Goal: Task Accomplishment & Management: Use online tool/utility

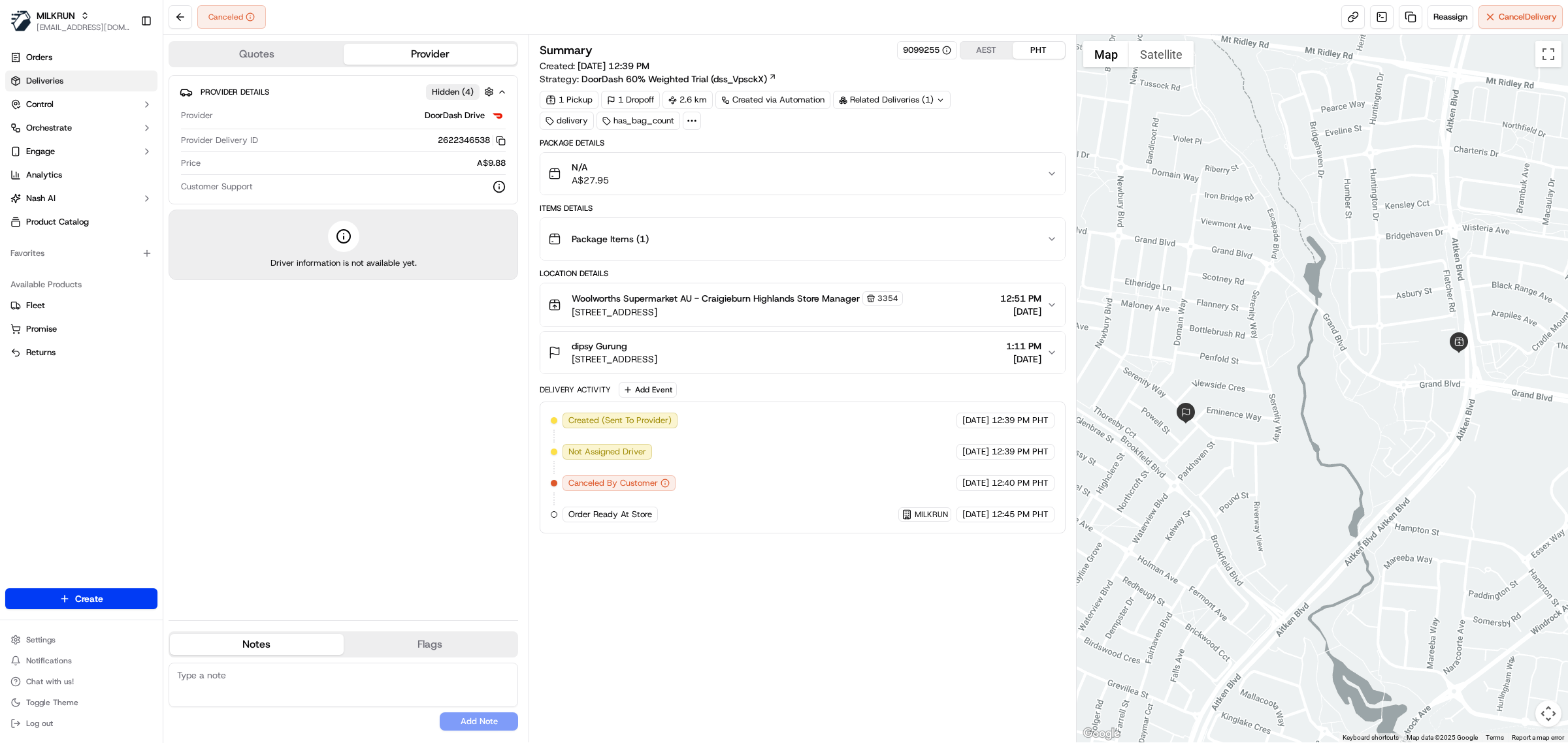
click at [64, 83] on link "Deliveries" at bounding box center [81, 80] width 152 height 21
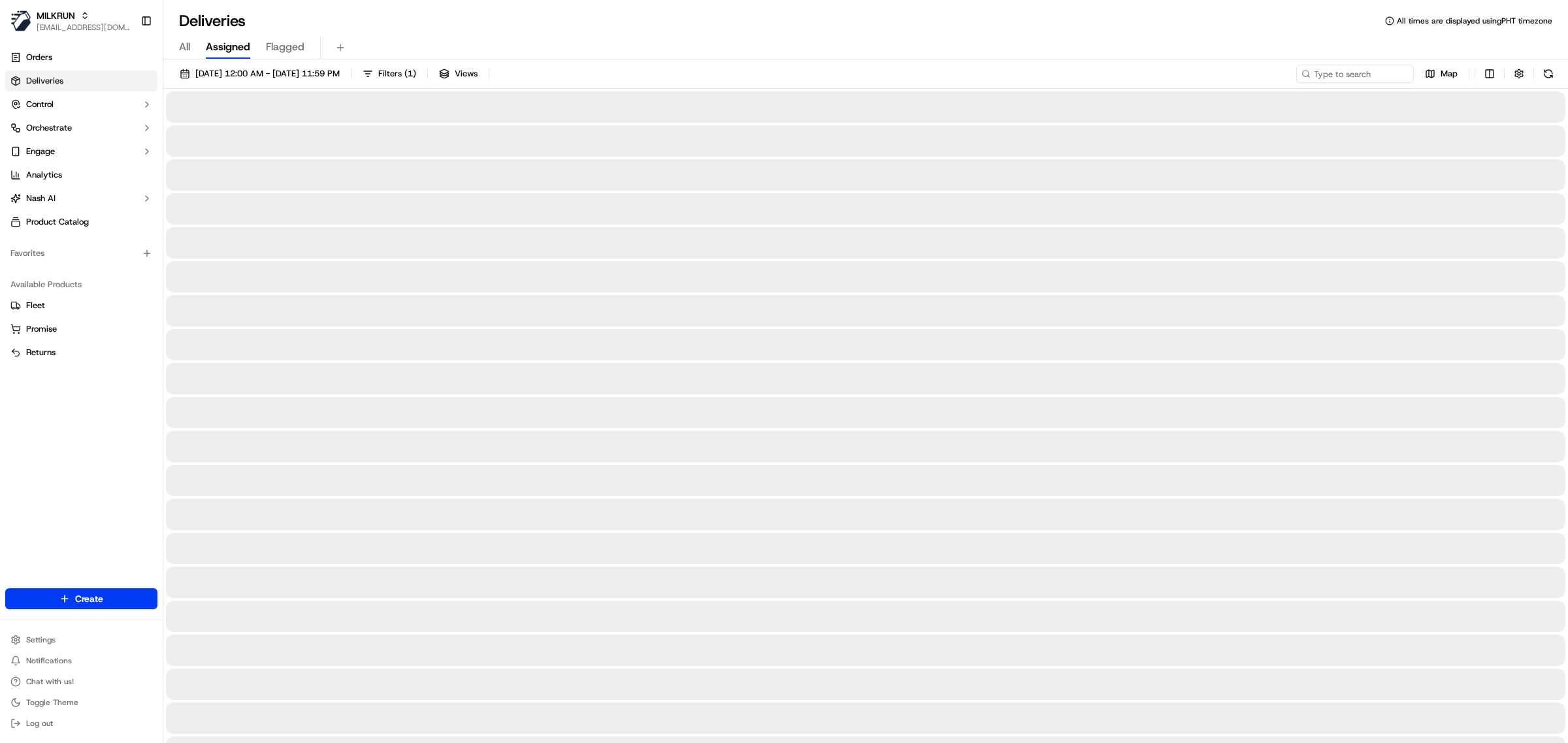
click at [178, 51] on div "All Assigned Flagged" at bounding box center [866, 48] width 1405 height 23
click at [181, 49] on span "All" at bounding box center [184, 47] width 11 height 16
click at [1392, 78] on input at bounding box center [1336, 74] width 157 height 19
paste input "dipsy Gurung"
type input "dipsy Gurung"
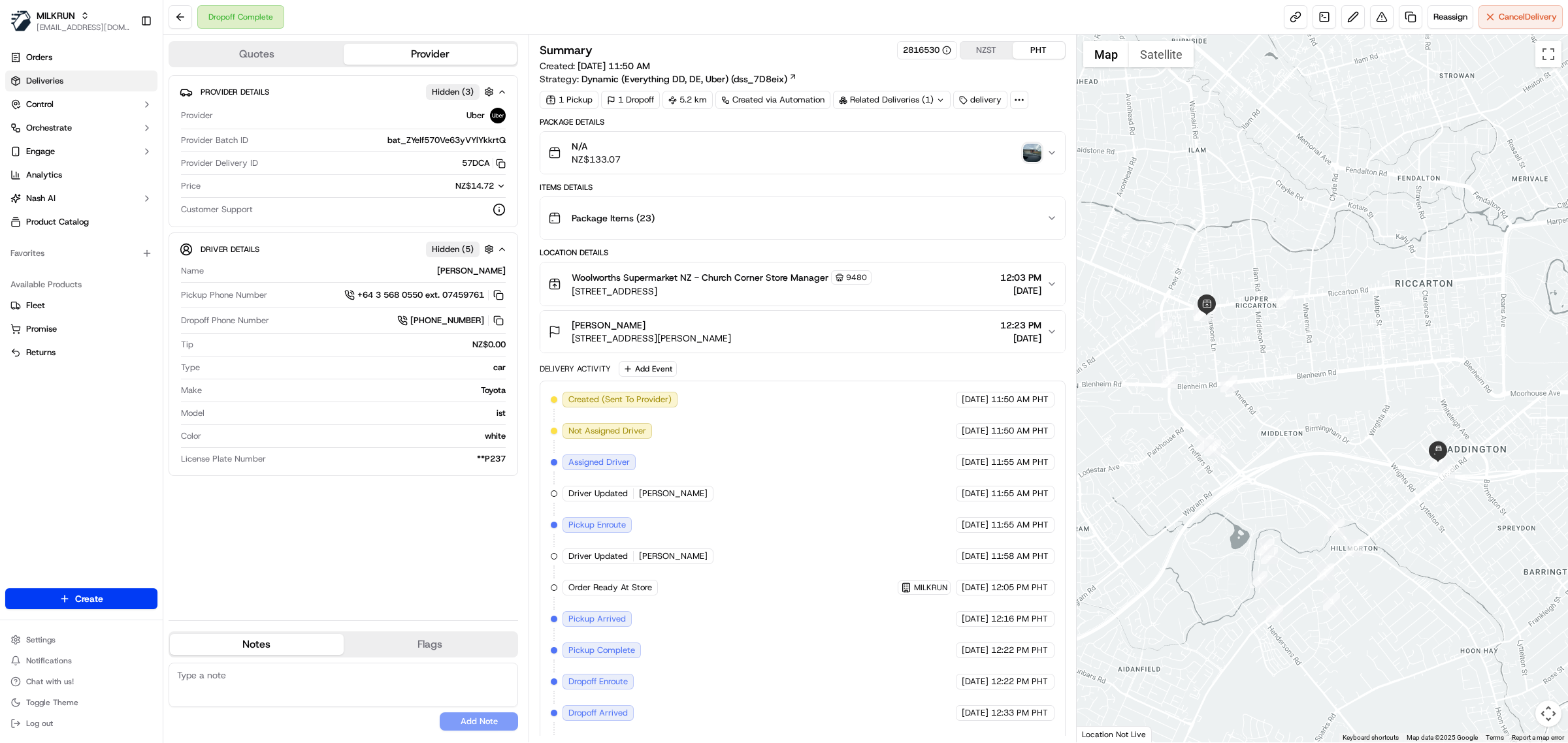
click at [62, 82] on span "Deliveries" at bounding box center [45, 81] width 37 height 12
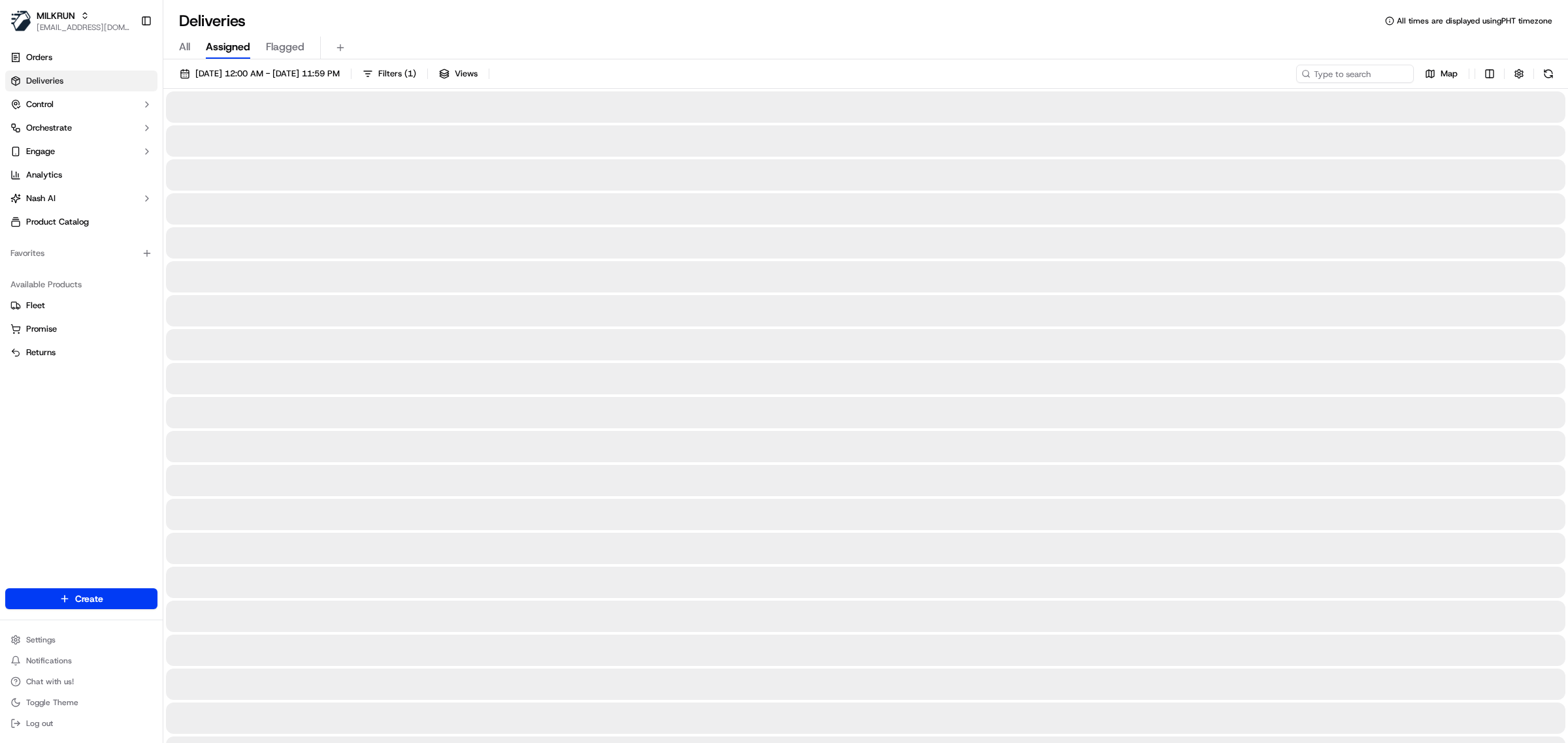
click at [188, 50] on span "All" at bounding box center [184, 47] width 11 height 16
click at [1358, 68] on input at bounding box center [1336, 74] width 157 height 19
paste input "Renee Walker"
type input "Renee Walker"
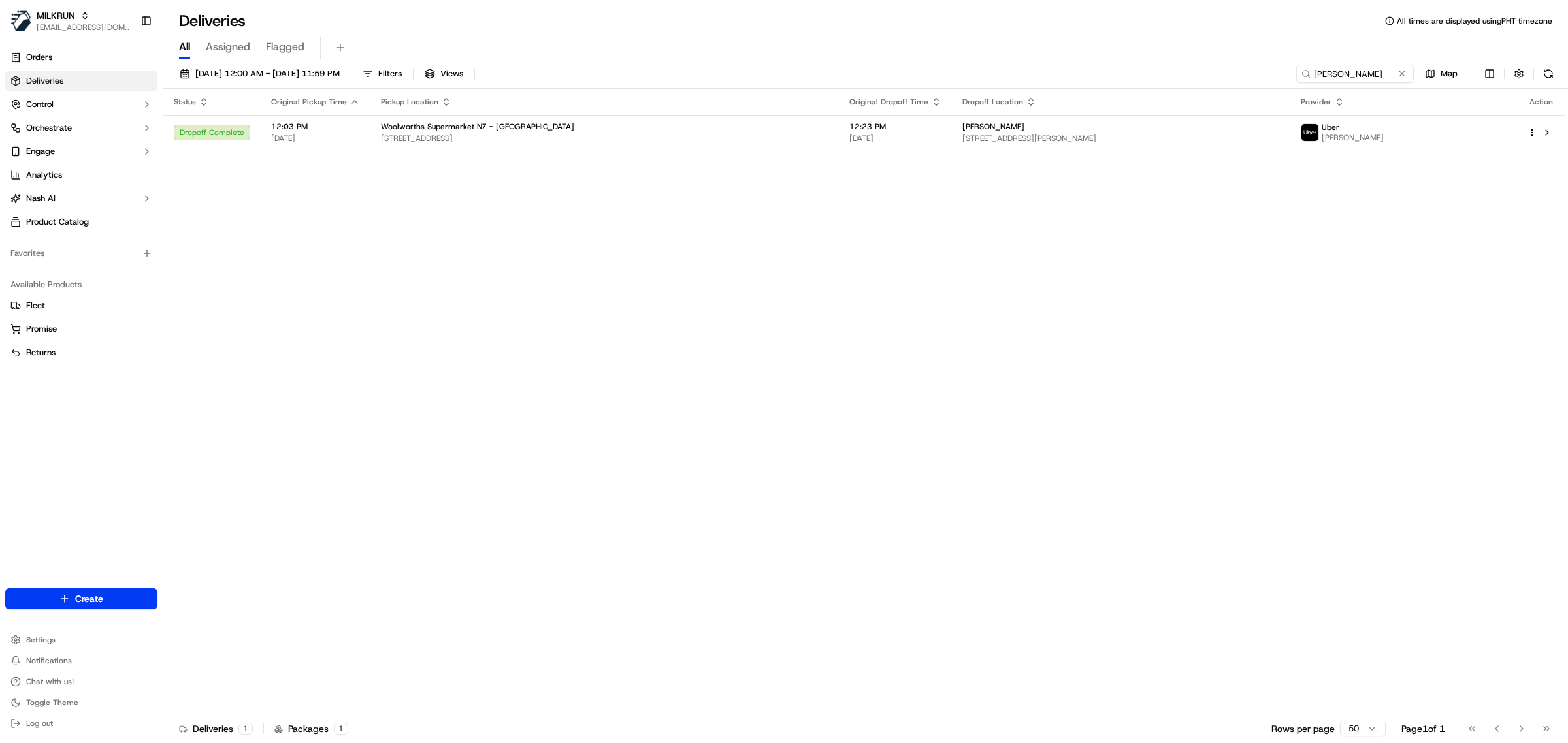
drag, startPoint x: 543, startPoint y: 384, endPoint x: 533, endPoint y: 387, distance: 10.4
click at [543, 384] on div "Status Original Pickup Time Pickup Location Original Dropoff Time Dropoff Locat…" at bounding box center [864, 401] width 1402 height 625
click at [374, 386] on div "Status Original Pickup Time Pickup Location Original Dropoff Time Dropoff Locat…" at bounding box center [864, 401] width 1402 height 625
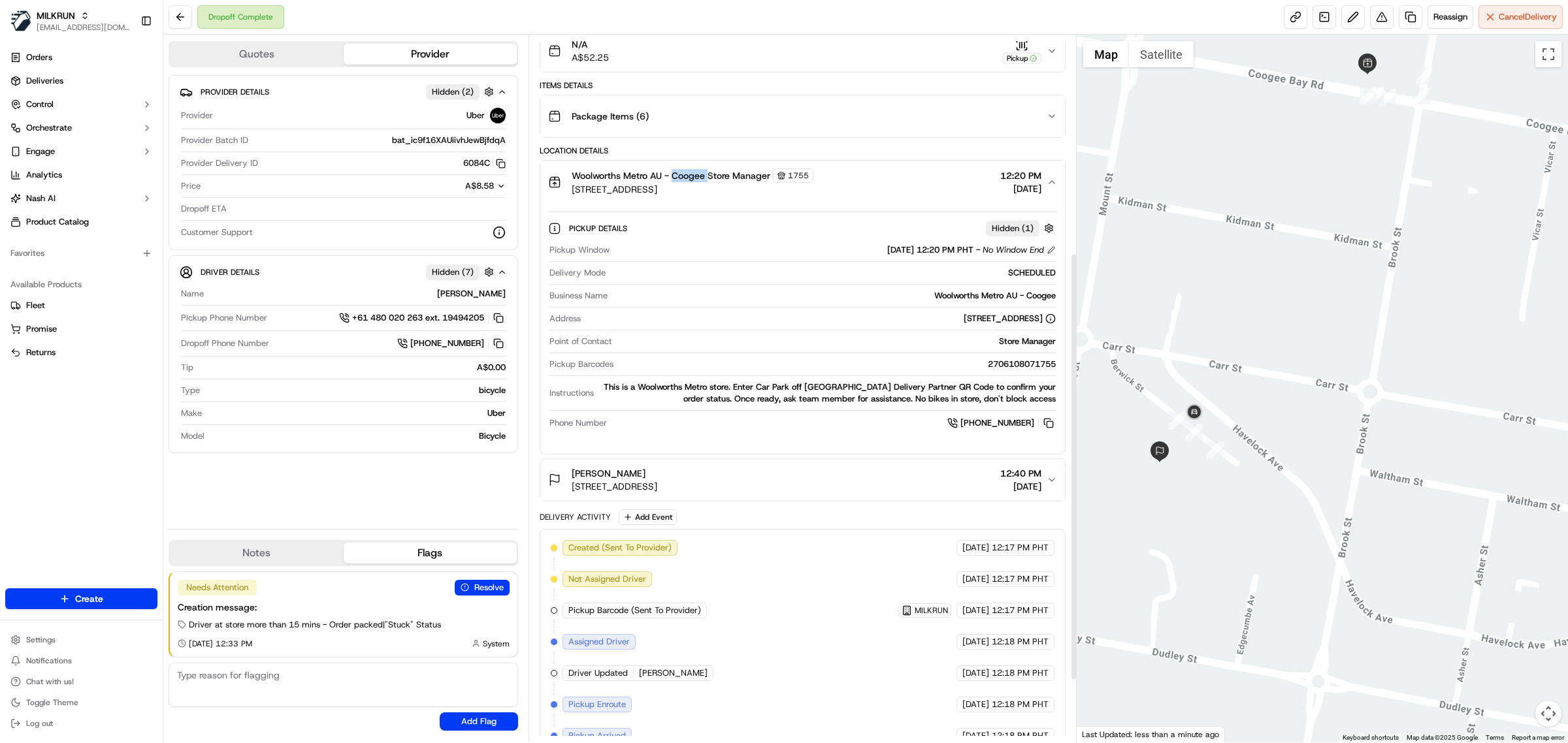
scroll to position [73, 0]
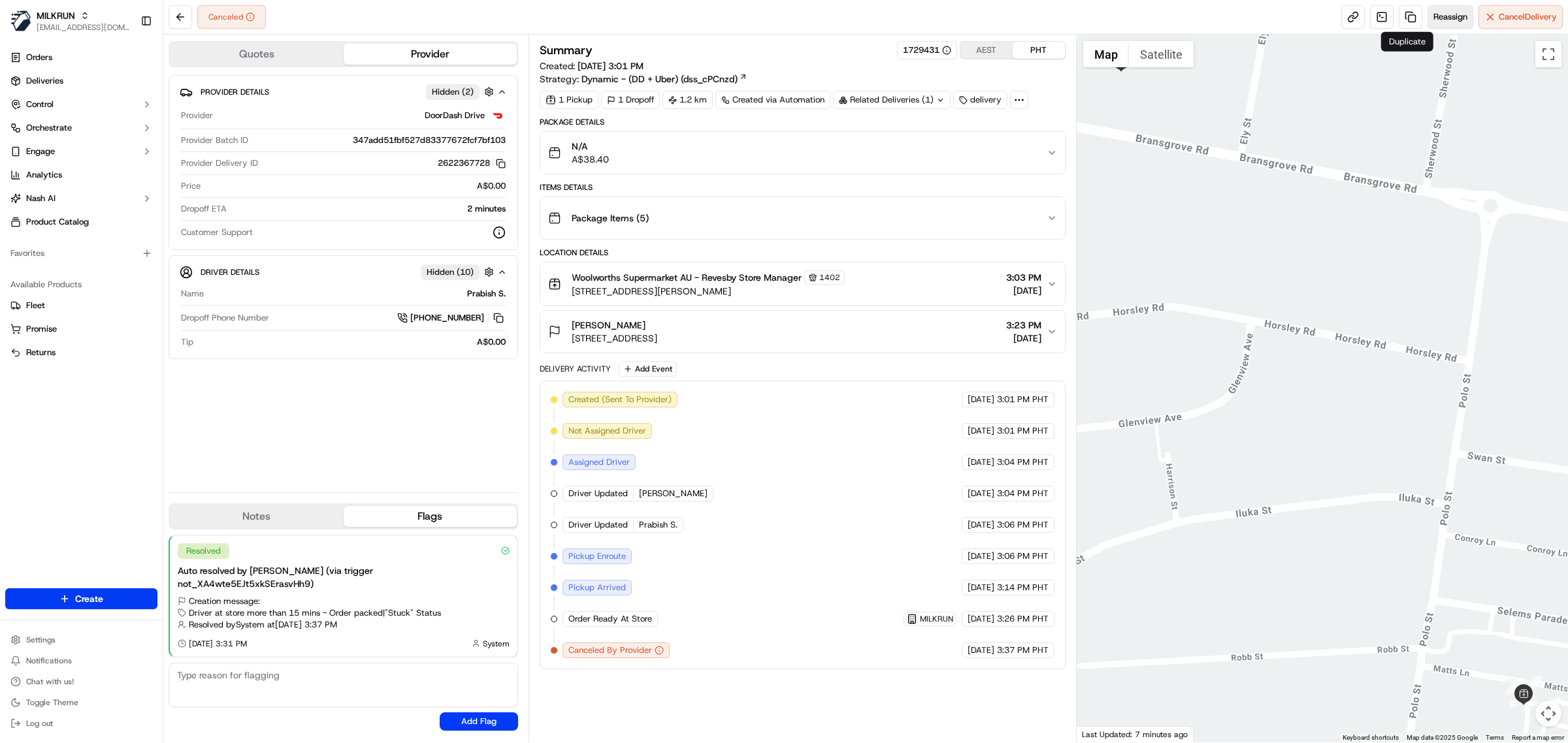
click at [1446, 21] on span "Reassign" at bounding box center [1450, 17] width 34 height 12
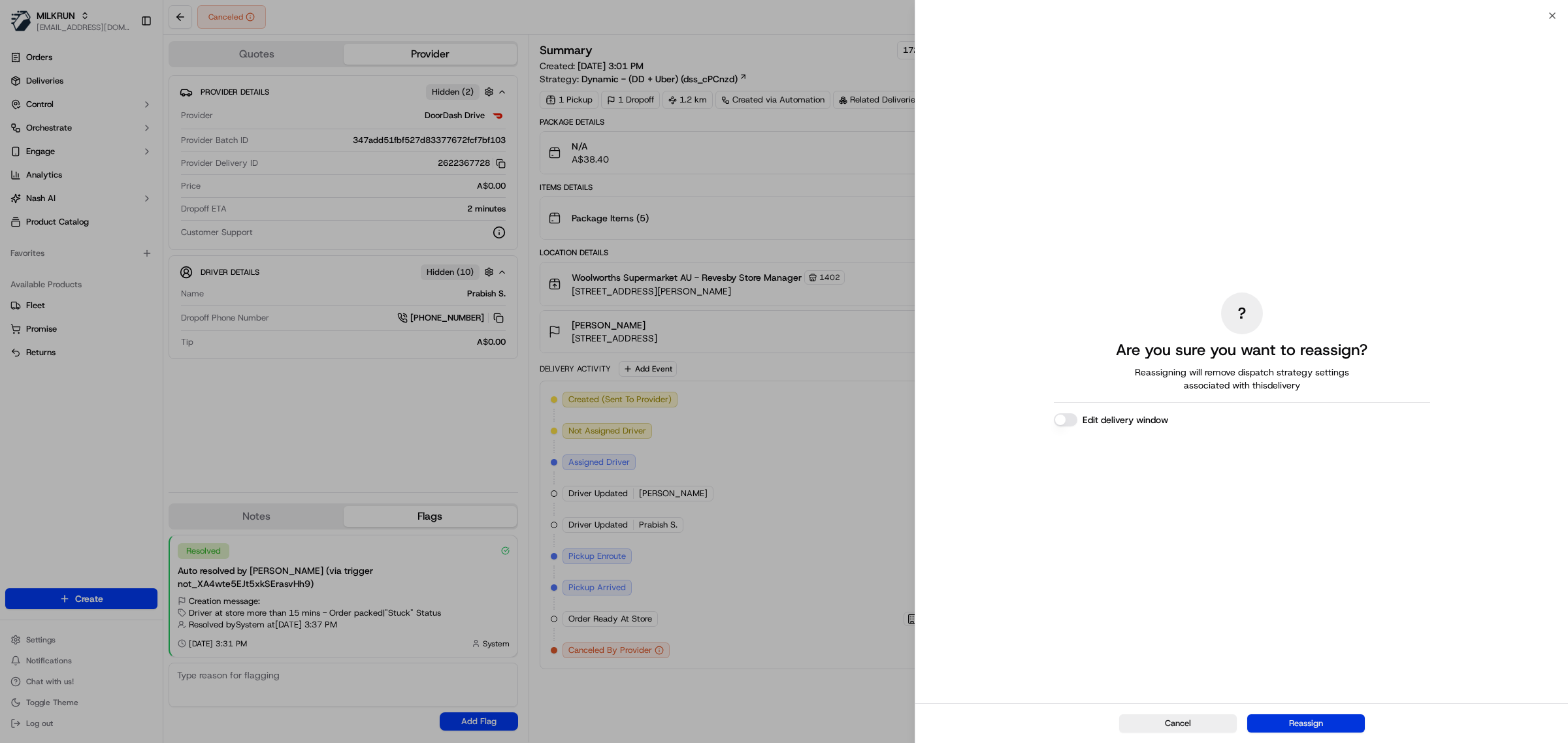
click at [1285, 726] on button "Reassign" at bounding box center [1306, 724] width 118 height 19
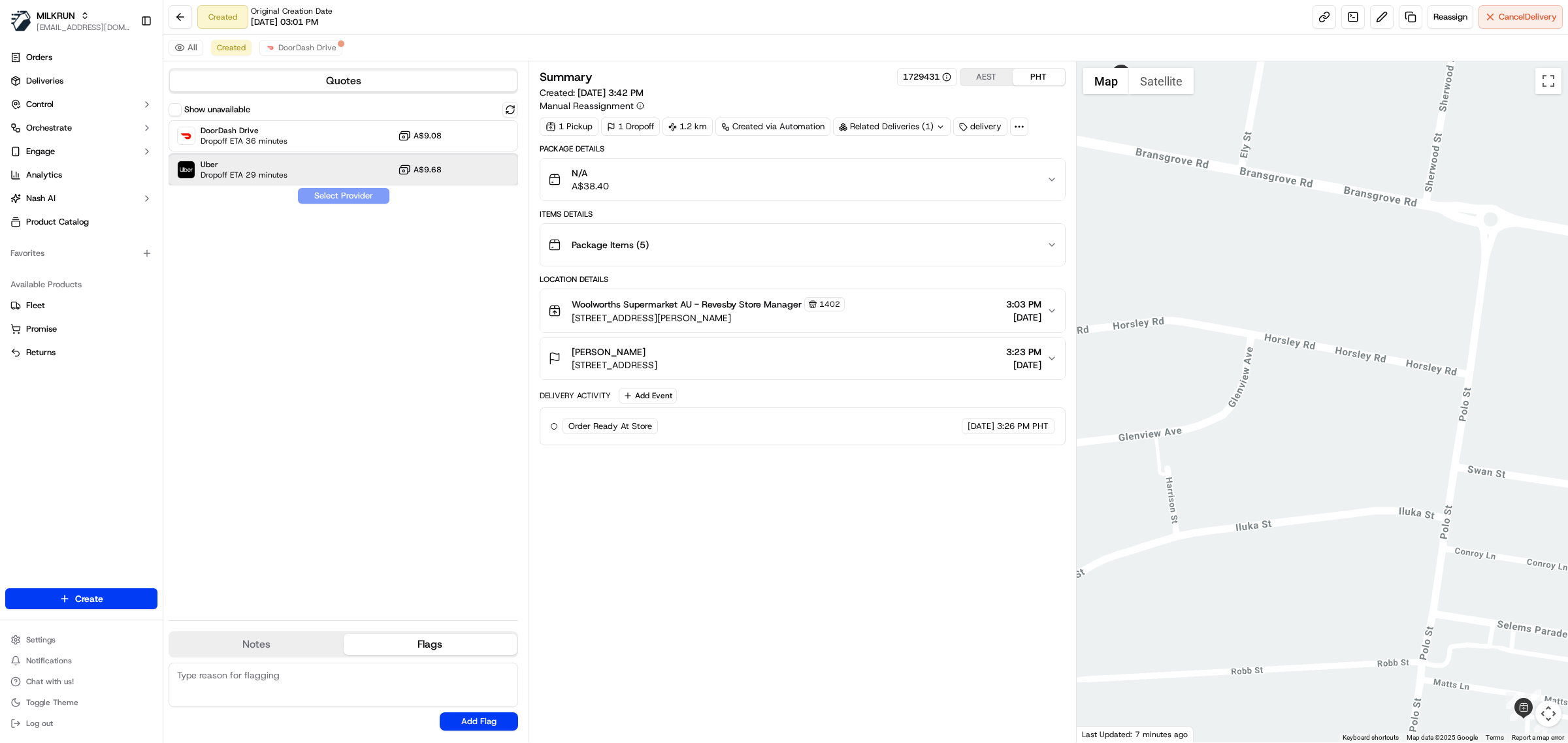
click at [277, 162] on span "Uber" at bounding box center [244, 165] width 87 height 11
click at [323, 200] on button "Assign Provider" at bounding box center [344, 196] width 93 height 16
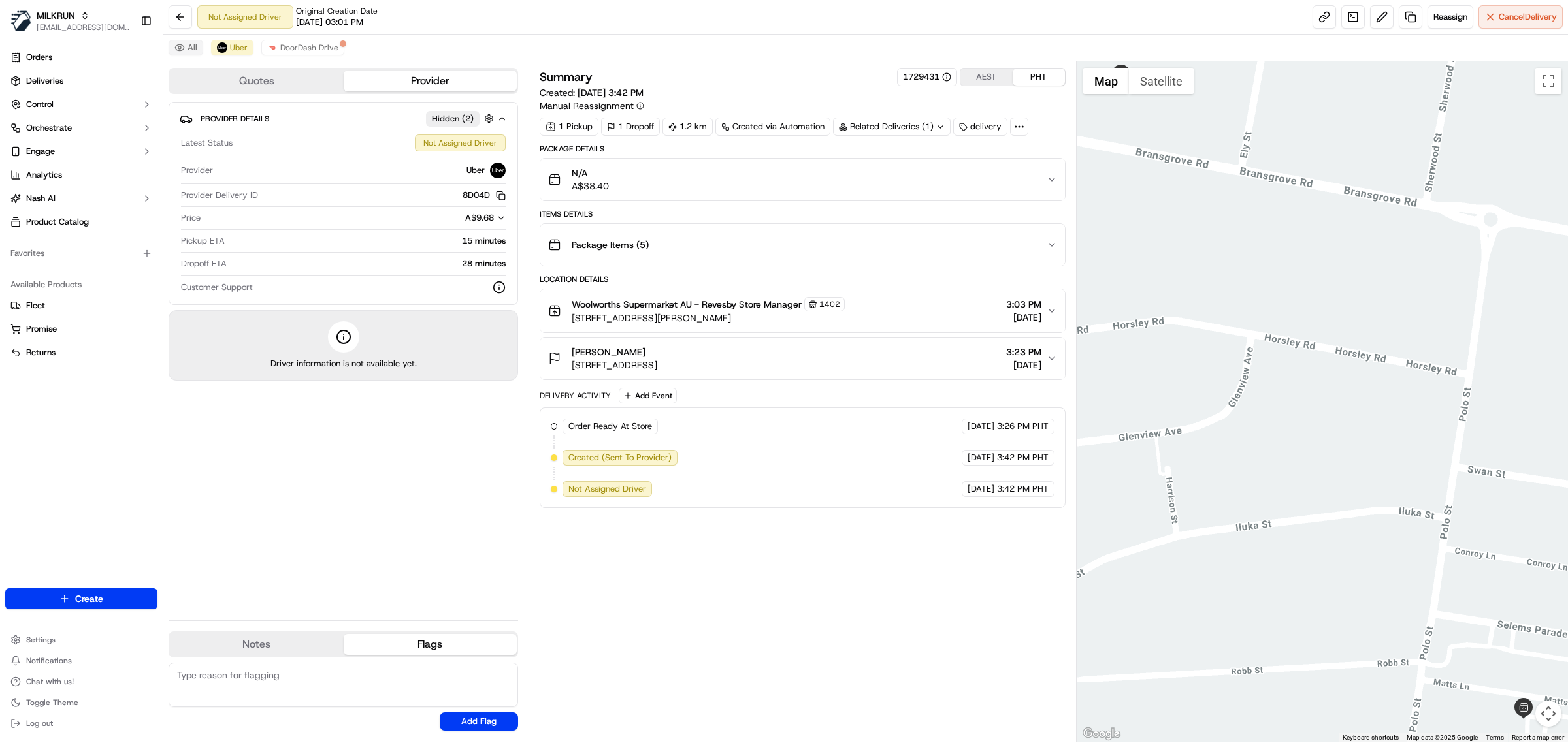
click at [197, 48] on button "All" at bounding box center [186, 48] width 35 height 16
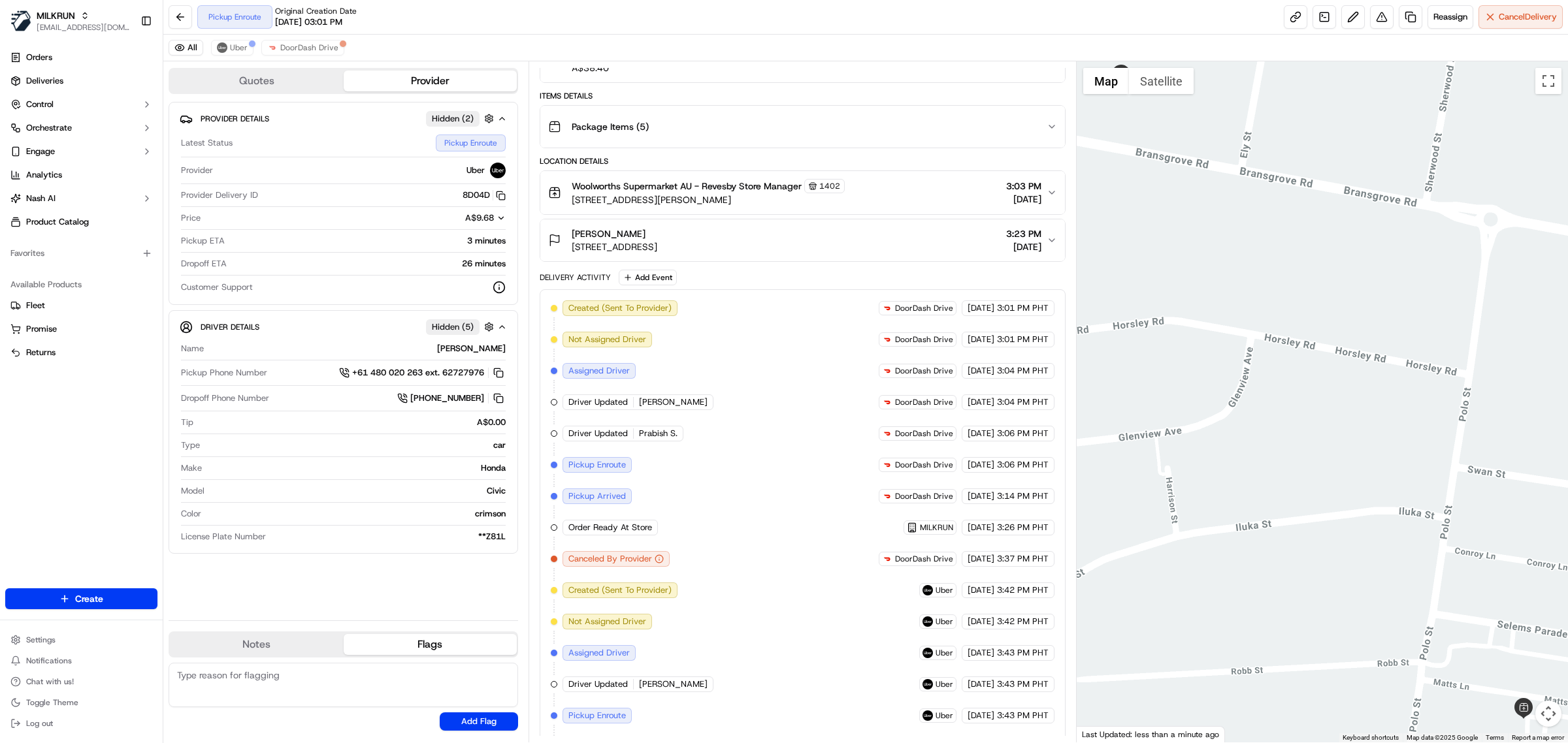
scroll to position [155, 0]
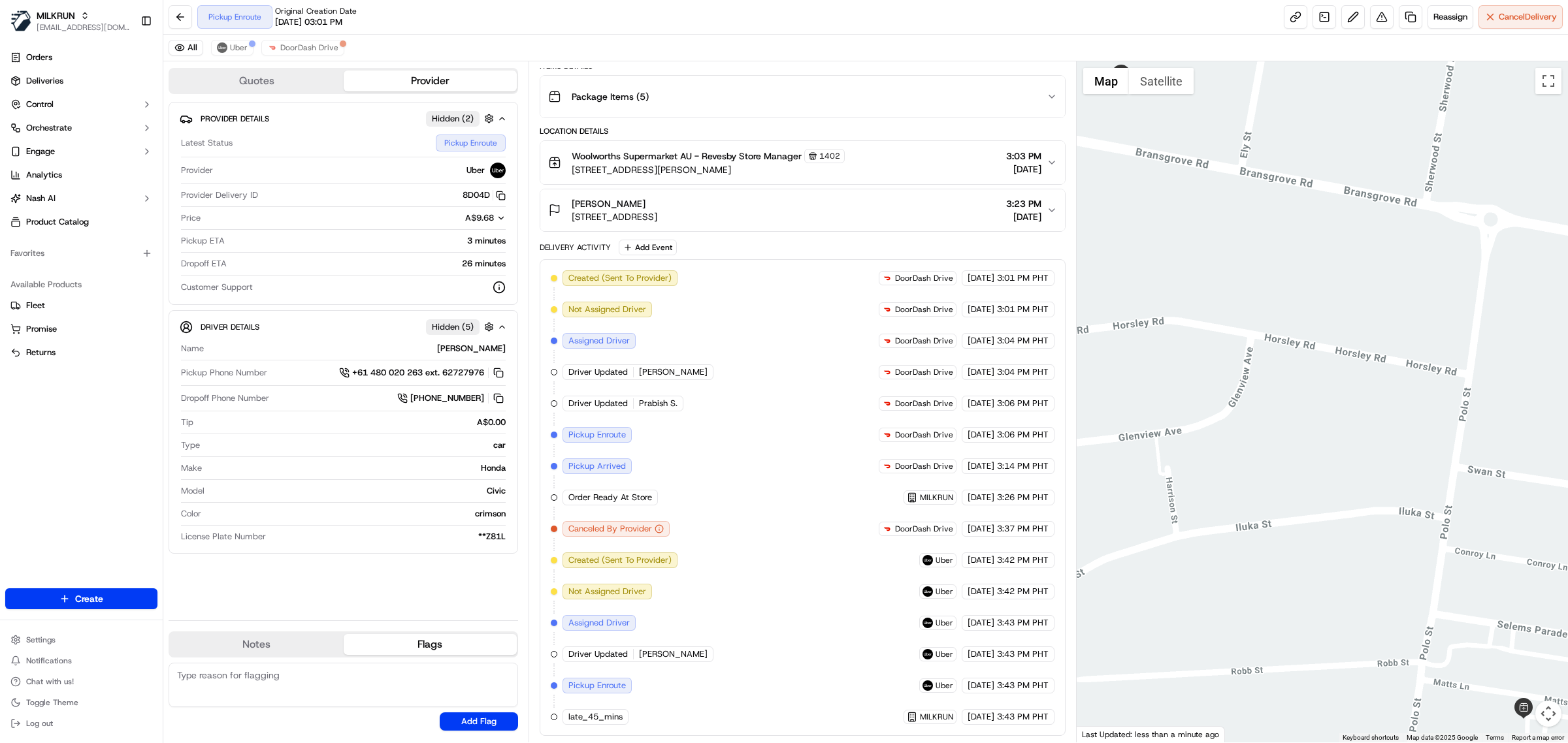
click at [489, 21] on div "Pickup Enroute Original Creation Date 09/22/2025 03:01 PM Reassign Cancel Deliv…" at bounding box center [866, 17] width 1405 height 35
drag, startPoint x: 499, startPoint y: 26, endPoint x: 491, endPoint y: 15, distance: 13.6
click at [497, 21] on div "Pickup Enroute Original Creation Date 09/22/2025 03:01 PM Reassign Cancel Deliv…" at bounding box center [866, 17] width 1405 height 35
drag, startPoint x: 704, startPoint y: 148, endPoint x: 739, endPoint y: 152, distance: 35.2
click at [739, 152] on span "Woolworths Supermarket AU - Revesby Store Manager" at bounding box center [687, 156] width 230 height 13
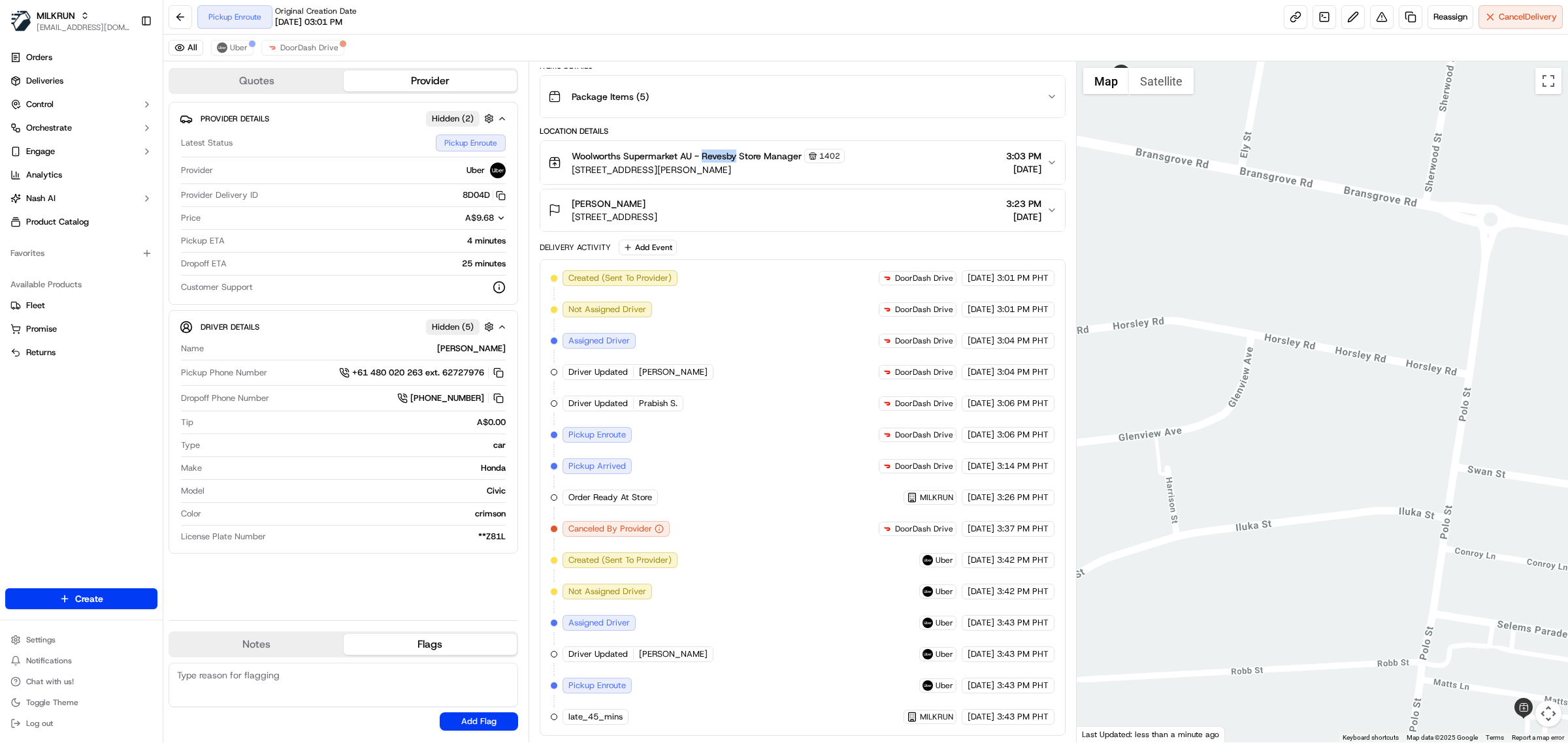
copy span "Revesby"
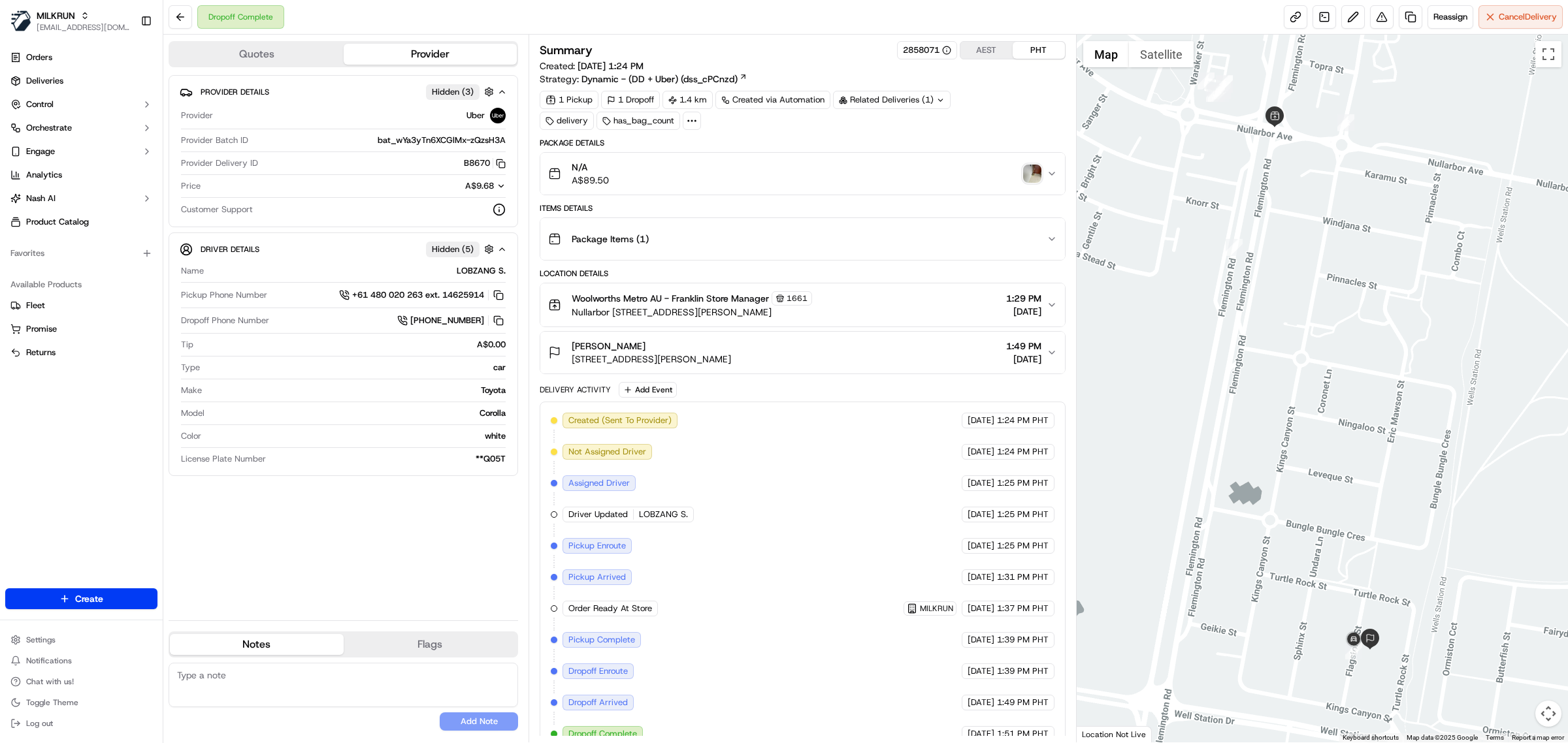
click at [699, 298] on span "Woolworths Metro AU - Franklin Store Manager" at bounding box center [670, 298] width 197 height 13
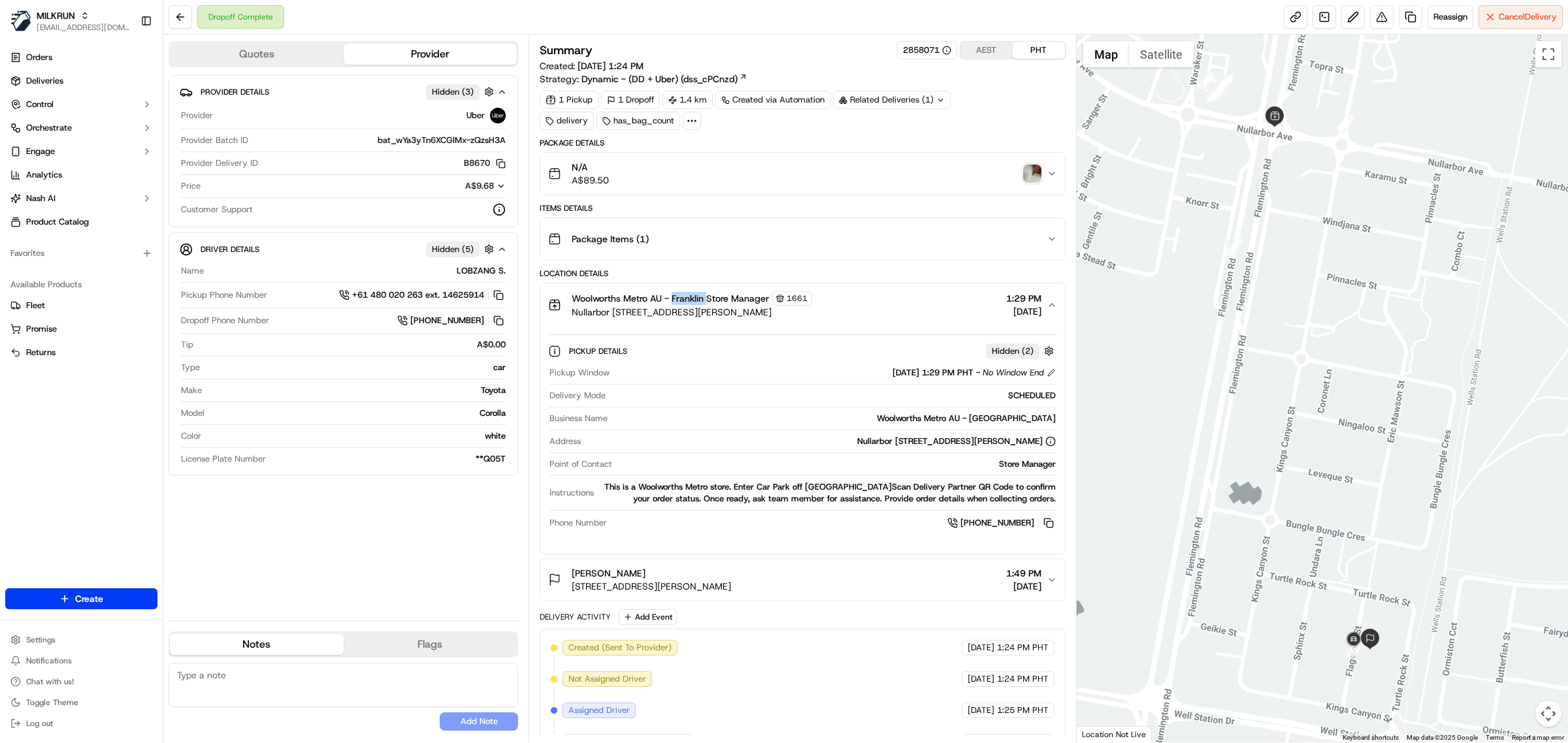
click at [699, 298] on span "Woolworths Metro AU - Franklin Store Manager" at bounding box center [670, 298] width 197 height 13
copy span "Franklin"
click at [735, 15] on div "Dropoff Complete Reassign Cancel Delivery" at bounding box center [866, 17] width 1405 height 35
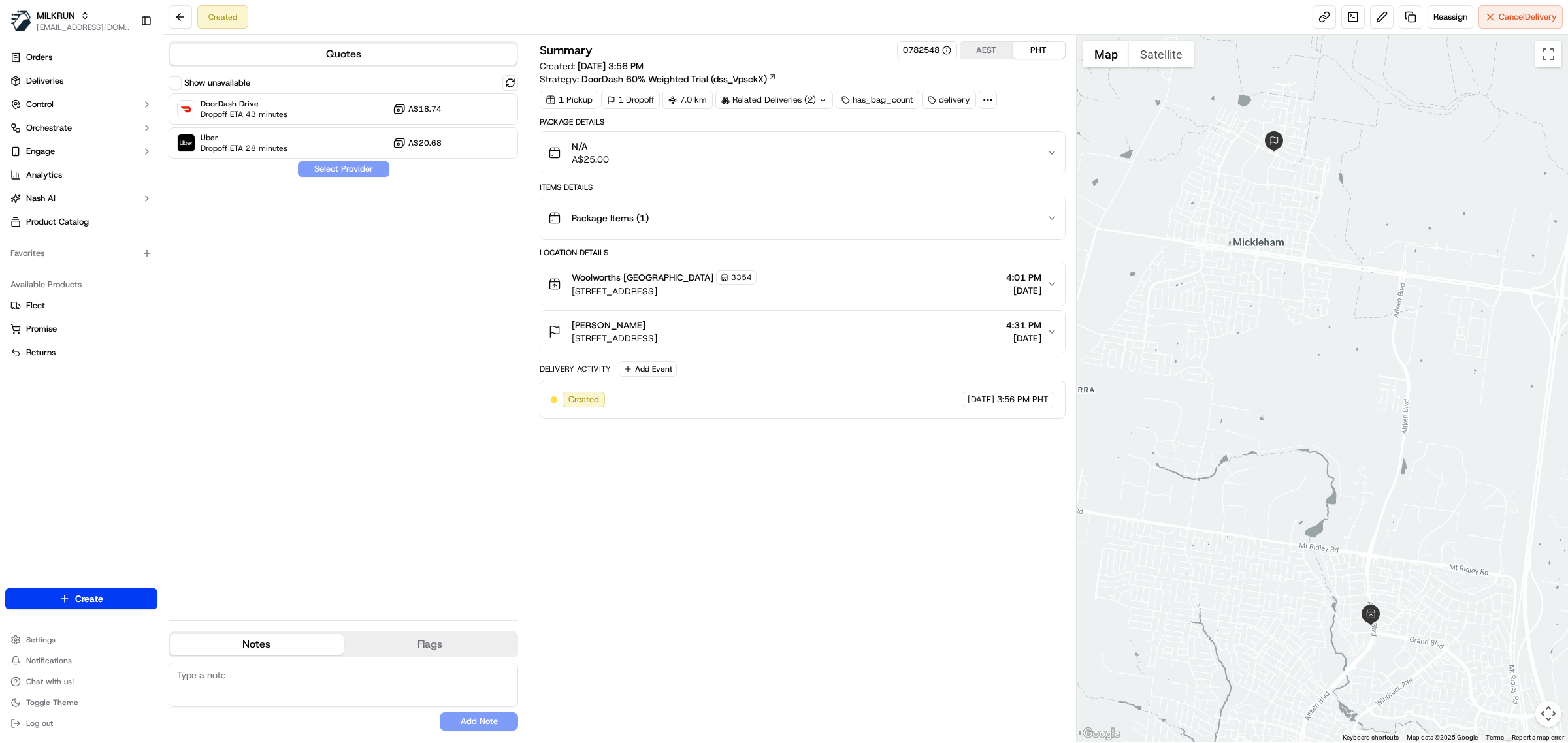
click at [362, 296] on div "Show unavailable DoorDash Drive Dropoff ETA 43 minutes A$18.74 Uber Dropoff ETA…" at bounding box center [344, 342] width 350 height 535
click at [412, 350] on div "Show unavailable DoorDash Drive Dropoff ETA 43 minutes A$18.74 Uber Dropoff ETA…" at bounding box center [344, 342] width 350 height 535
drag, startPoint x: 652, startPoint y: 328, endPoint x: 573, endPoint y: 324, distance: 79.1
click at [573, 324] on div "[PERSON_NAME]" at bounding box center [614, 326] width 86 height 13
copy span "[PERSON_NAME]"
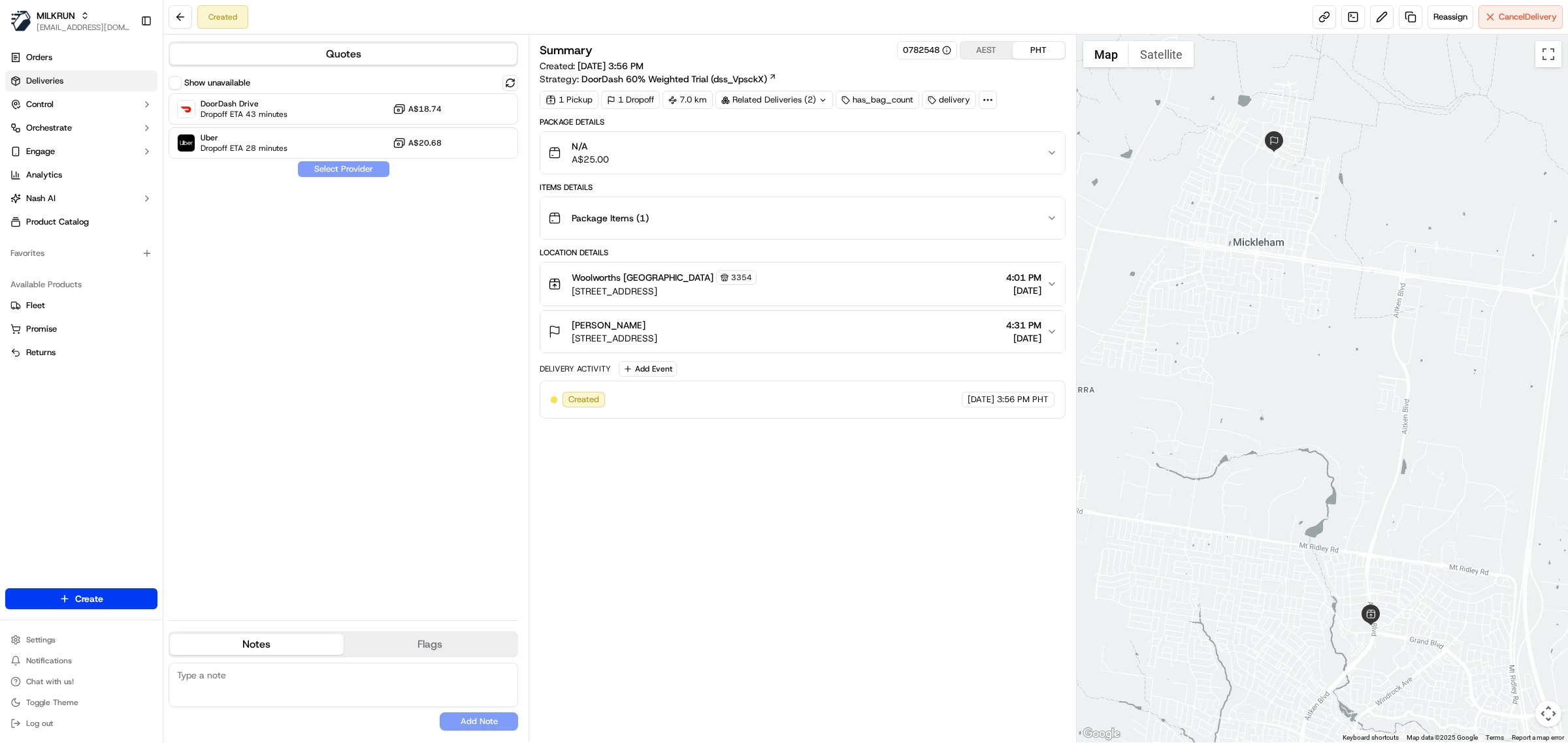
click at [43, 79] on span "Deliveries" at bounding box center [45, 81] width 37 height 12
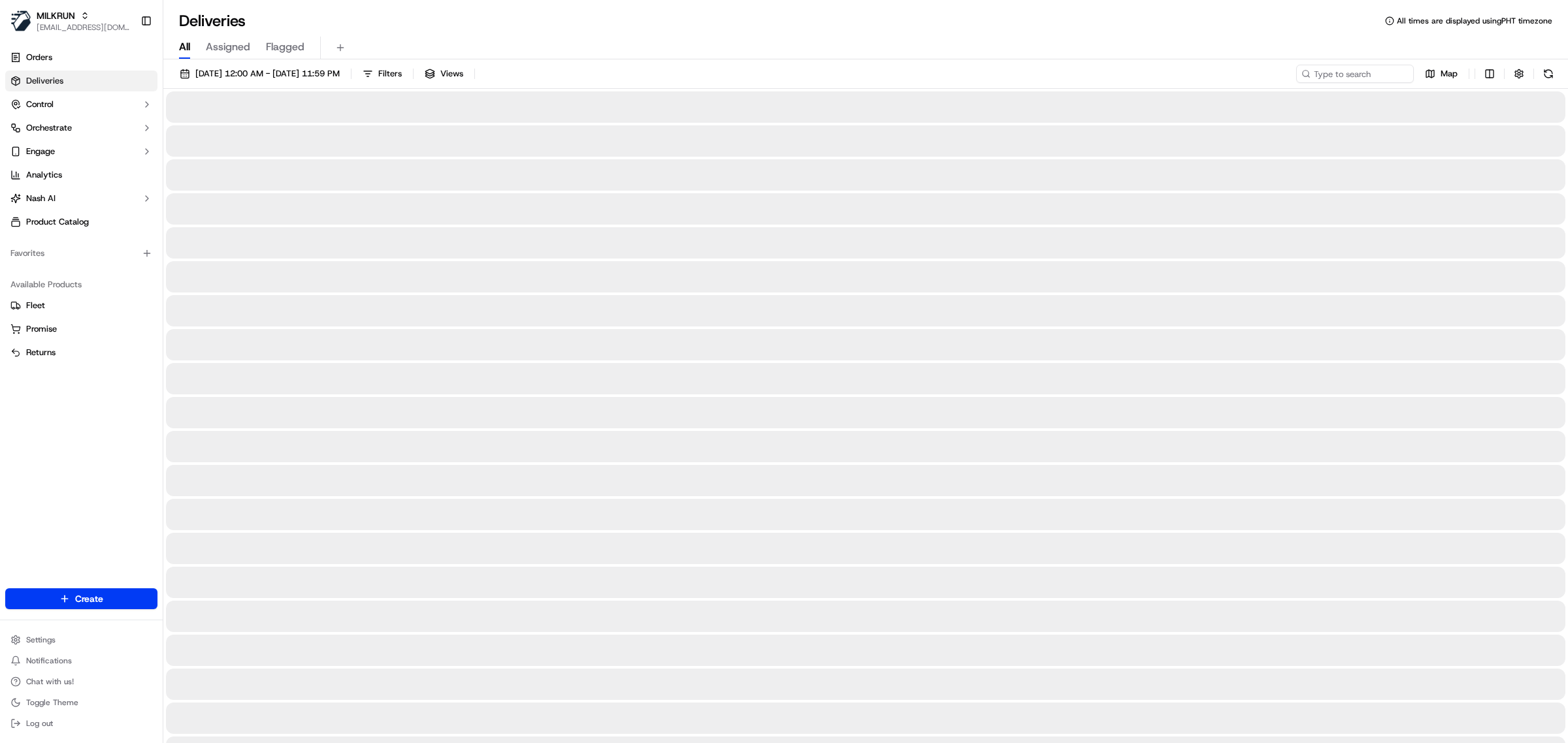
drag, startPoint x: 184, startPoint y: 47, endPoint x: 279, endPoint y: 56, distance: 95.4
click at [184, 47] on span "All" at bounding box center [184, 47] width 11 height 16
click at [1346, 76] on input at bounding box center [1336, 74] width 157 height 19
paste input "[PERSON_NAME]"
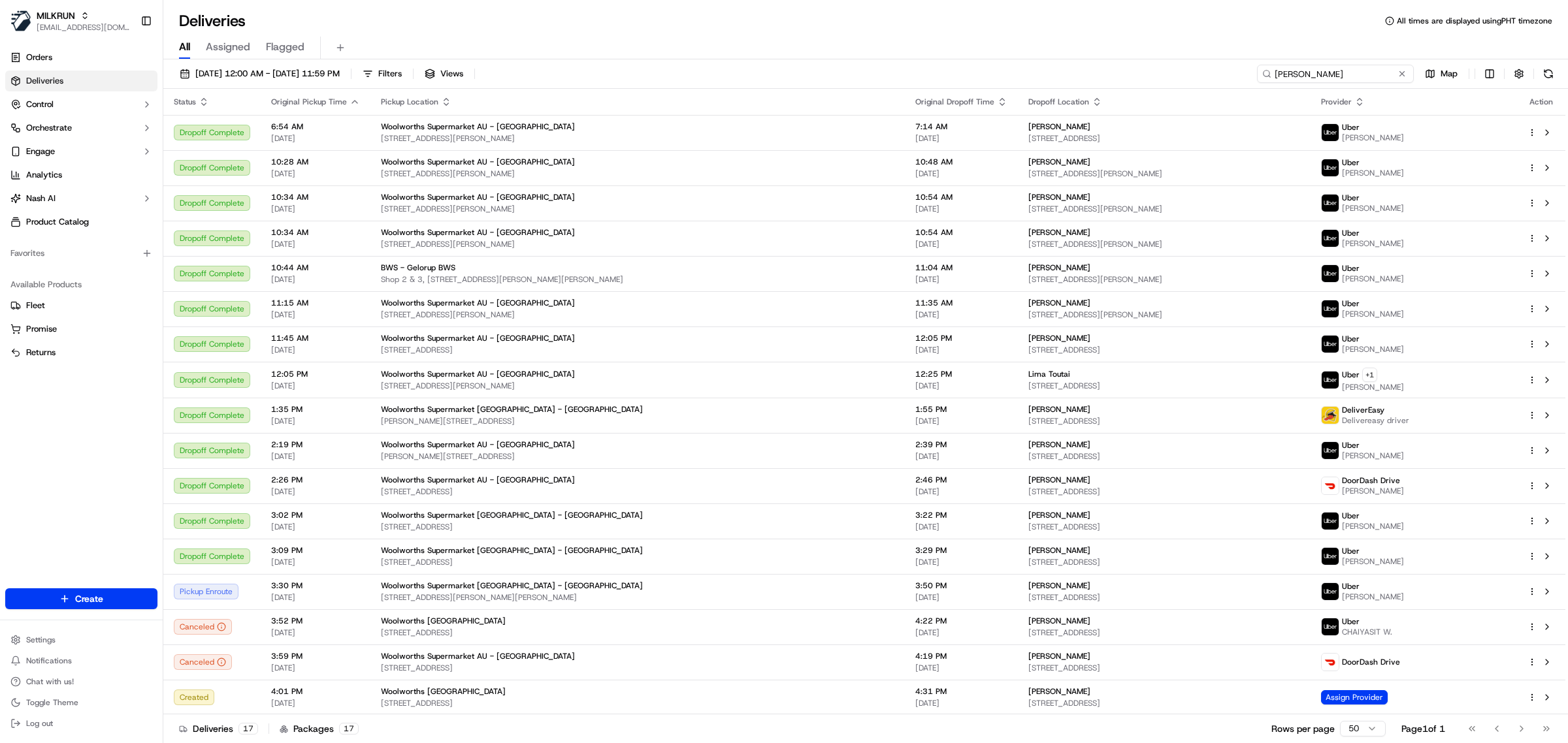
click at [1339, 76] on input "[PERSON_NAME]" at bounding box center [1336, 74] width 157 height 19
drag, startPoint x: 1345, startPoint y: 75, endPoint x: 1206, endPoint y: 76, distance: 139.0
click at [1206, 76] on div "[DATE] 12:00 AM - [DATE] 11:59 PM Filters Views [PERSON_NAME] Map" at bounding box center [866, 76] width 1405 height 24
paste input "92f166a0-f235-4db3-b27a-e06916e9a4d7"
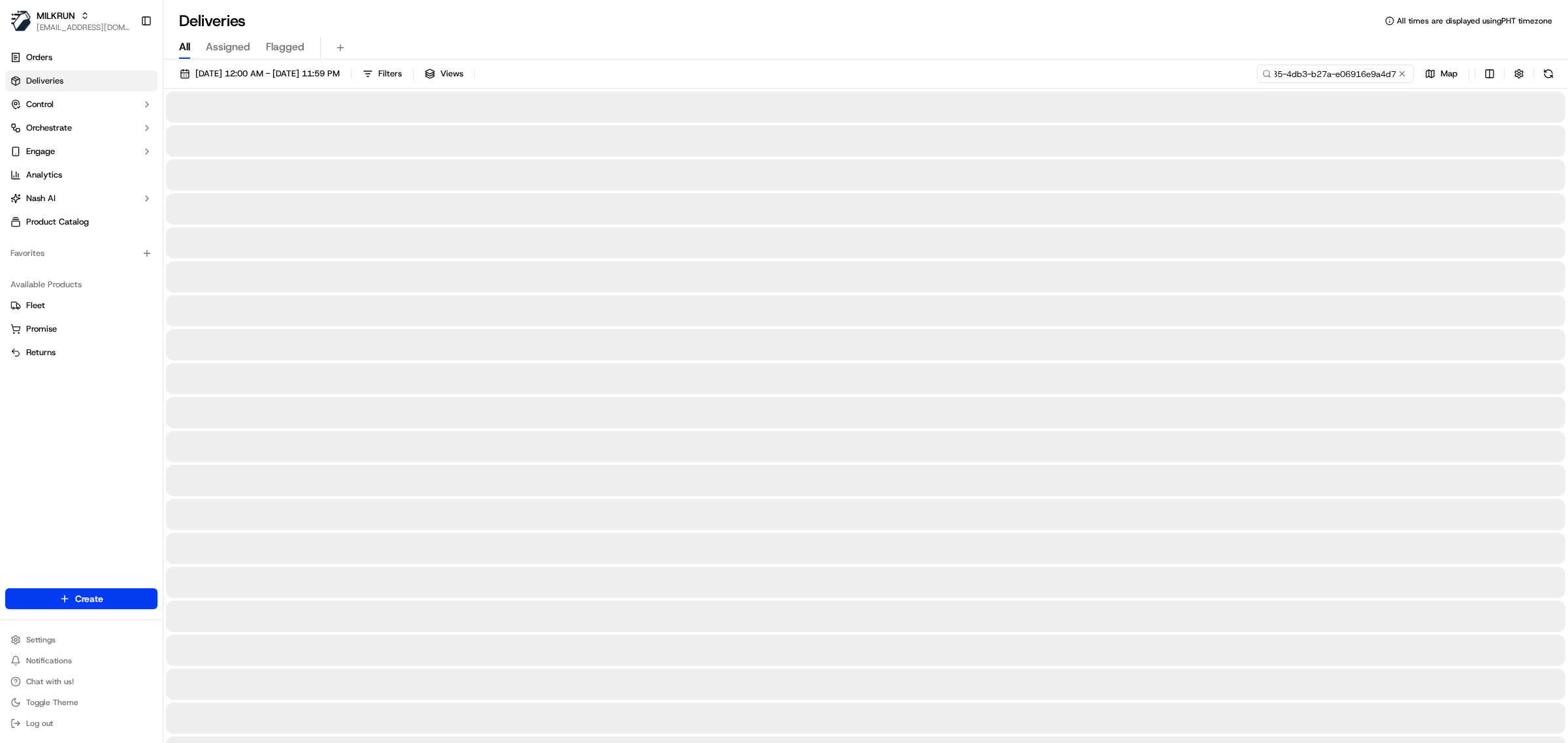
type input "92f166a0-f235-4db3-b27a-e06916e9a4d7"
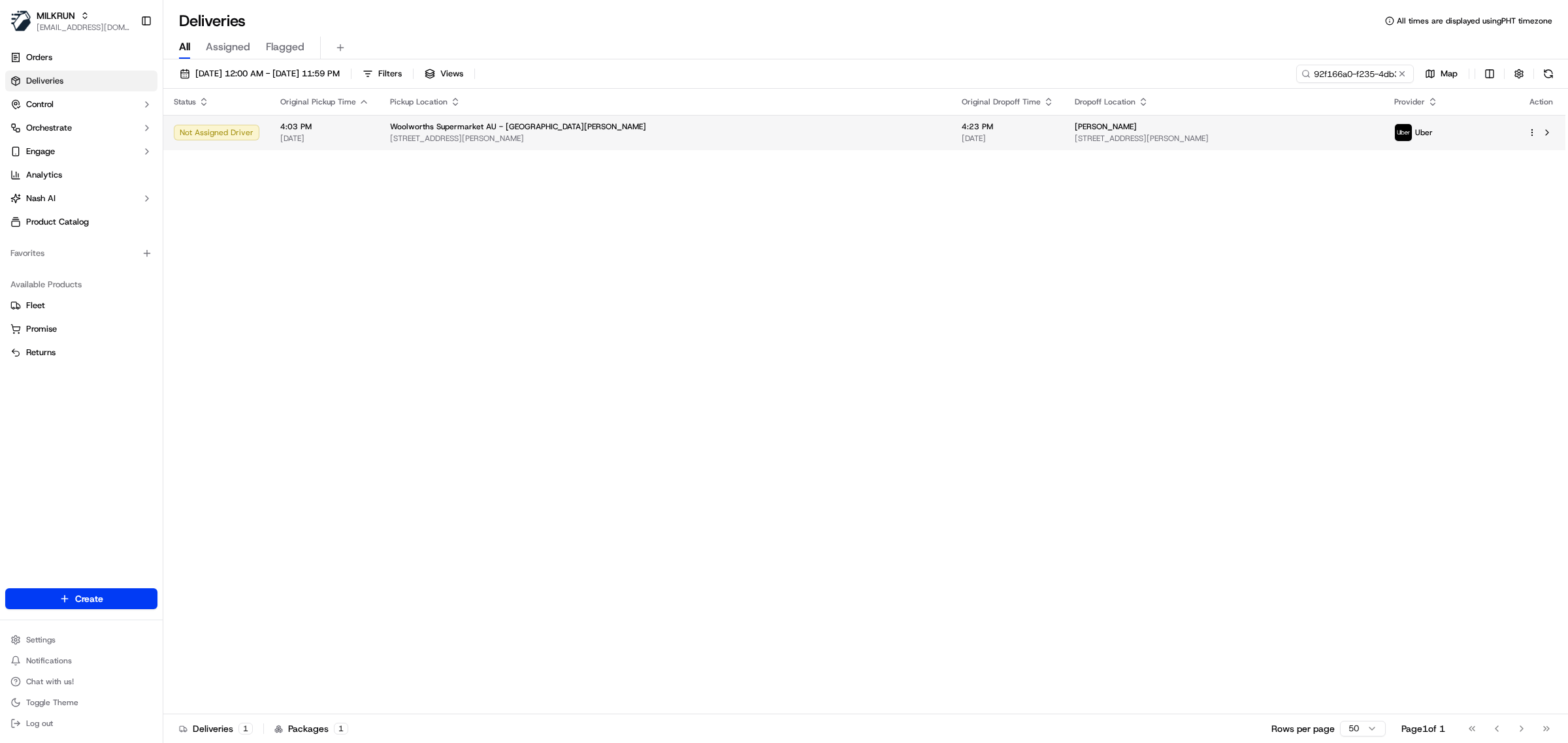
click at [588, 145] on td "Woolworths Supermarket AU - Kings Meadows 111 Hobart Rd, Kings Meadows, TAS 724…" at bounding box center [666, 132] width 572 height 35
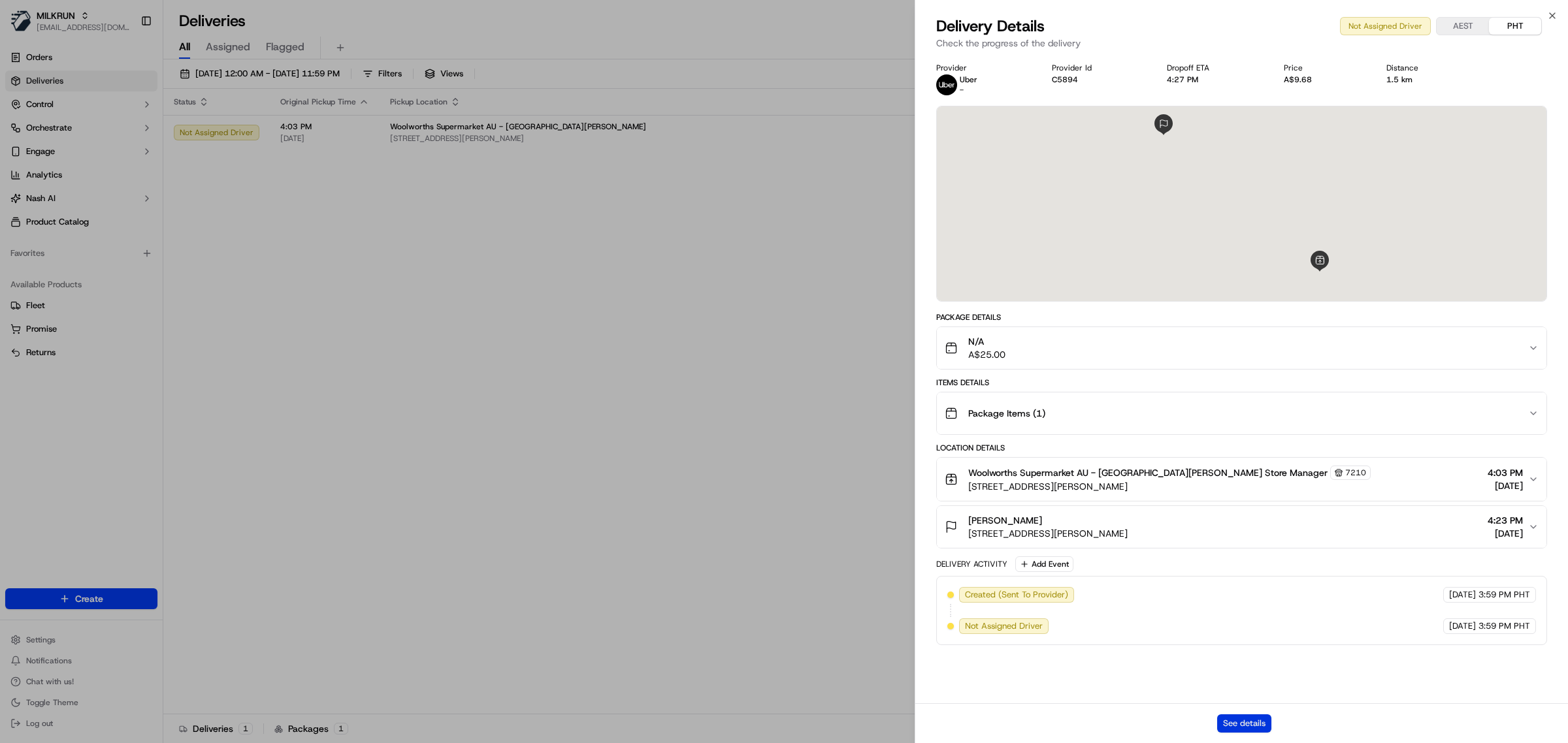
click at [1245, 726] on button "See details" at bounding box center [1245, 724] width 55 height 19
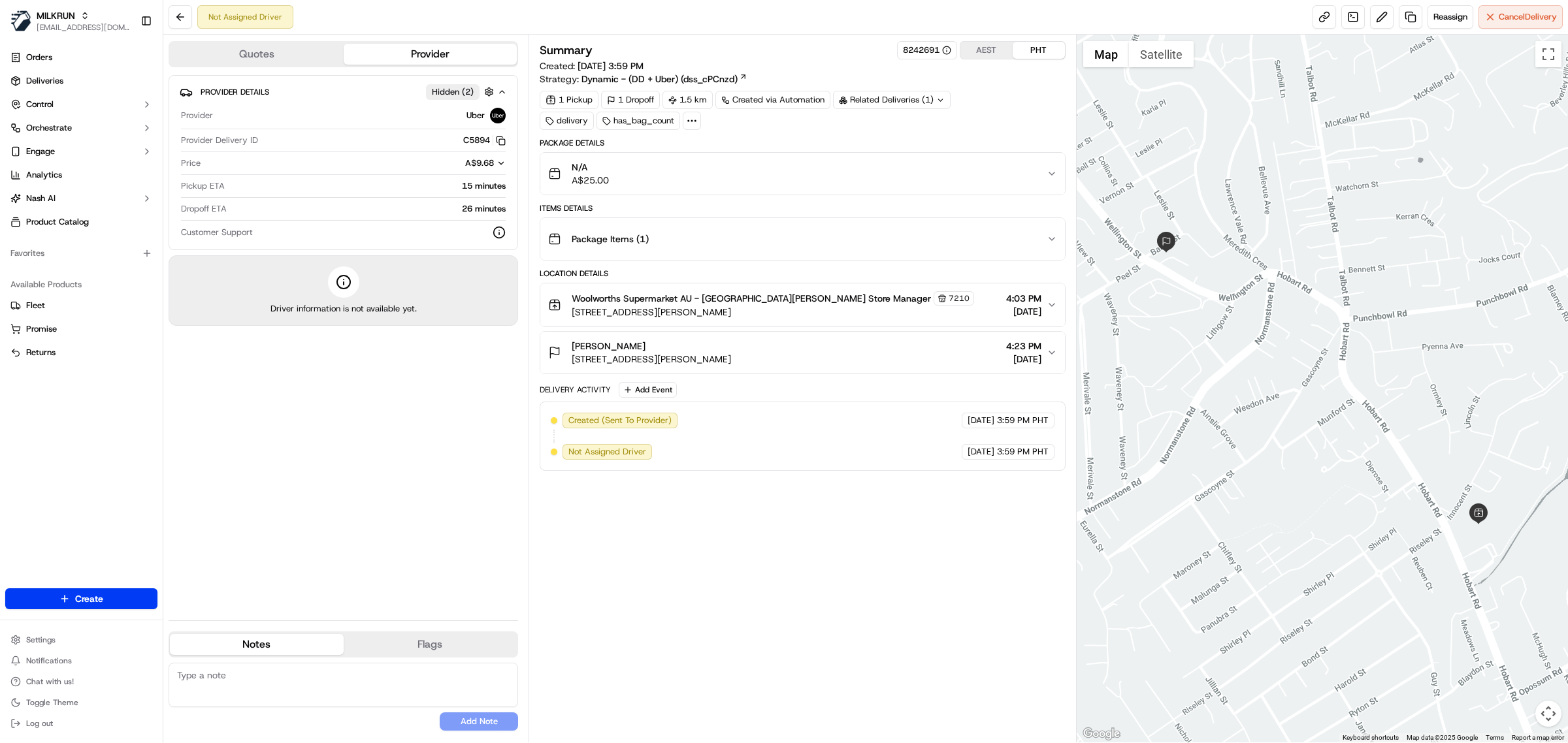
click at [414, 471] on div "Provider Details Hidden ( 2 ) Provider Uber Provider Delivery ID C5894 Copy del…" at bounding box center [344, 342] width 350 height 535
click at [384, 429] on div "Provider Details Hidden ( 2 ) Provider Uber Provider Delivery ID C5894 Copy del…" at bounding box center [344, 342] width 350 height 535
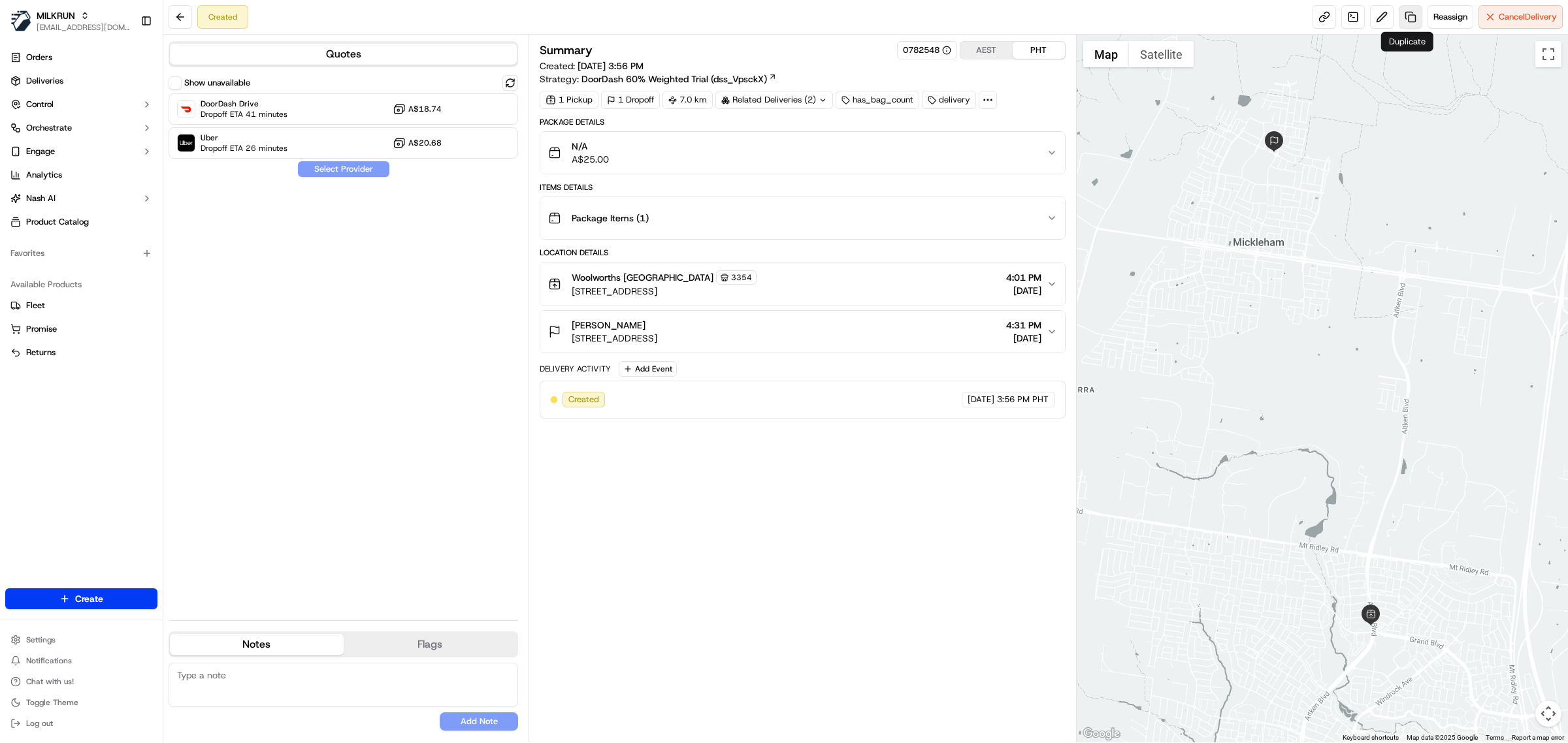
click at [1412, 12] on link at bounding box center [1410, 17] width 23 height 23
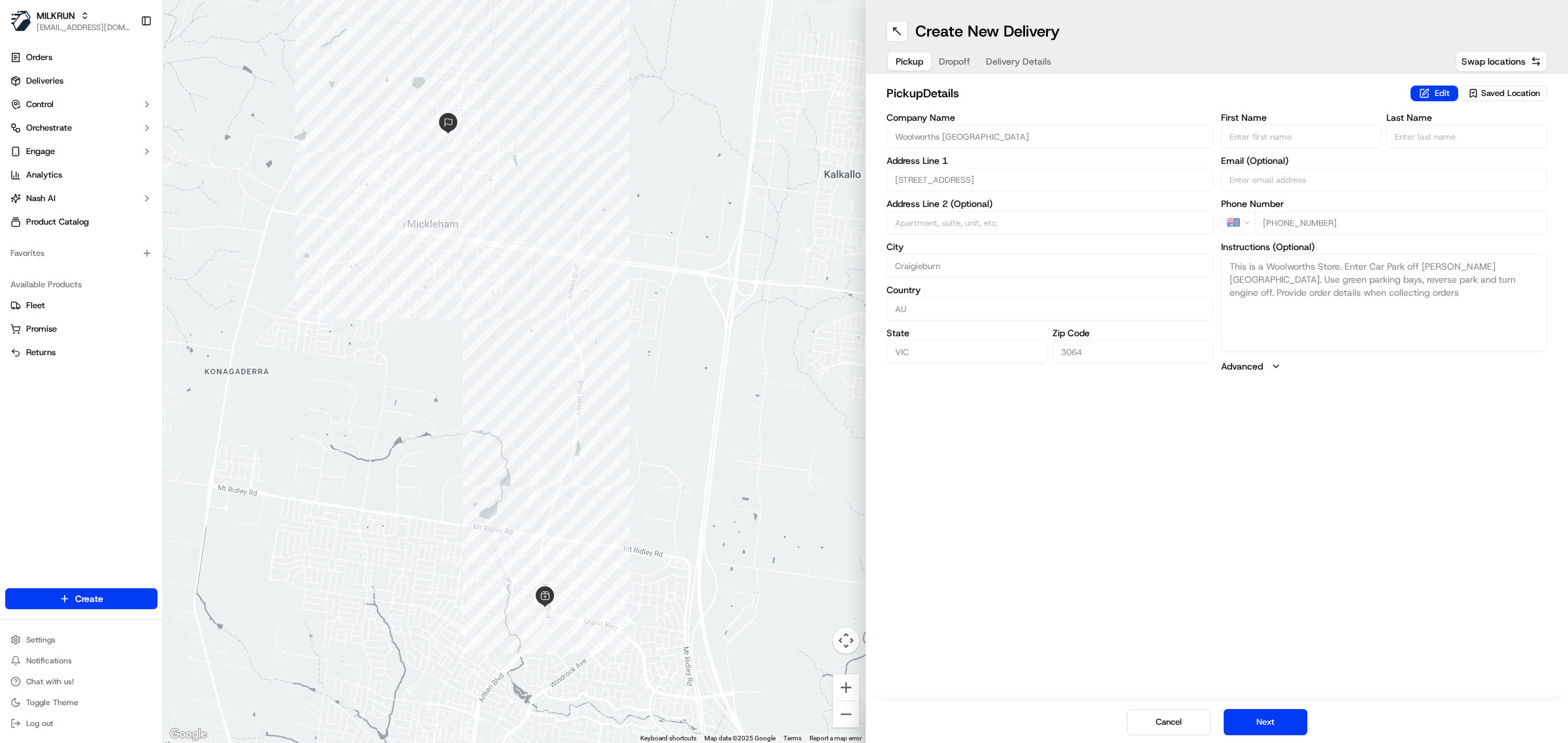
click at [955, 60] on span "Dropoff" at bounding box center [954, 62] width 31 height 13
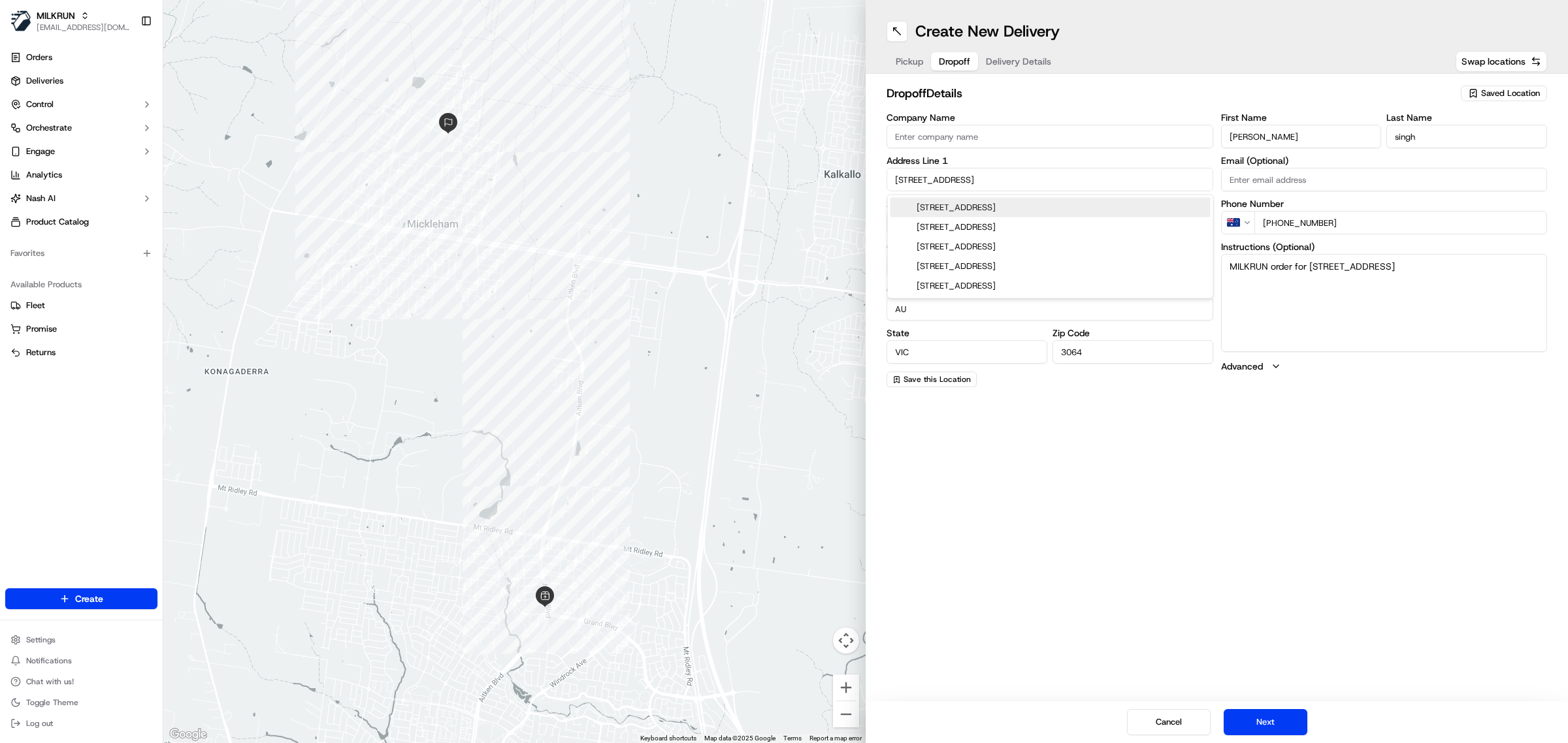
click at [922, 178] on input "6 Roseburn Ave" at bounding box center [1049, 179] width 327 height 23
paste input "6 Cochrane Ave"
drag, startPoint x: 910, startPoint y: 177, endPoint x: 902, endPoint y: 180, distance: 8.5
click at [902, 180] on input "6 6 Cochrane Ave" at bounding box center [1049, 179] width 327 height 23
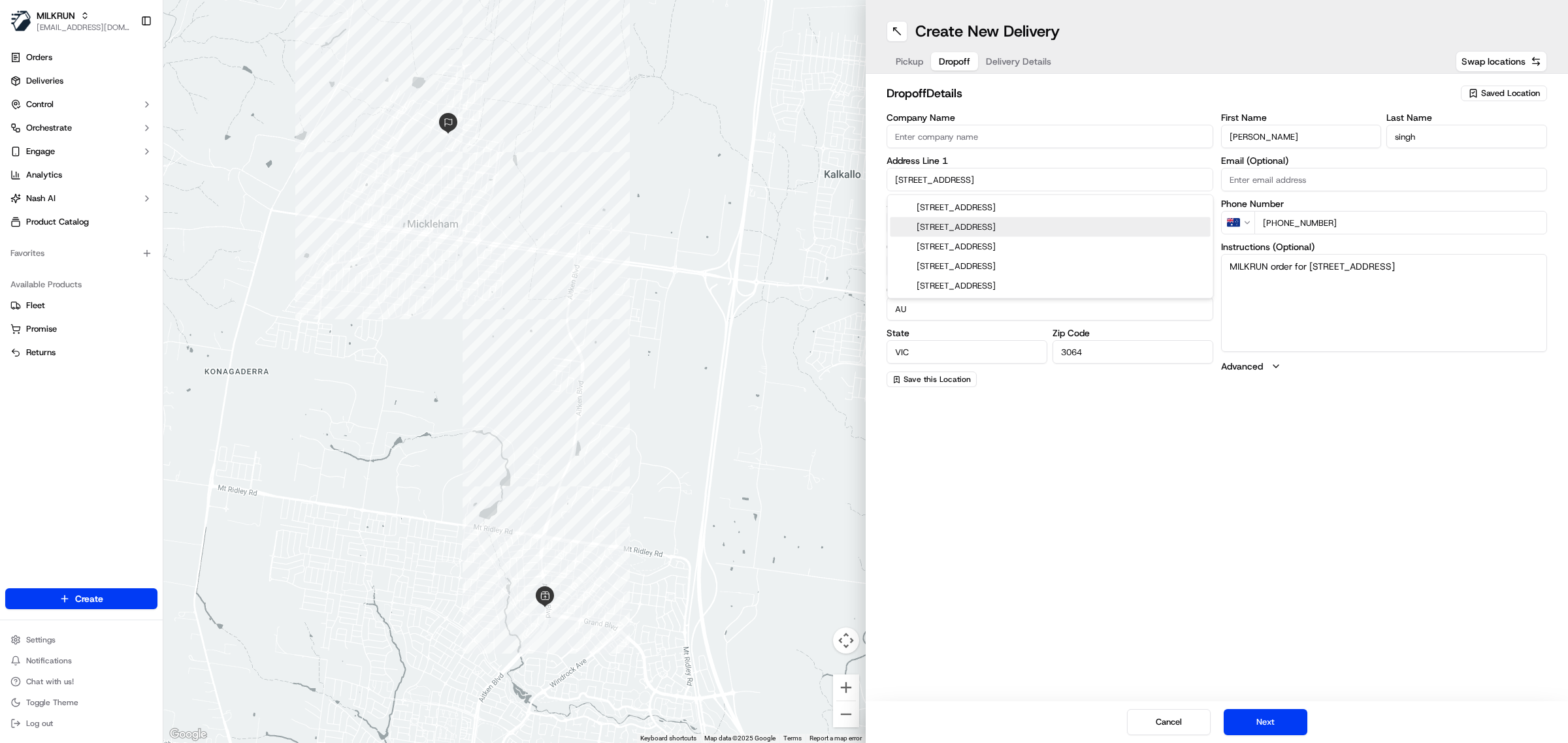
type input "6 Cochrane Ave"
click at [981, 177] on input "6 Cochrane Ave" at bounding box center [1049, 179] width 327 height 23
click at [1023, 510] on div "Create New Delivery Pickup Dropoff Delivery Details Swap locations dropoff Deta…" at bounding box center [1217, 372] width 702 height 743
click at [1099, 512] on div "Create New Delivery Pickup Dropoff Delivery Details Swap locations dropoff Deta…" at bounding box center [1217, 372] width 702 height 743
click at [1275, 726] on button "Next" at bounding box center [1266, 722] width 84 height 26
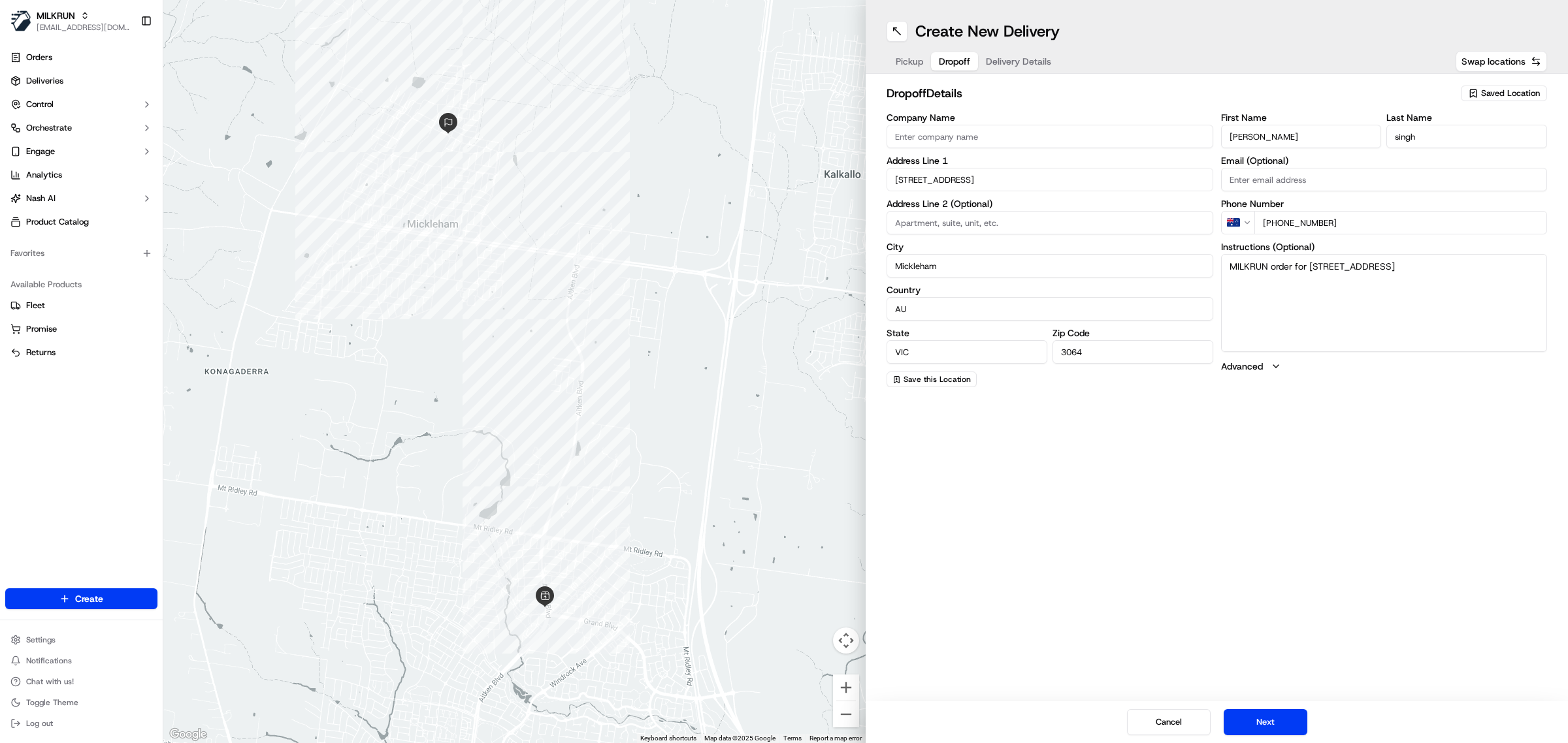
click at [942, 60] on span "Dropoff" at bounding box center [954, 62] width 31 height 13
click at [1160, 53] on div "Pickup Dropoff Delivery Details Swap locations" at bounding box center [1216, 61] width 660 height 23
click at [1185, 549] on div "Create New Delivery Pickup Dropoff Delivery Details Swap locations dropoff Deta…" at bounding box center [1217, 372] width 702 height 743
click at [918, 62] on span "Pickup" at bounding box center [909, 62] width 27 height 13
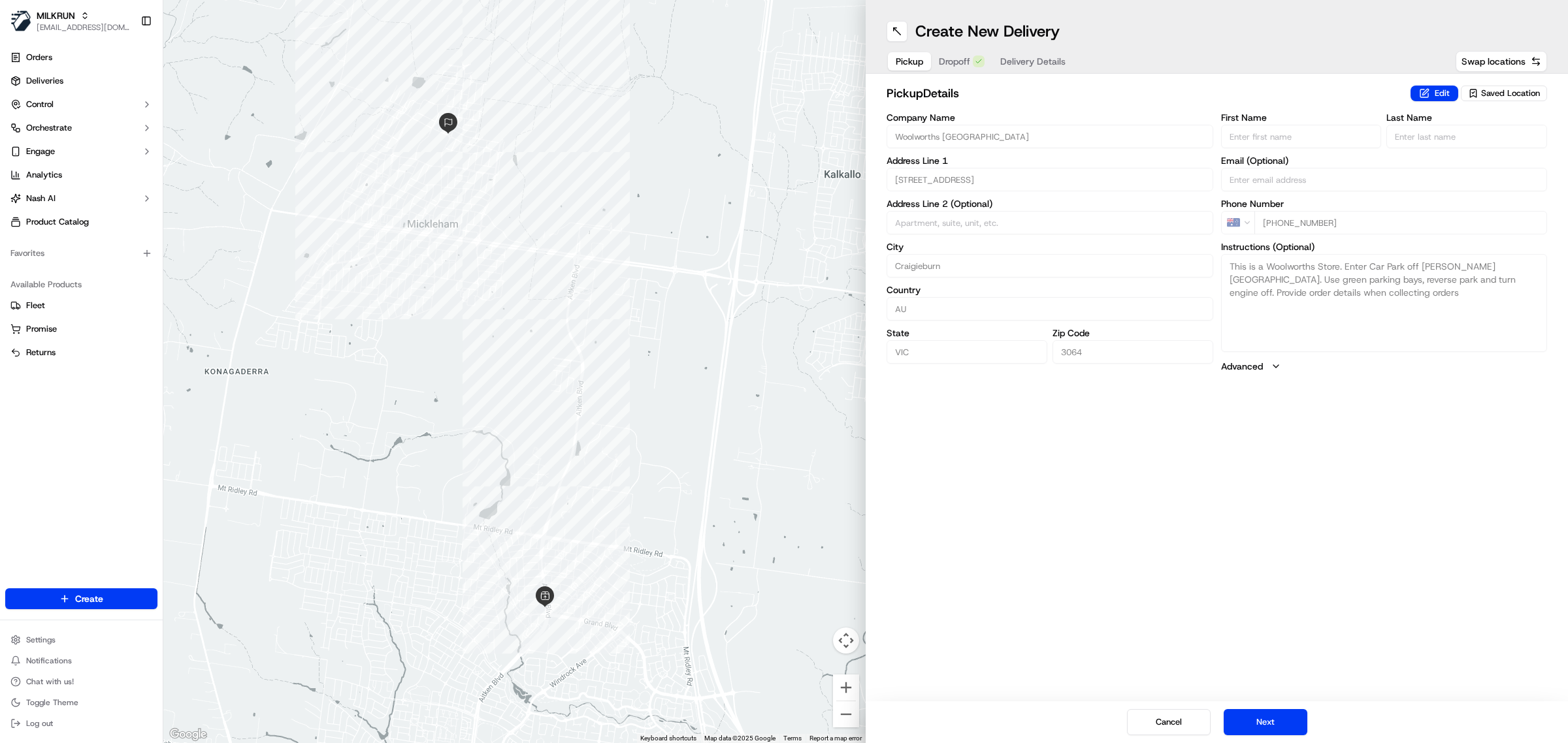
click at [886, 135] on div "pickup Details Edit Saved Location Company Name Woolworths Craigieburn Highland…" at bounding box center [1217, 229] width 702 height 310
click at [884, 183] on div "pickup Details Edit Saved Location Company Name Woolworths Craigieburn Highland…" at bounding box center [1217, 229] width 702 height 310
click at [842, 263] on div "← Move left → Move right ↑ Move up ↓ Move down + Zoom in - Zoom out Home Jump l…" at bounding box center [866, 372] width 1405 height 743
click at [1233, 223] on div "AU +61 3 8339 9906" at bounding box center [1384, 222] width 327 height 23
click at [1170, 259] on div "Company Name Woolworths Craigieburn Highlands Address Line 1 300-332 Grand Blvd…" at bounding box center [1216, 243] width 660 height 260
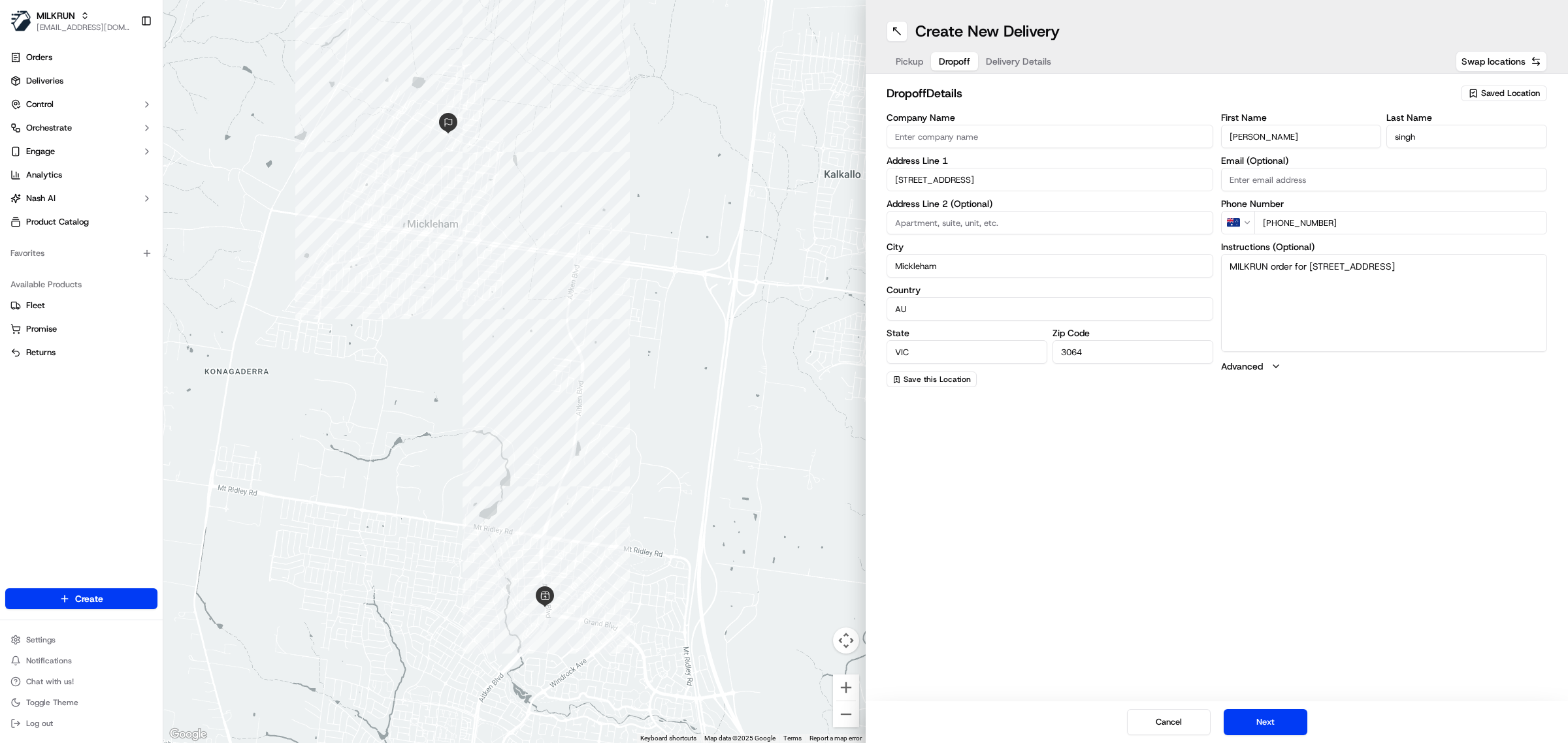
click at [950, 60] on span "Dropoff" at bounding box center [954, 62] width 31 height 13
click at [997, 140] on input "Company Name" at bounding box center [1049, 136] width 327 height 23
drag, startPoint x: 1284, startPoint y: 138, endPoint x: 1112, endPoint y: 126, distance: 172.4
click at [1112, 126] on div "Company Name Address Line 1 6 Cochrane Ave Address Line 2 (Optional) City Mickl…" at bounding box center [1216, 250] width 660 height 274
drag, startPoint x: 1452, startPoint y: 137, endPoint x: 1245, endPoint y: 137, distance: 207.0
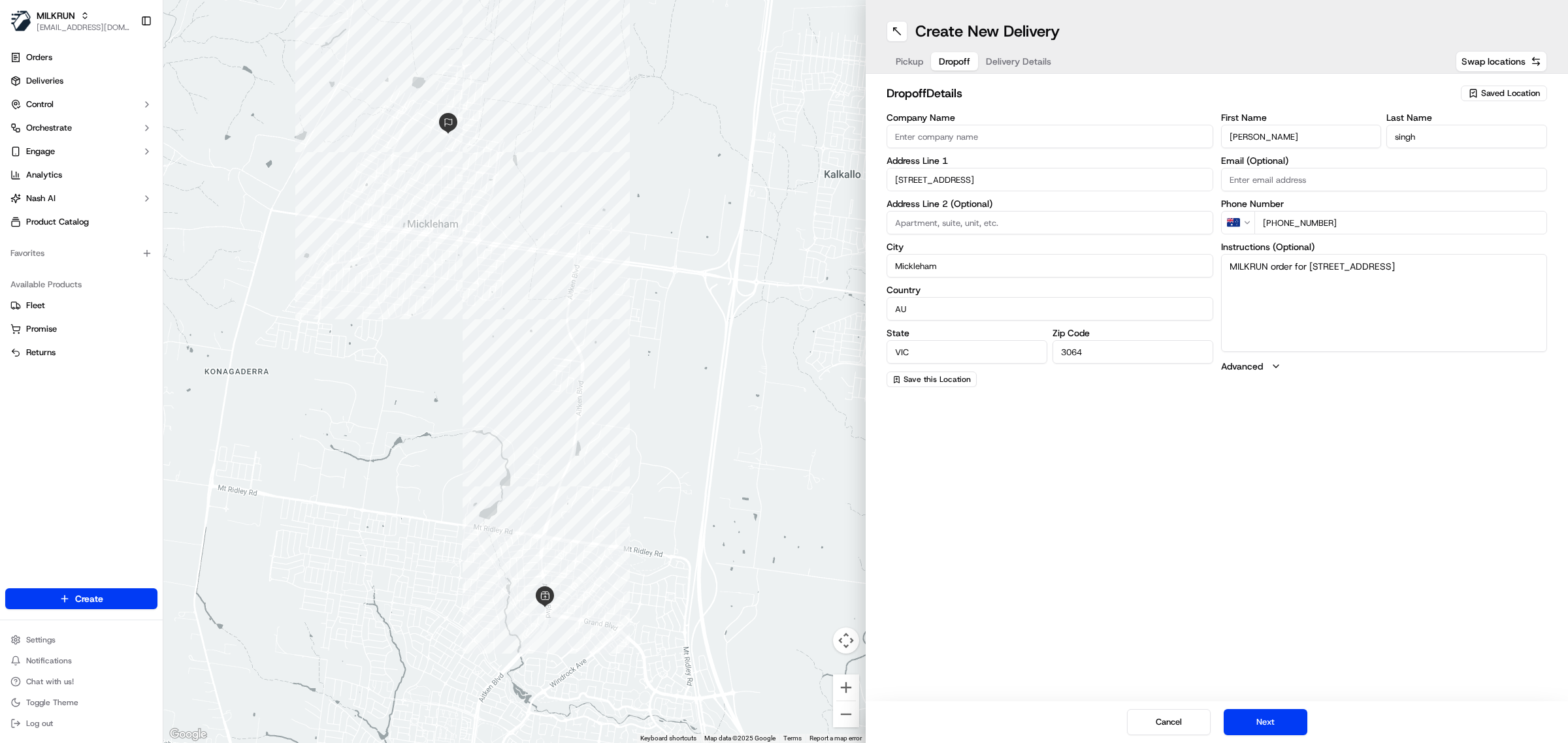
click at [1245, 137] on div "First Name Gurpreet Last Name singh" at bounding box center [1384, 130] width 327 height 35
drag, startPoint x: 1006, startPoint y: 181, endPoint x: 851, endPoint y: 179, distance: 155.0
click at [851, 179] on div "← Move left → Move right ↑ Move up ↓ Move down + Zoom in - Zoom out Home Jump l…" at bounding box center [866, 372] width 1405 height 743
paste input "Mickleham"
type input "6 Cochrane Ave Mickleham"
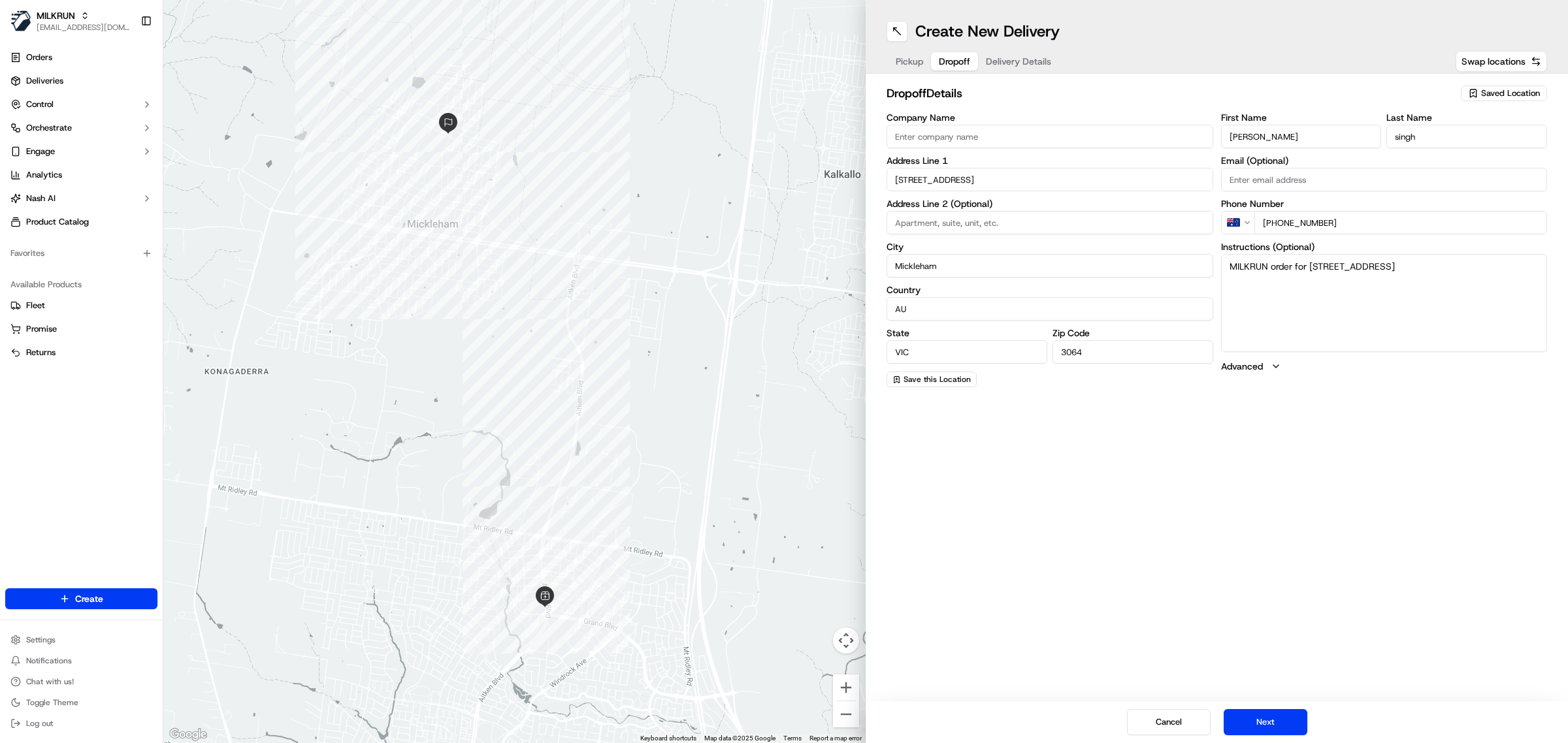
drag, startPoint x: 1356, startPoint y: 231, endPoint x: 1224, endPoint y: 217, distance: 132.7
click at [1224, 217] on div "AU +61 456 553 553" at bounding box center [1384, 222] width 327 height 23
drag, startPoint x: 1376, startPoint y: 273, endPoint x: 1150, endPoint y: 266, distance: 226.1
click at [1150, 266] on div "Company Name Address Line 1 6 Cochrane Ave Mickleham Address Line 2 (Optional) …" at bounding box center [1216, 250] width 660 height 274
click at [1014, 65] on span "Delivery Details" at bounding box center [1019, 62] width 65 height 13
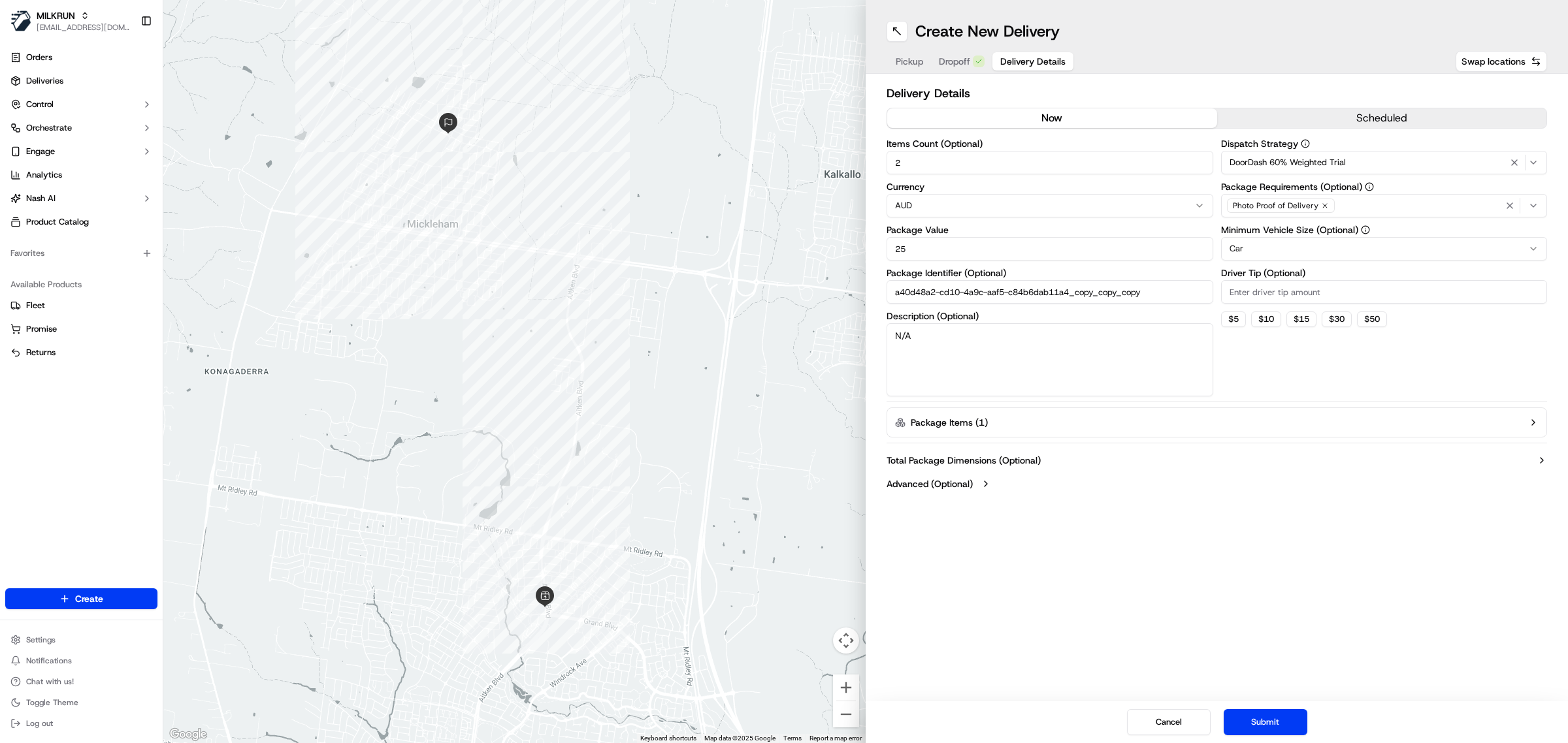
drag, startPoint x: 931, startPoint y: 161, endPoint x: 802, endPoint y: 145, distance: 130.0
click at [802, 145] on div "← Move left → Move right ↑ Move up ↓ Move down + Zoom in - Zoom out Home Jump l…" at bounding box center [866, 372] width 1405 height 743
drag, startPoint x: 959, startPoint y: 247, endPoint x: 789, endPoint y: 232, distance: 170.7
click at [789, 232] on div "← Move left → Move right ↑ Move up ↓ Move down + Zoom in - Zoom out Home Jump l…" at bounding box center [866, 372] width 1405 height 743
click at [962, 358] on textarea "N/A" at bounding box center [1049, 360] width 327 height 73
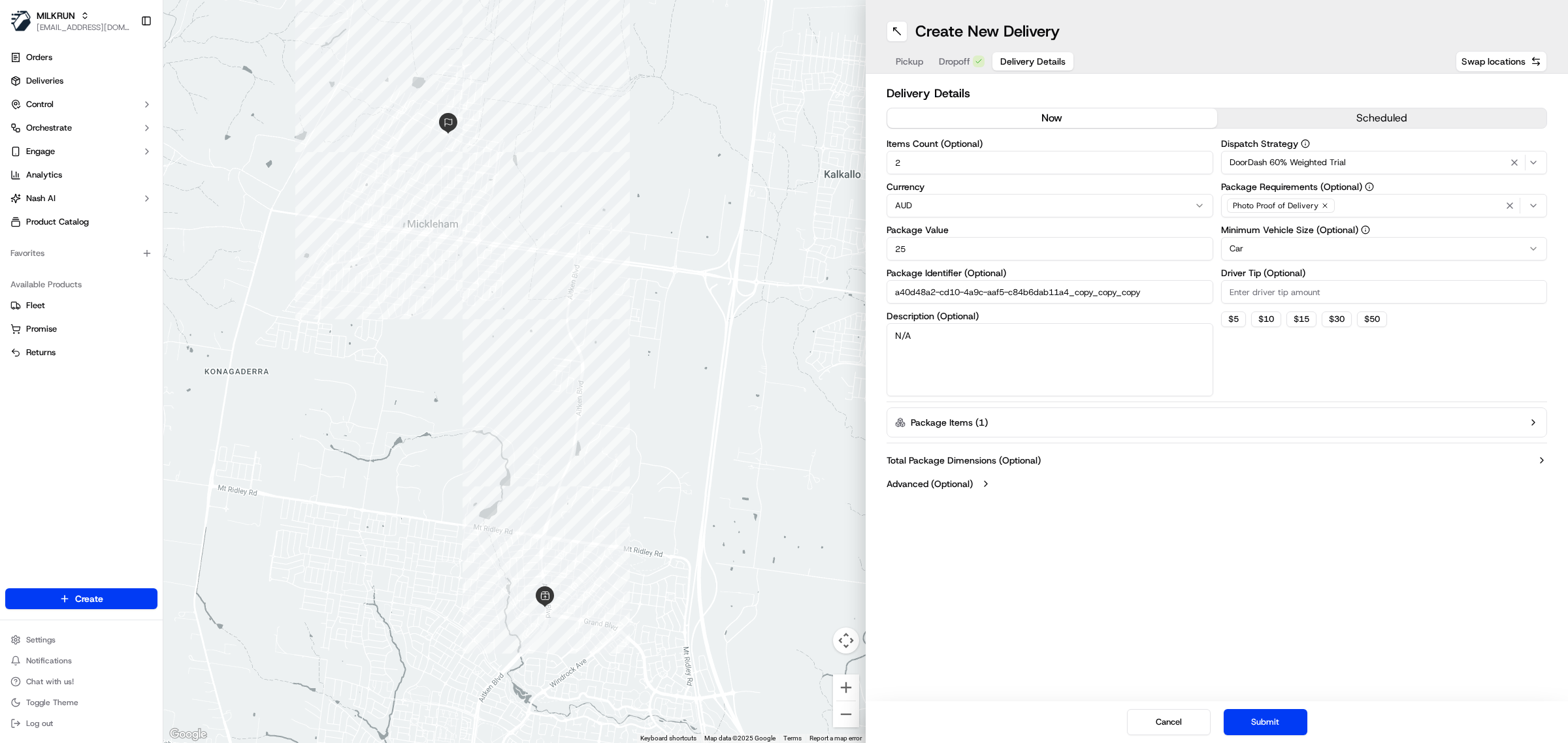
drag, startPoint x: 964, startPoint y: 352, endPoint x: 818, endPoint y: 322, distance: 149.1
click at [818, 322] on div "← Move left → Move right ↑ Move up ↓ Move down + Zoom in - Zoom out Home Jump l…" at bounding box center [866, 372] width 1405 height 743
drag, startPoint x: 1325, startPoint y: 160, endPoint x: 1160, endPoint y: 149, distance: 165.4
click at [1160, 149] on div "Items Count (Optional) 2 Currency AUD Package Value 25 Package Identifier (Opti…" at bounding box center [1216, 267] width 660 height 257
click at [1325, 164] on span "DoorDash 60% Weighted Trial" at bounding box center [1287, 163] width 116 height 12
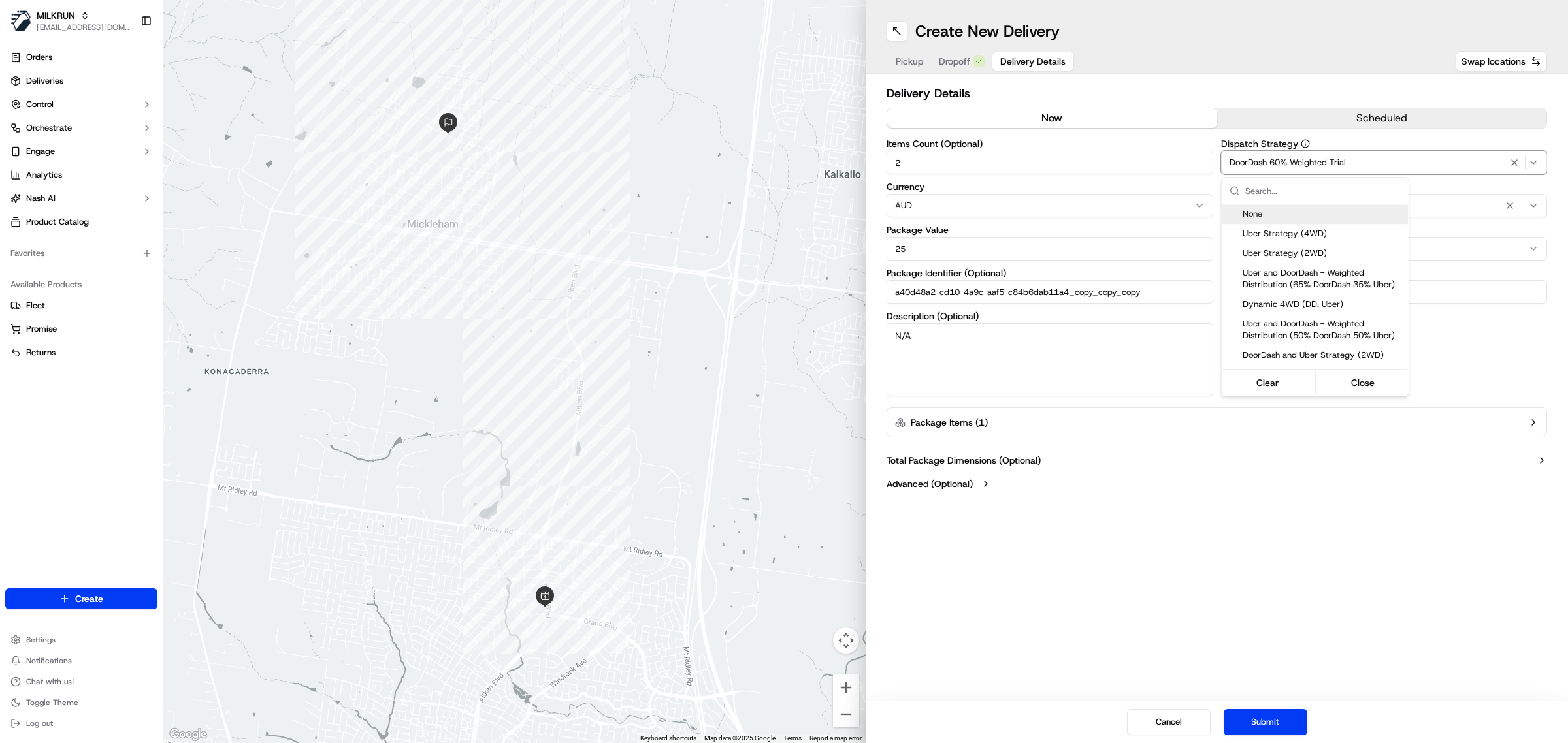
drag, startPoint x: 1353, startPoint y: 164, endPoint x: 1359, endPoint y: 163, distance: 6.1
click at [1357, 163] on html "MILKRUN mvilals@woolworths.com.au Toggle Sidebar Orders Deliveries Control Orch…" at bounding box center [784, 372] width 1568 height 743
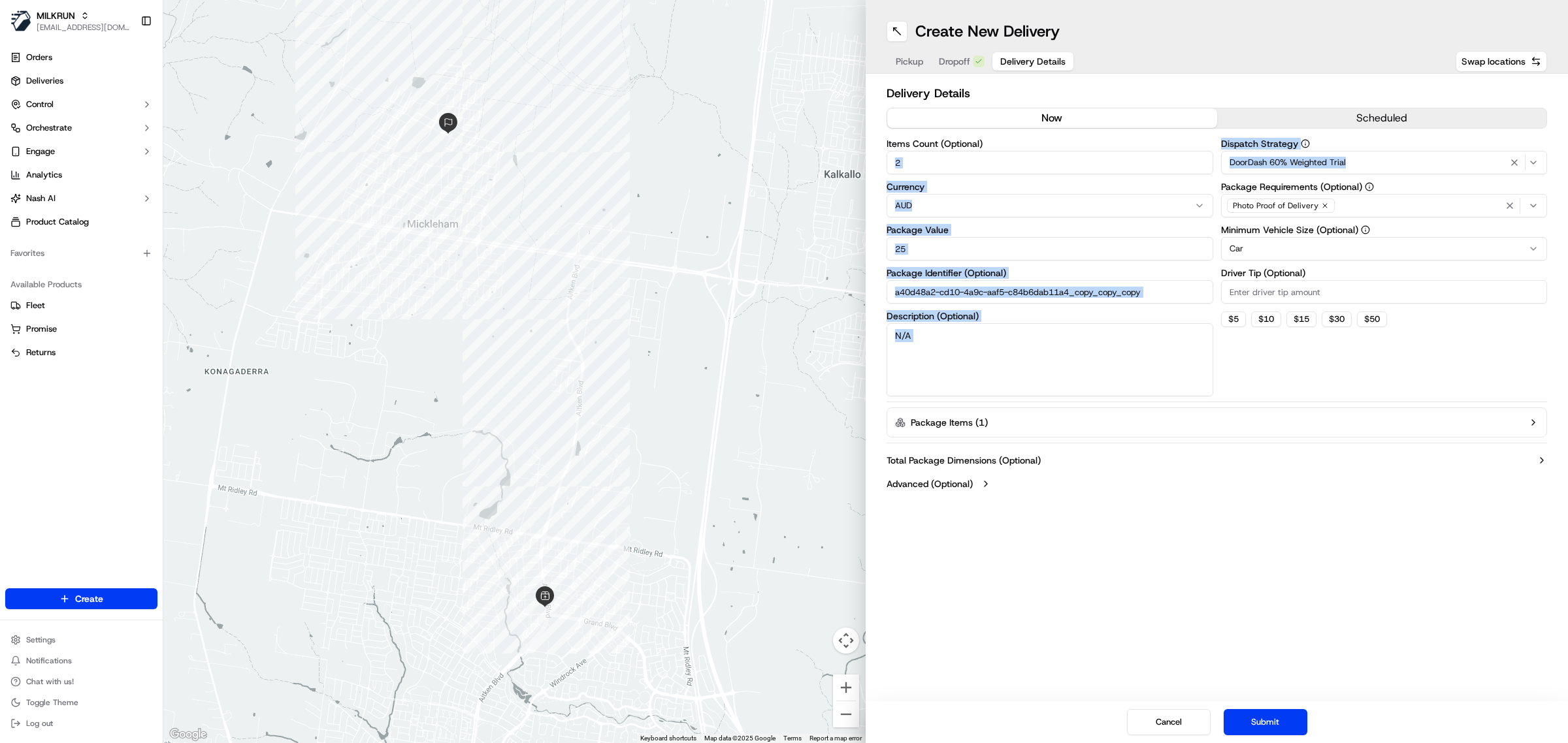
drag, startPoint x: 1359, startPoint y: 163, endPoint x: 1188, endPoint y: 159, distance: 171.0
click at [1188, 159] on html "MILKRUN mvilals@woolworths.com.au Toggle Sidebar Orders Deliveries Control Orch…" at bounding box center [784, 372] width 1568 height 743
click at [1226, 169] on div "DoorDash 60% Weighted Trial" at bounding box center [1385, 163] width 321 height 16
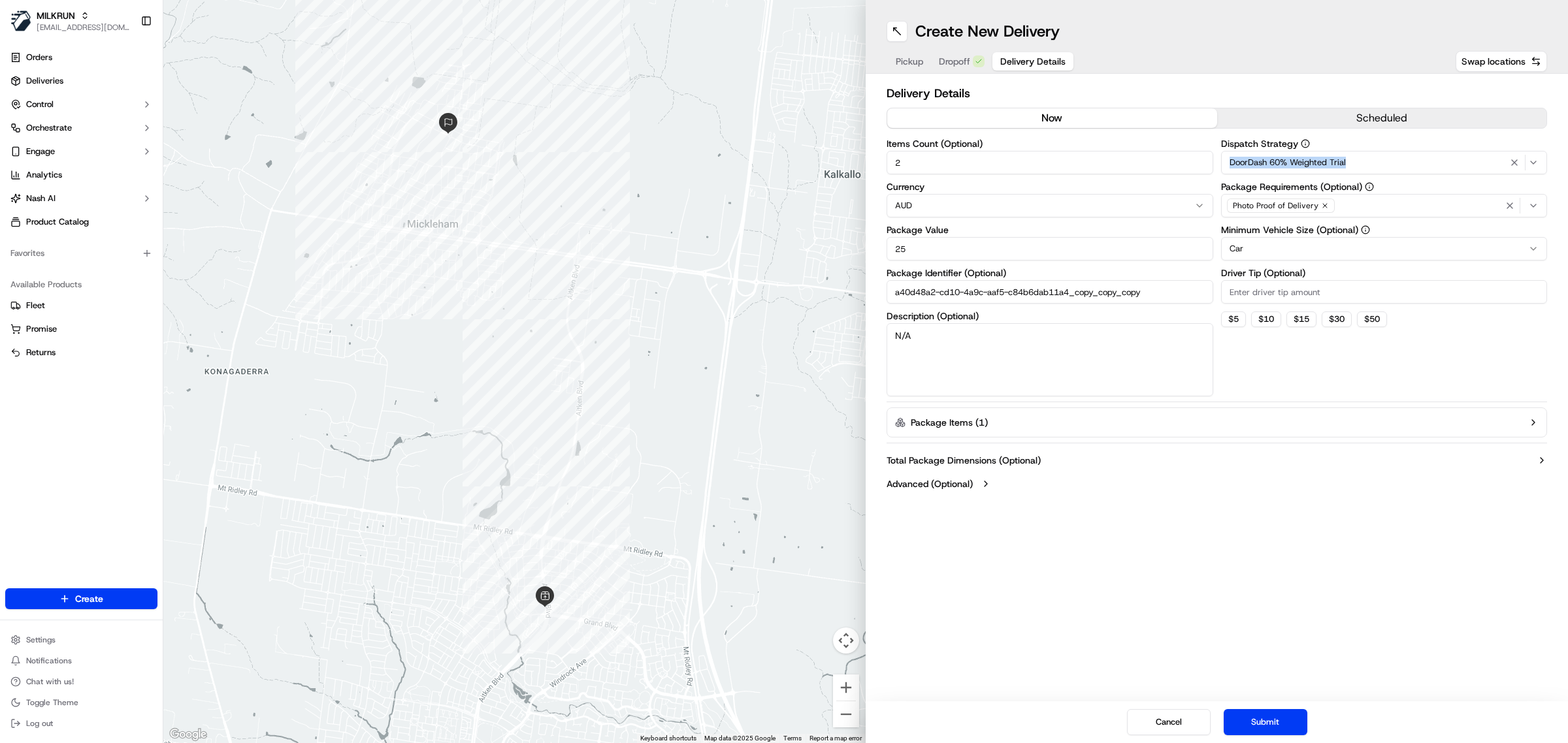
drag, startPoint x: 1226, startPoint y: 160, endPoint x: 1274, endPoint y: 154, distance: 48.4
click at [1370, 160] on html "MILKRUN mvilals@woolworths.com.au Toggle Sidebar Orders Deliveries Control Orch…" at bounding box center [784, 372] width 1568 height 743
copy span "DoorDash 60% Weighted Trial"
click at [1134, 240] on html "MILKRUN mvilals@woolworths.com.au Toggle Sidebar Orders Deliveries Control Orch…" at bounding box center [784, 372] width 1568 height 743
drag, startPoint x: 883, startPoint y: 51, endPoint x: 915, endPoint y: 62, distance: 33.8
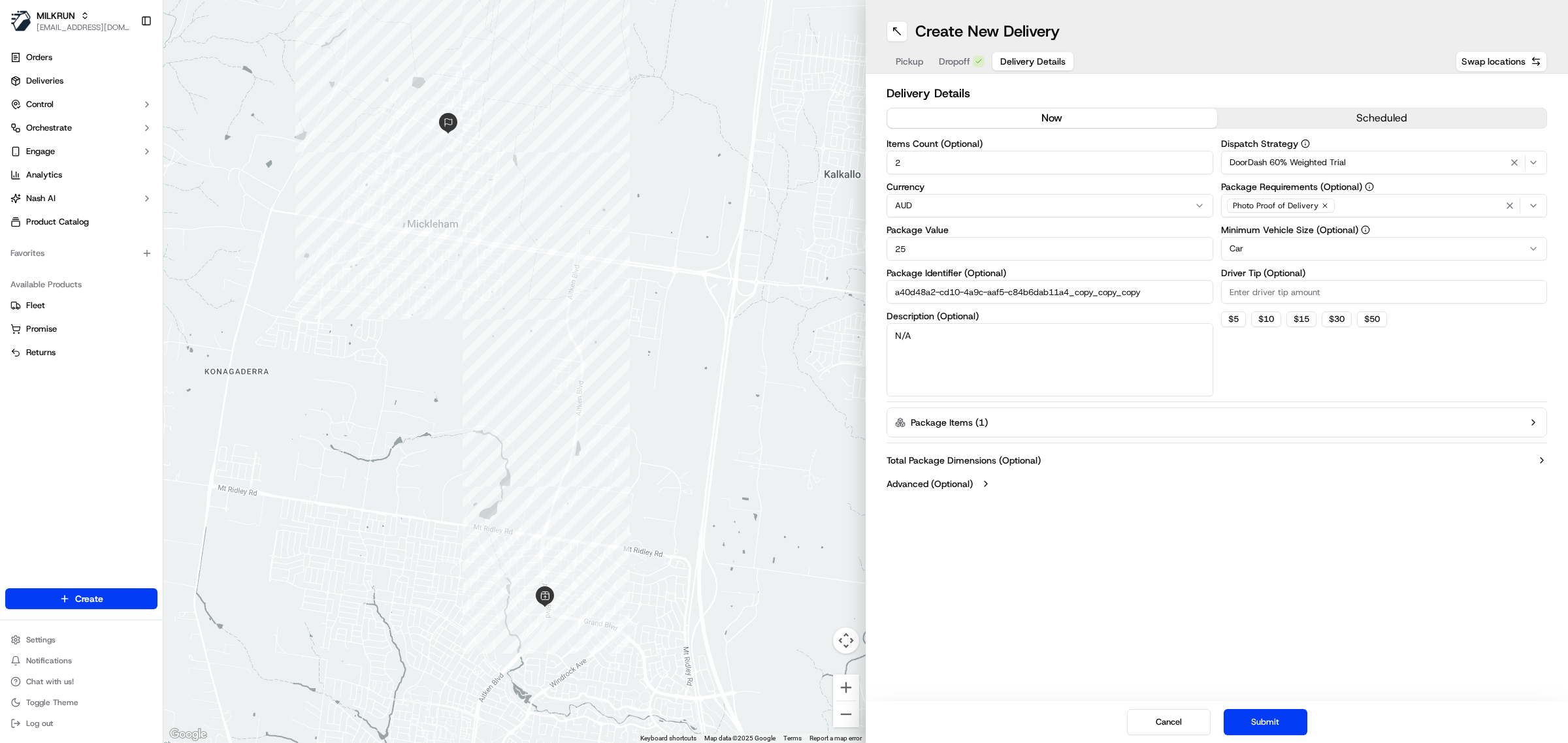
click at [884, 51] on div "Create New Delivery Pickup Dropoff Delivery Details Swap locations" at bounding box center [1217, 37] width 702 height 74
click at [904, 59] on span "Pickup" at bounding box center [909, 62] width 27 height 13
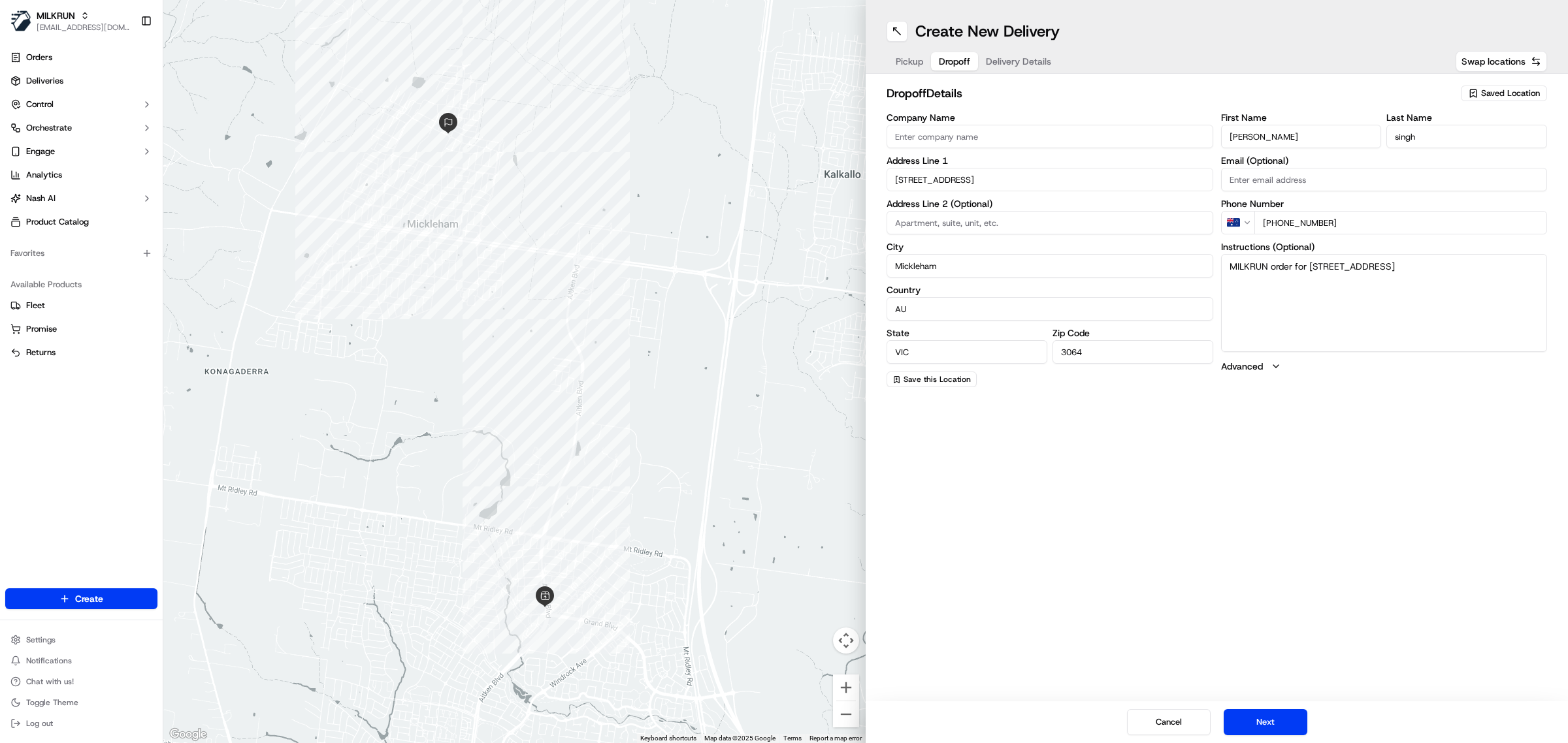
click at [951, 53] on button "Dropoff" at bounding box center [954, 62] width 47 height 19
drag, startPoint x: 1323, startPoint y: 140, endPoint x: 1173, endPoint y: 138, distance: 150.0
click at [1173, 138] on div "Company Name Address Line 1 6 Cochrane Ave Mickleham Address Line 2 (Optional) …" at bounding box center [1216, 250] width 660 height 274
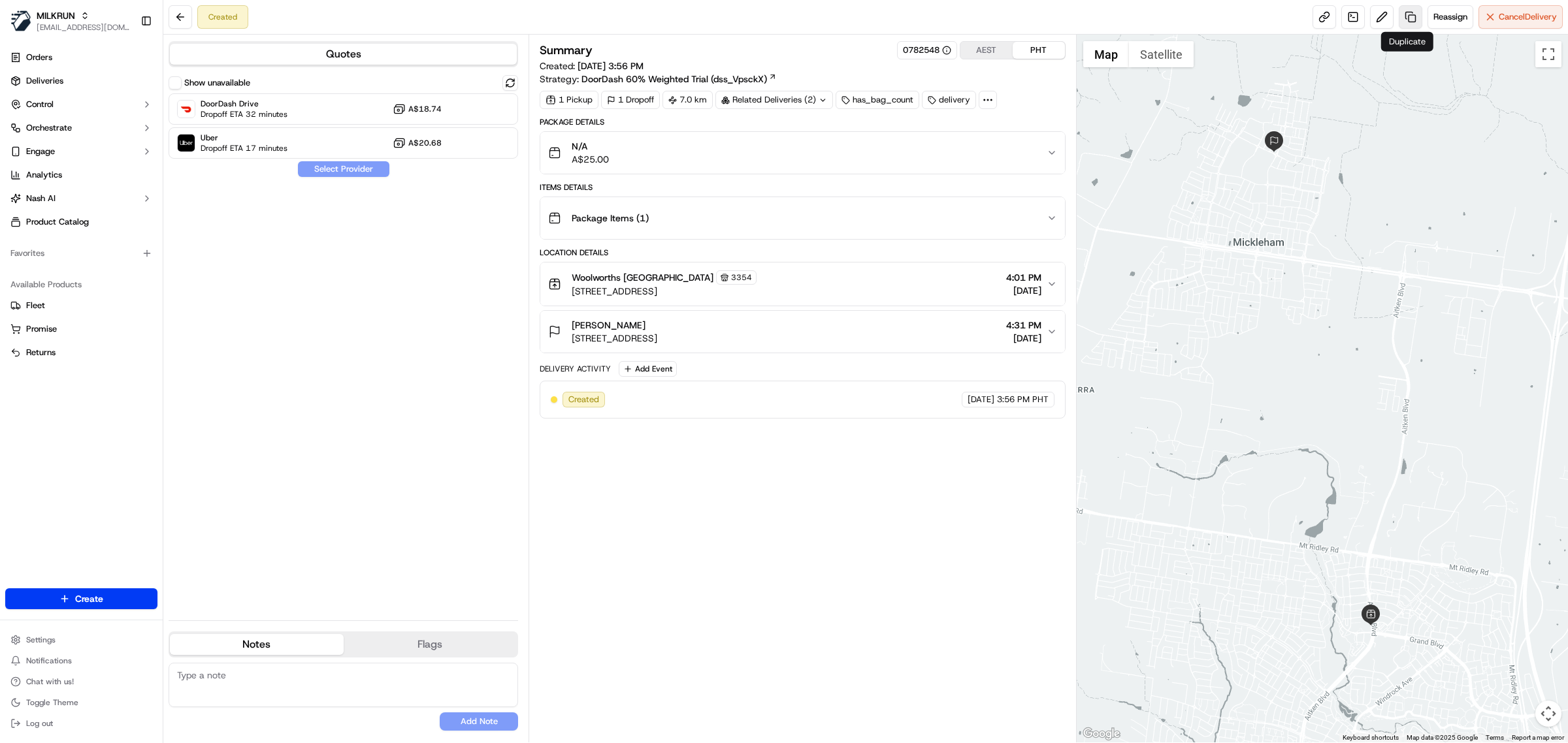
click at [1408, 17] on link at bounding box center [1410, 17] width 23 height 23
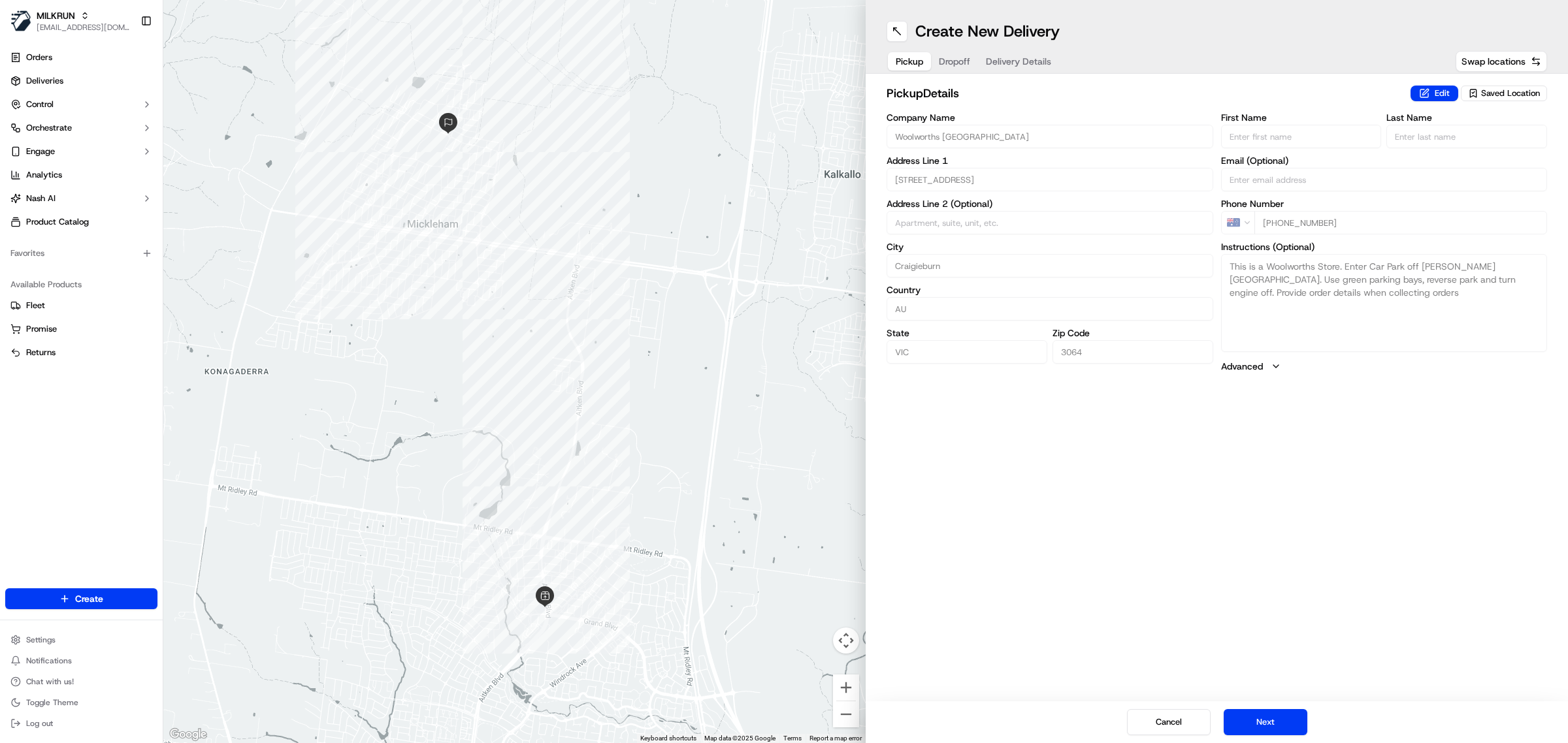
click at [954, 58] on span "Dropoff" at bounding box center [954, 62] width 31 height 13
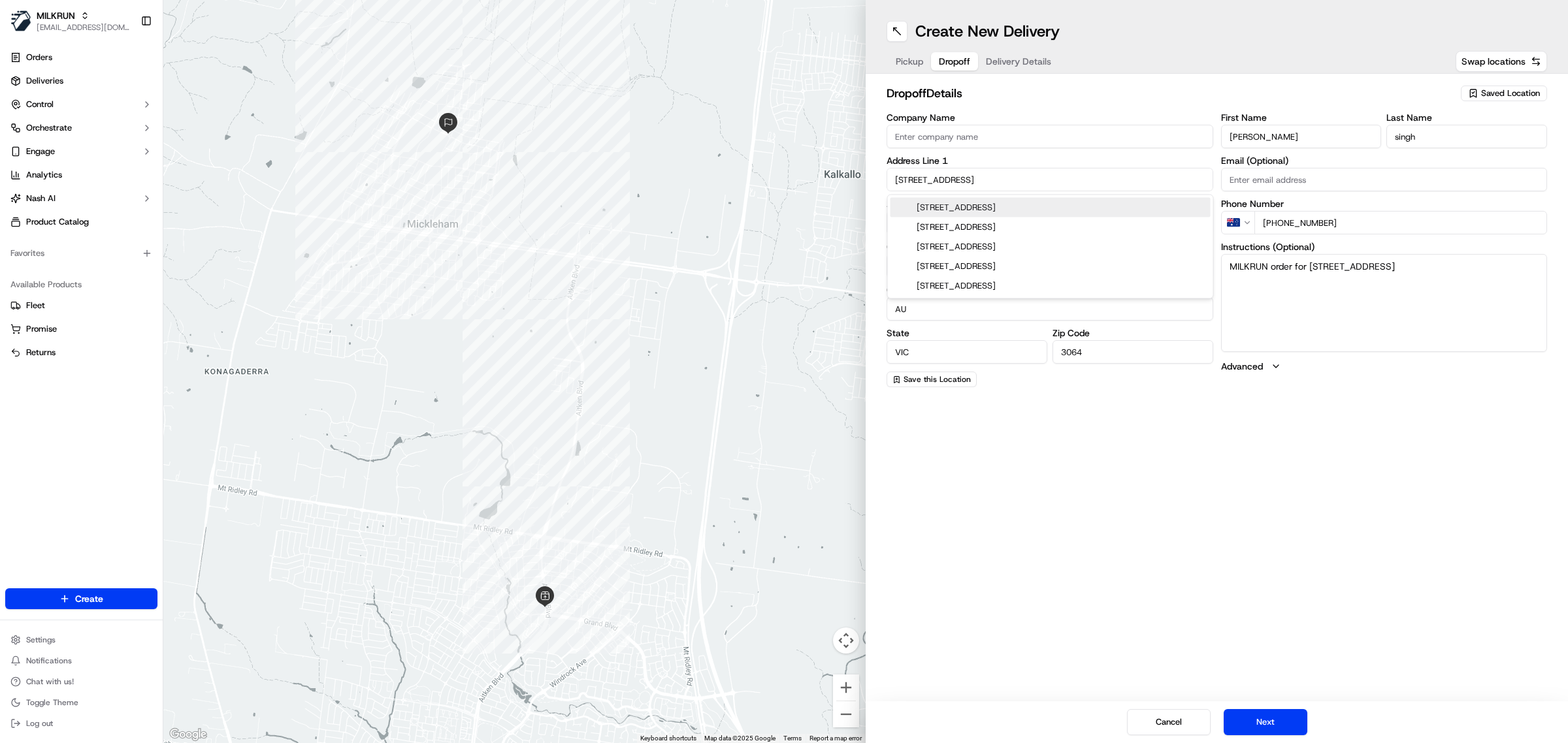
drag, startPoint x: 980, startPoint y: 184, endPoint x: 815, endPoint y: 181, distance: 165.0
click at [815, 181] on div "← Move left → Move right ↑ Move up ↓ Move down + Zoom in - Zoom out Home Jump l…" at bounding box center [866, 372] width 1405 height 743
paste input "Cochrane Ave Mickleham"
click at [991, 205] on div "6 Cochrane Ave, Mickleham VIC, Australia" at bounding box center [1051, 207] width 321 height 19
type input "6 Cochrane Ave, Mickleham VIC 3064, Australia"
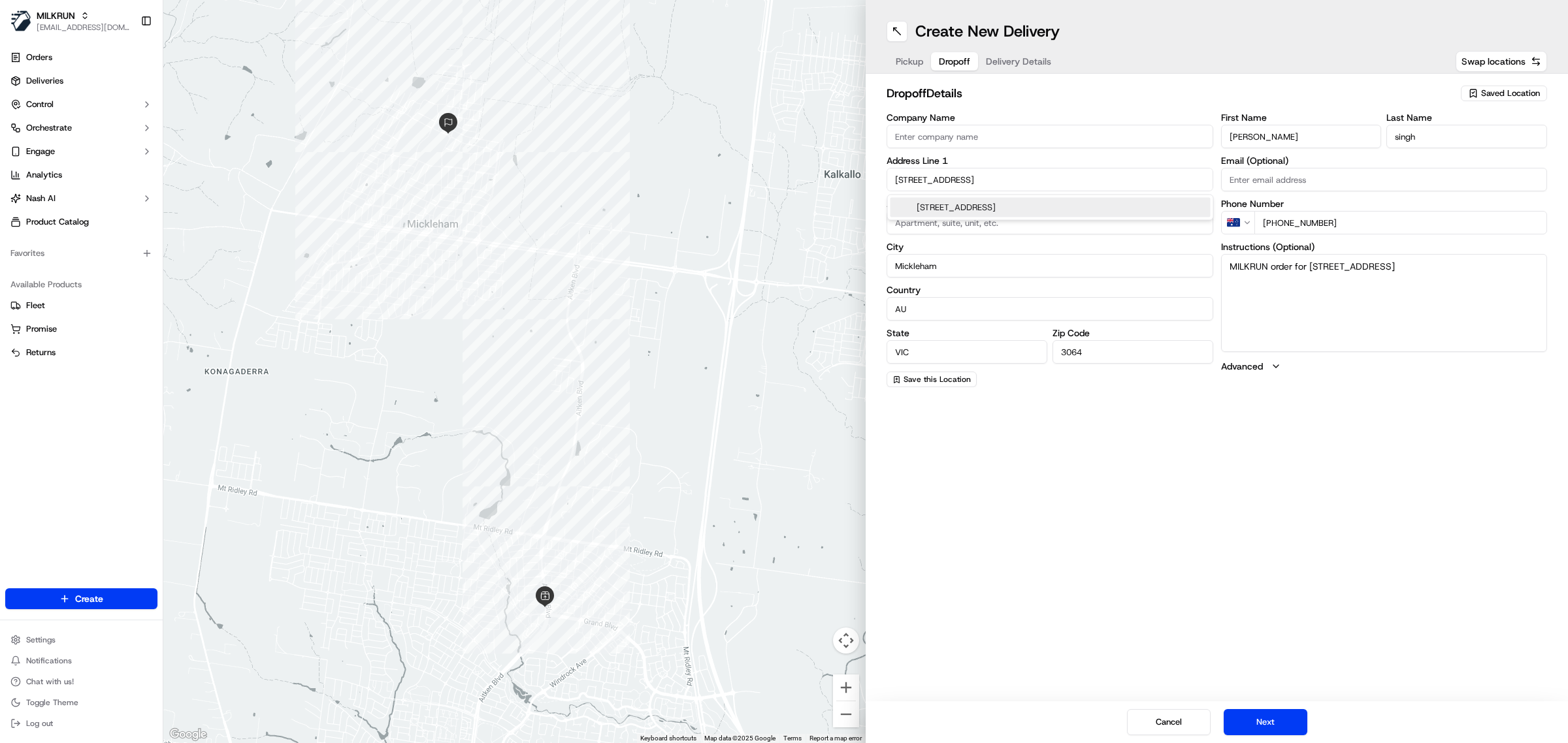
type input "Australia"
type input "6 Cochrane Avenue"
click at [1276, 723] on button "Next" at bounding box center [1266, 722] width 84 height 26
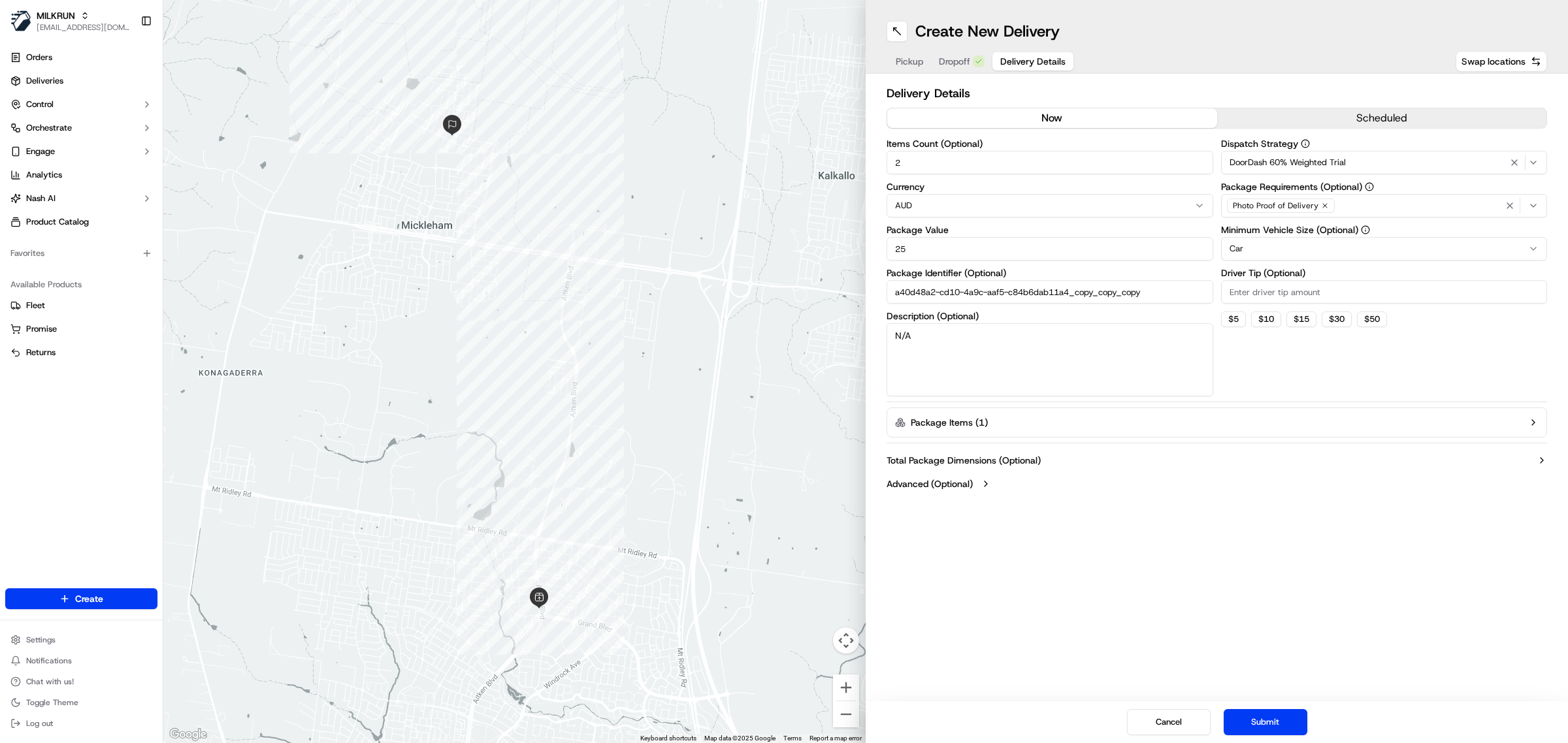
click at [964, 62] on span "Dropoff" at bounding box center [954, 62] width 31 height 13
click at [1017, 66] on span "Delivery Details" at bounding box center [1033, 62] width 65 height 13
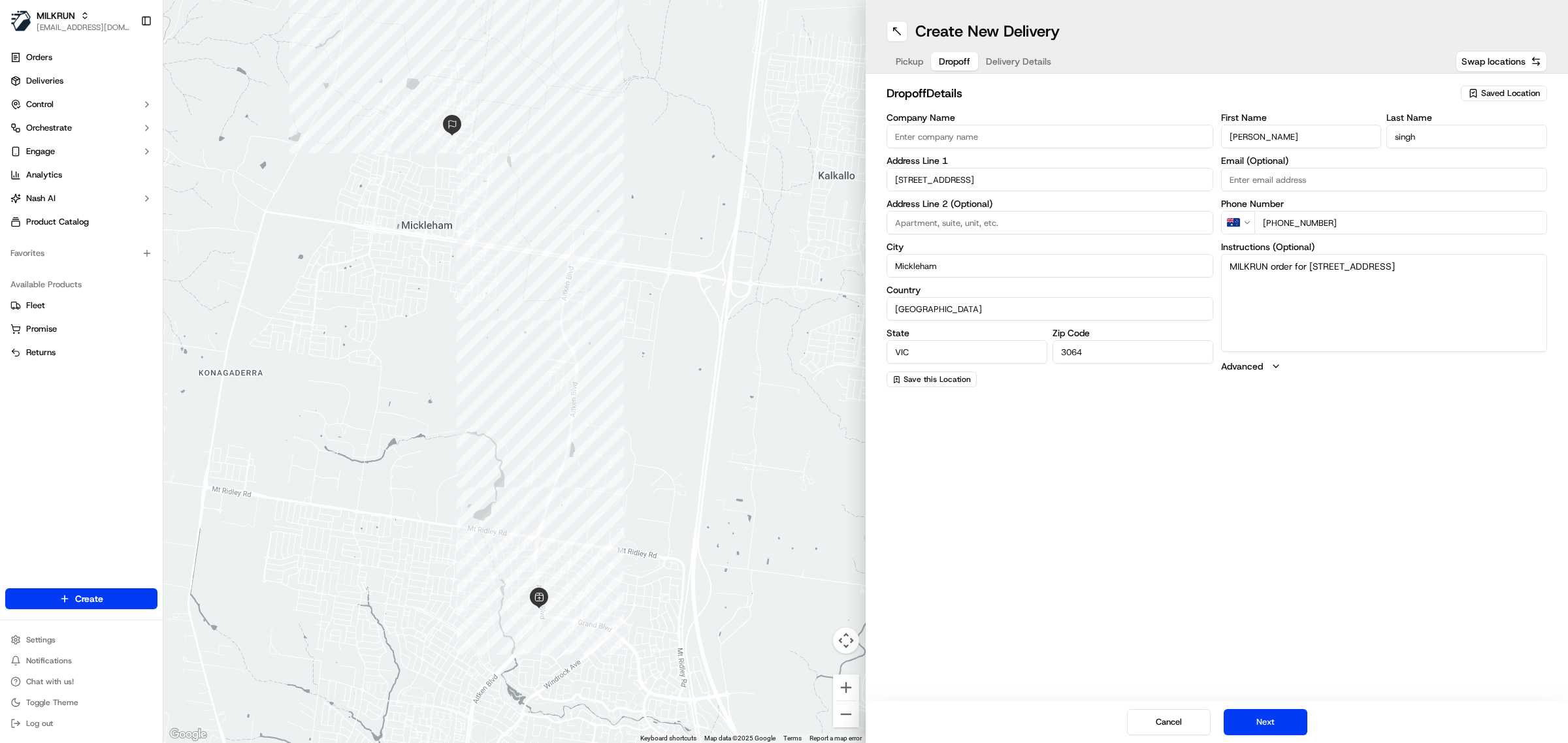
drag, startPoint x: 941, startPoint y: 59, endPoint x: 1001, endPoint y: 156, distance: 114.1
click at [942, 59] on span "Dropoff" at bounding box center [954, 62] width 31 height 13
drag, startPoint x: 981, startPoint y: 171, endPoint x: 831, endPoint y: 191, distance: 151.3
click at [831, 191] on div "← Move left → Move right ↑ Move up ↓ Move down + Zoom in - Zoom out Home Jump l…" at bounding box center [866, 372] width 1405 height 743
paste input "Mickleham"
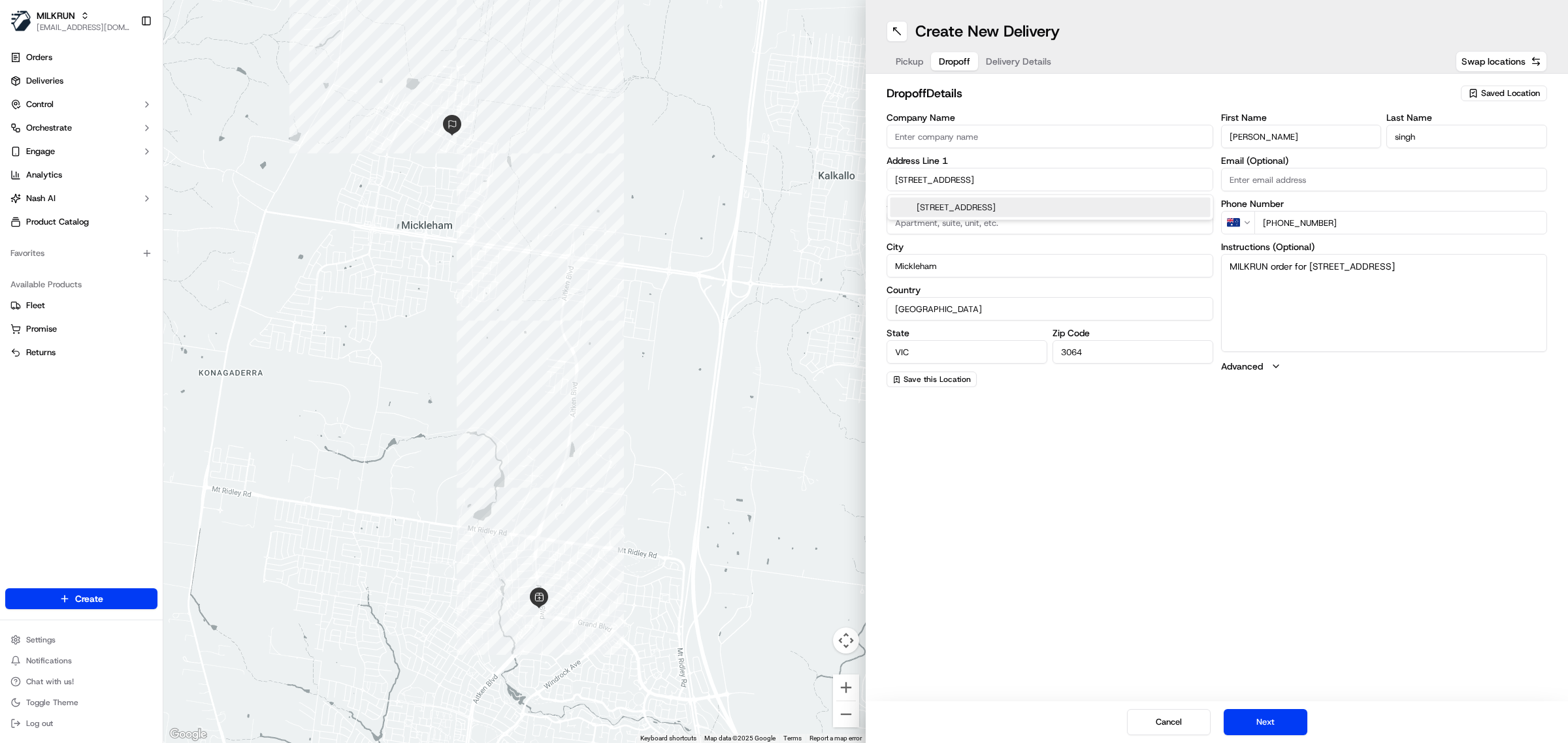
click at [980, 203] on div "6 Cochrane Ave, Mickleham VIC, Australia" at bounding box center [1051, 207] width 321 height 19
type input "6 Cochrane Avenue"
click at [1271, 720] on button "Next" at bounding box center [1266, 722] width 84 height 26
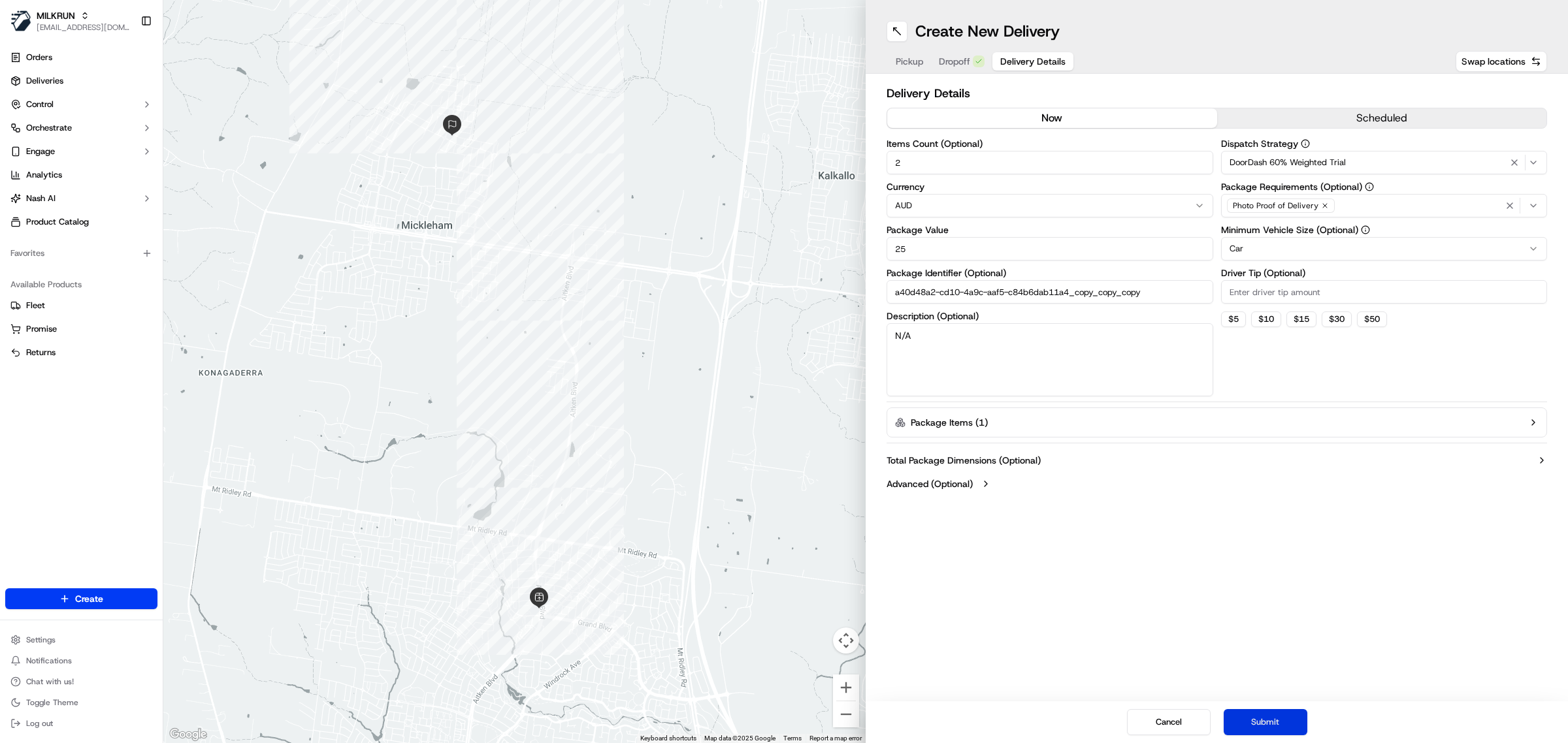
click at [1271, 720] on button "Submit" at bounding box center [1266, 722] width 84 height 26
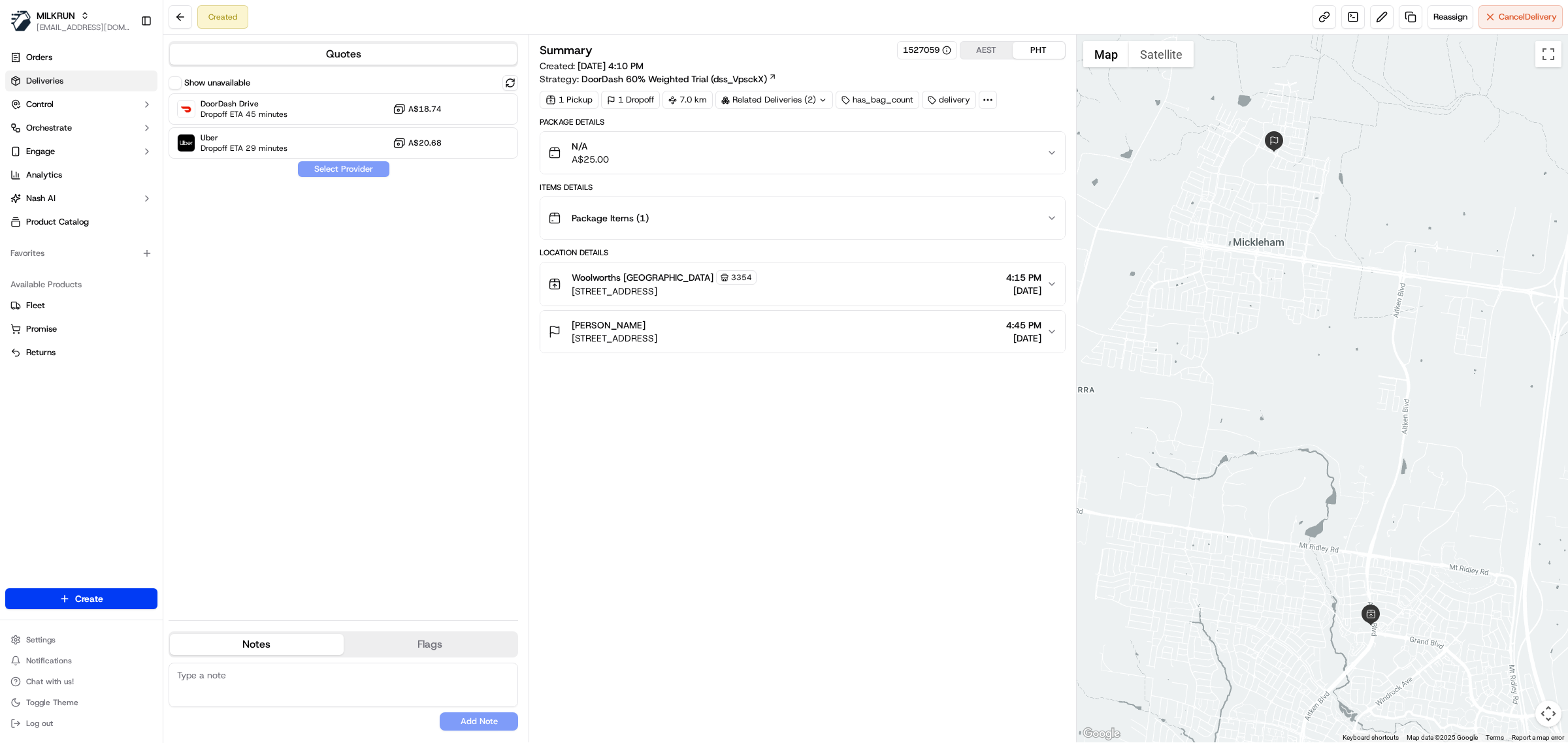
click at [45, 76] on span "Deliveries" at bounding box center [45, 81] width 37 height 12
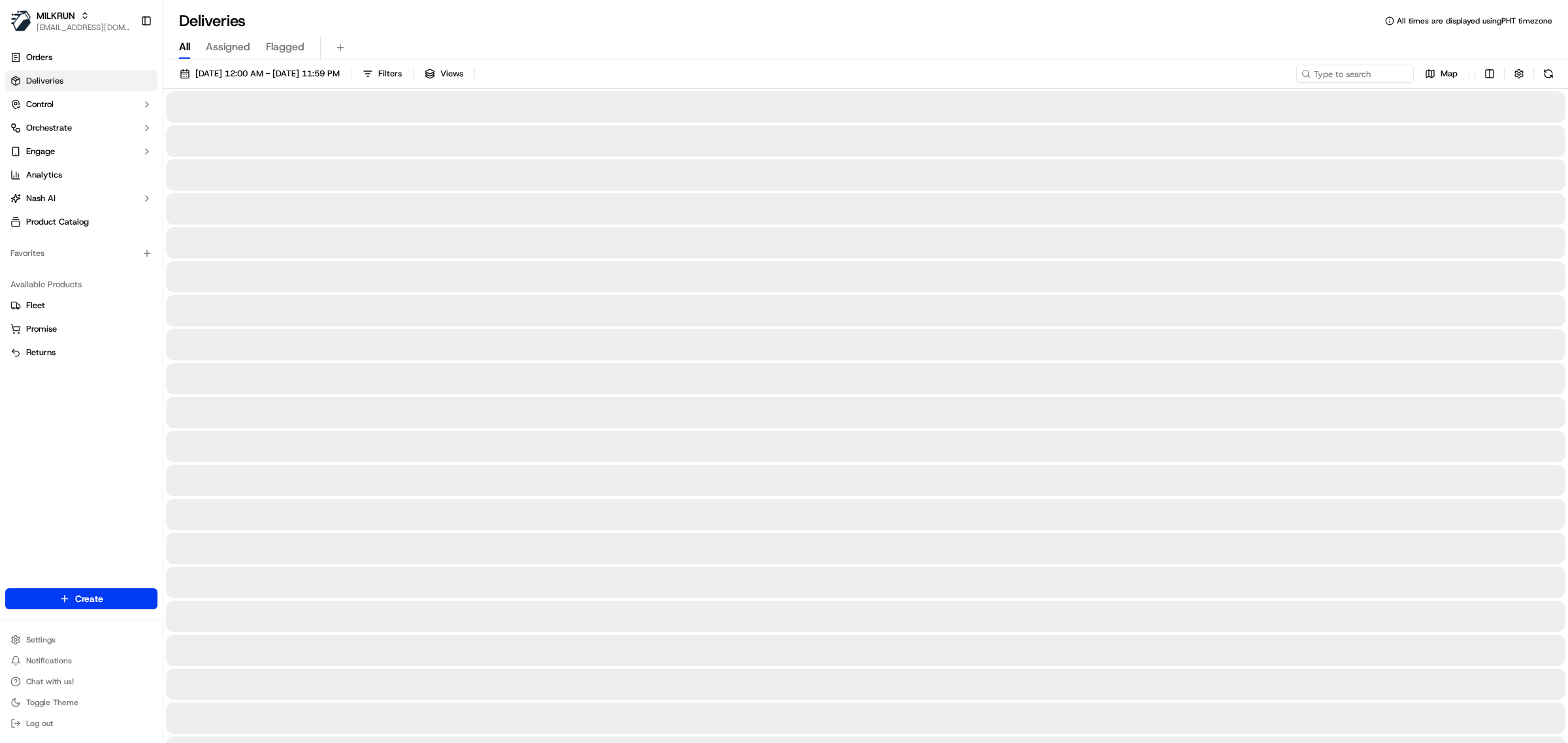
click at [188, 49] on span "All" at bounding box center [184, 47] width 11 height 16
click at [1353, 80] on input at bounding box center [1336, 74] width 157 height 19
type input "Gurpreet Singh"
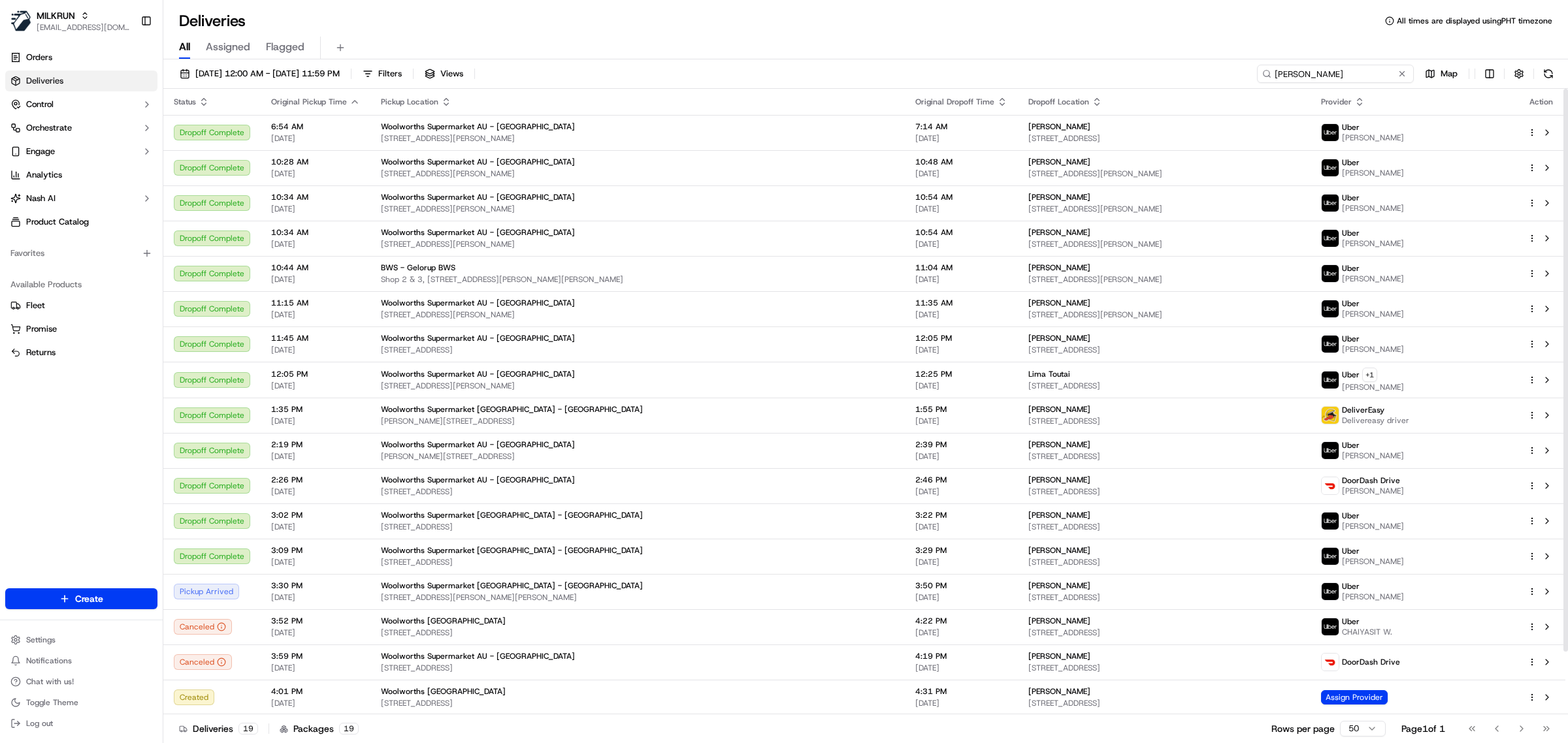
drag, startPoint x: 1343, startPoint y: 77, endPoint x: 1154, endPoint y: 75, distance: 189.0
click at [1168, 75] on div "22/09/2025 12:00 AM - 22/09/2025 11:59 PM Filters Views Gurpreet Singh Map" at bounding box center [866, 76] width 1405 height 24
click at [38, 57] on span "Orders" at bounding box center [39, 58] width 26 height 12
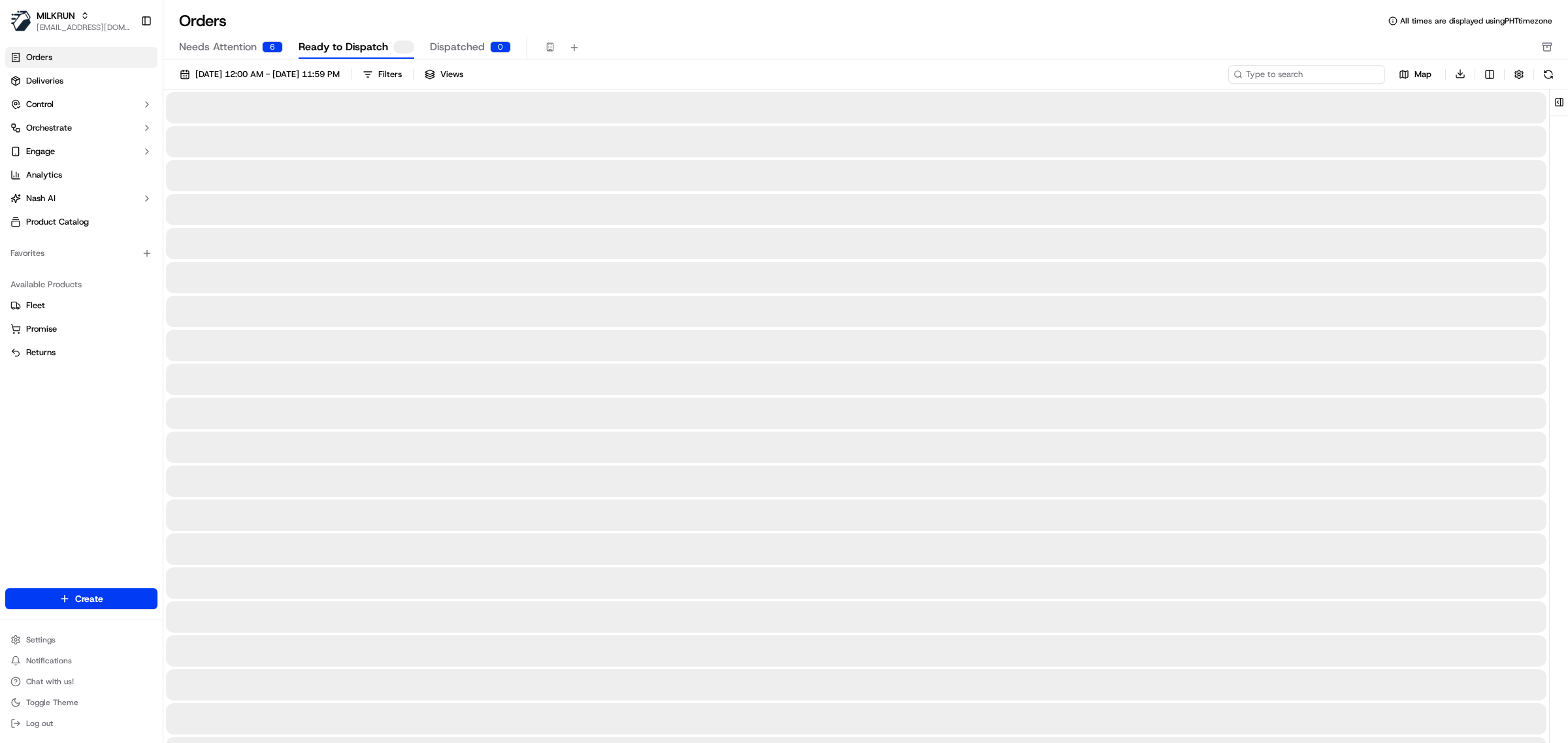
click at [1318, 79] on input at bounding box center [1307, 74] width 157 height 19
paste input "Gurpreet Singh"
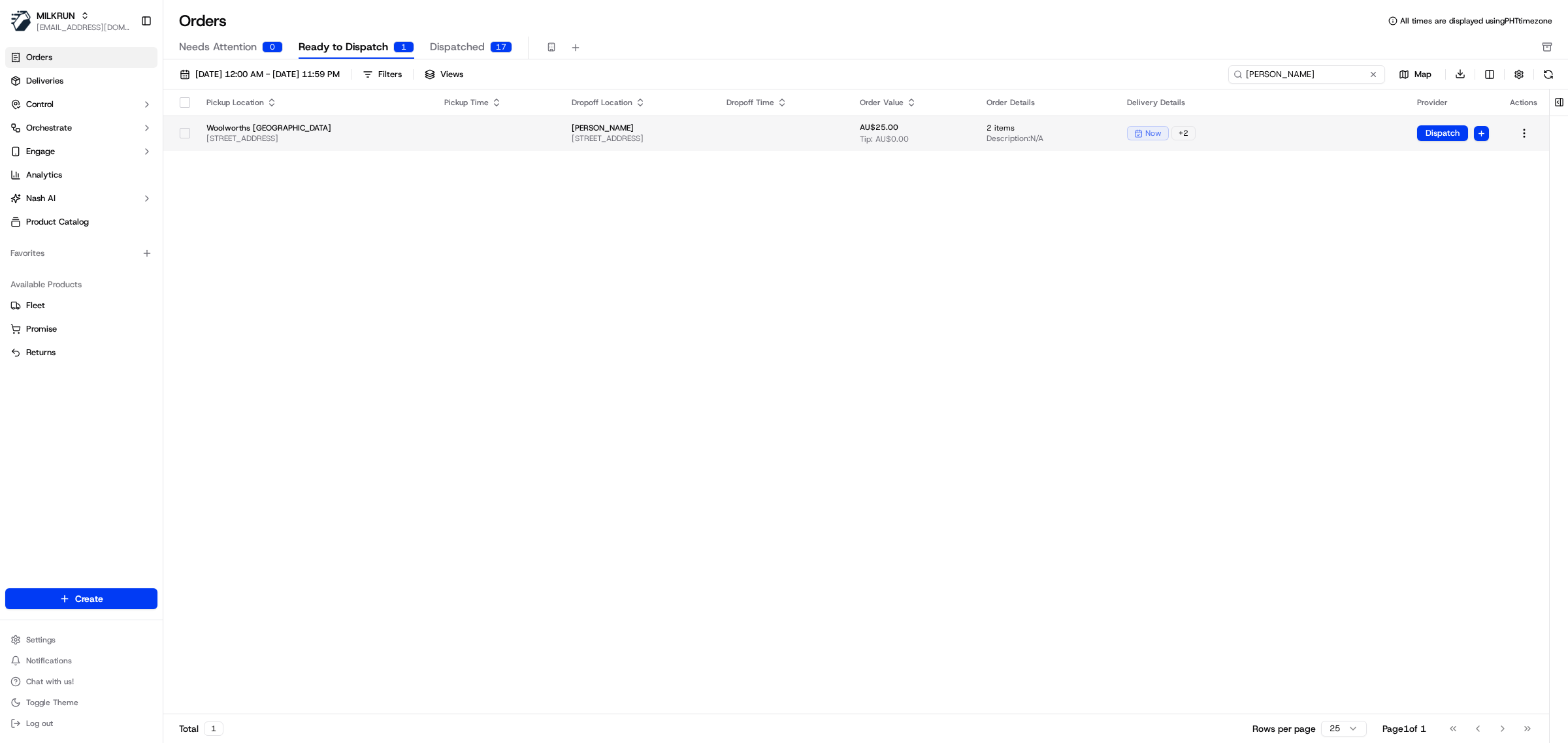
type input "Gurpreet Singh"
click at [1327, 142] on td "now + 2" at bounding box center [1261, 133] width 290 height 35
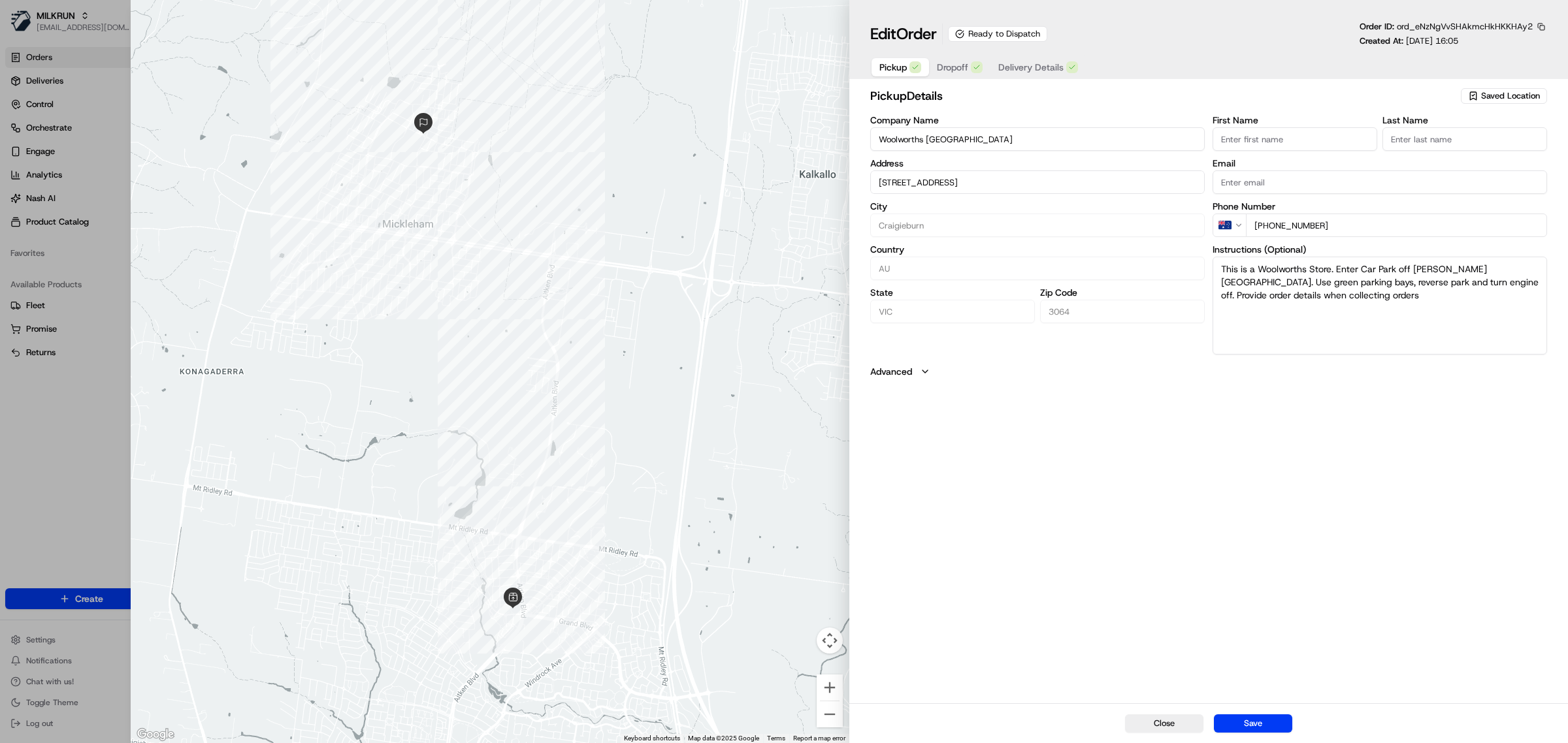
click at [1214, 528] on div "pickup Details Saved Location Company Name Woolworths Craigieburn Highlands Add…" at bounding box center [1208, 394] width 719 height 619
click at [964, 72] on span "Dropoff" at bounding box center [952, 67] width 31 height 13
click at [1129, 550] on div "dropoff Details Saved Location Company Name Address 6 Cochrane Ave, Mickleham V…" at bounding box center [1208, 394] width 719 height 619
click at [1259, 730] on button "Save" at bounding box center [1253, 724] width 78 height 19
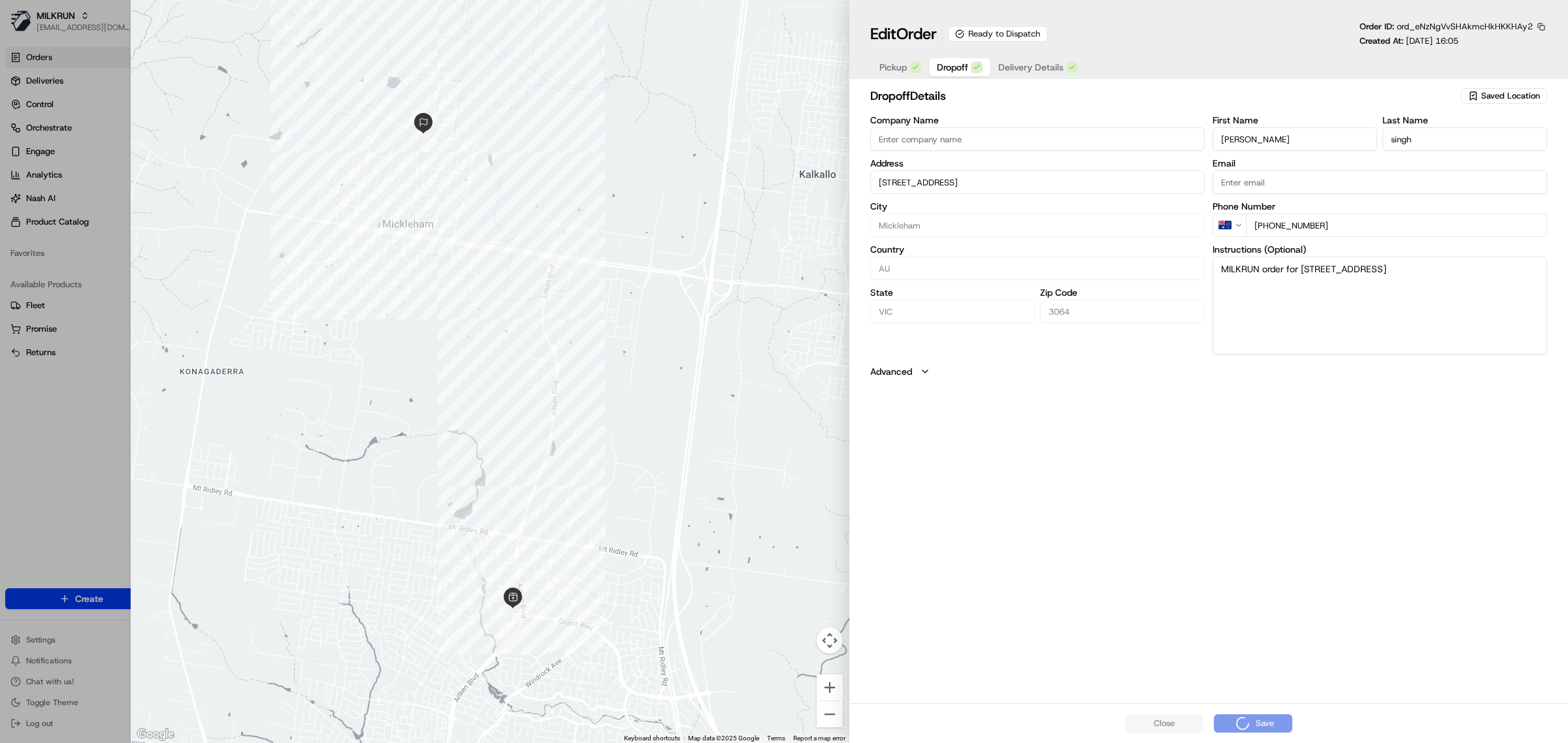
type input "+1"
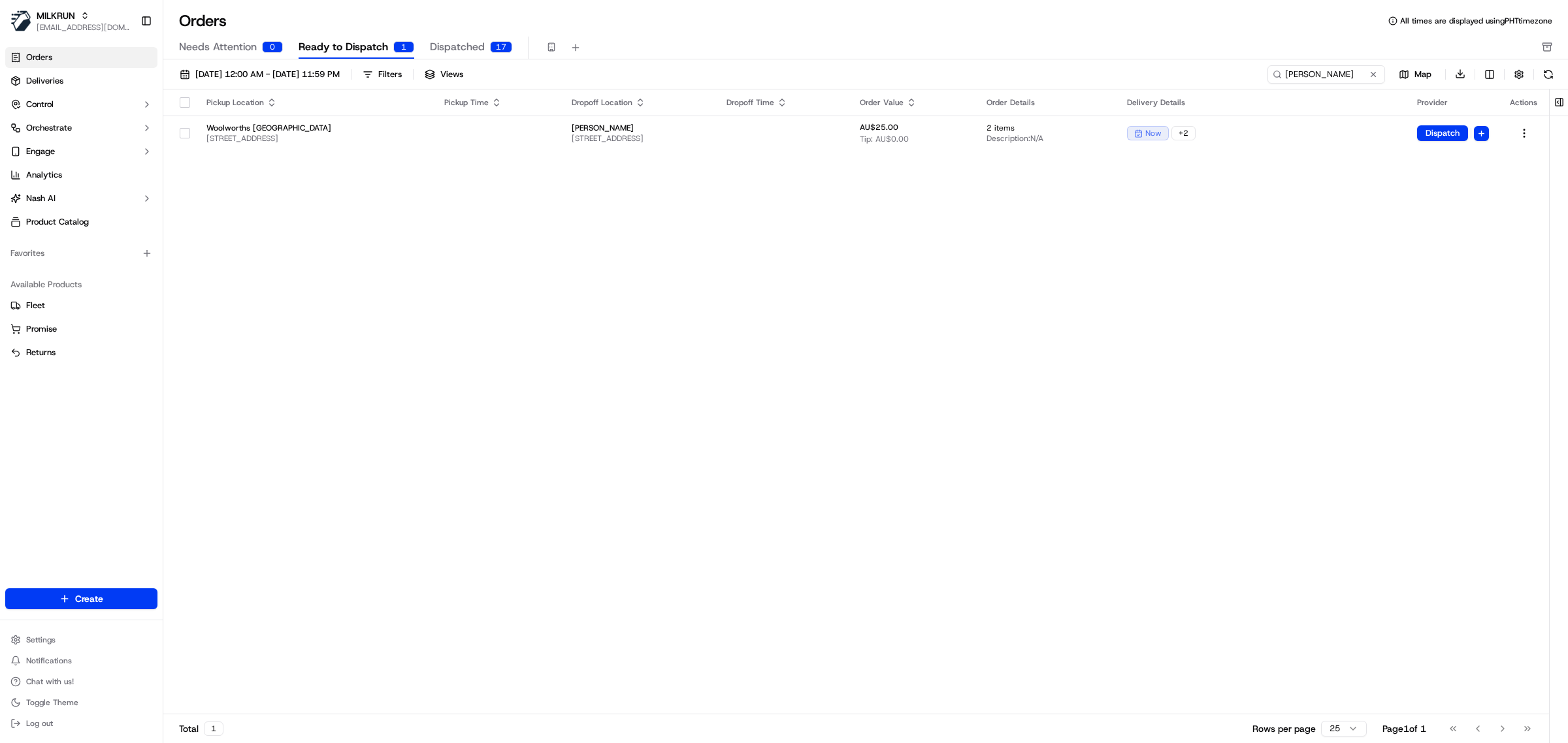
click at [776, 324] on div "Pickup Location Pickup Time Dropoff Location Dropoff Time Order Value Order Det…" at bounding box center [856, 402] width 1386 height 625
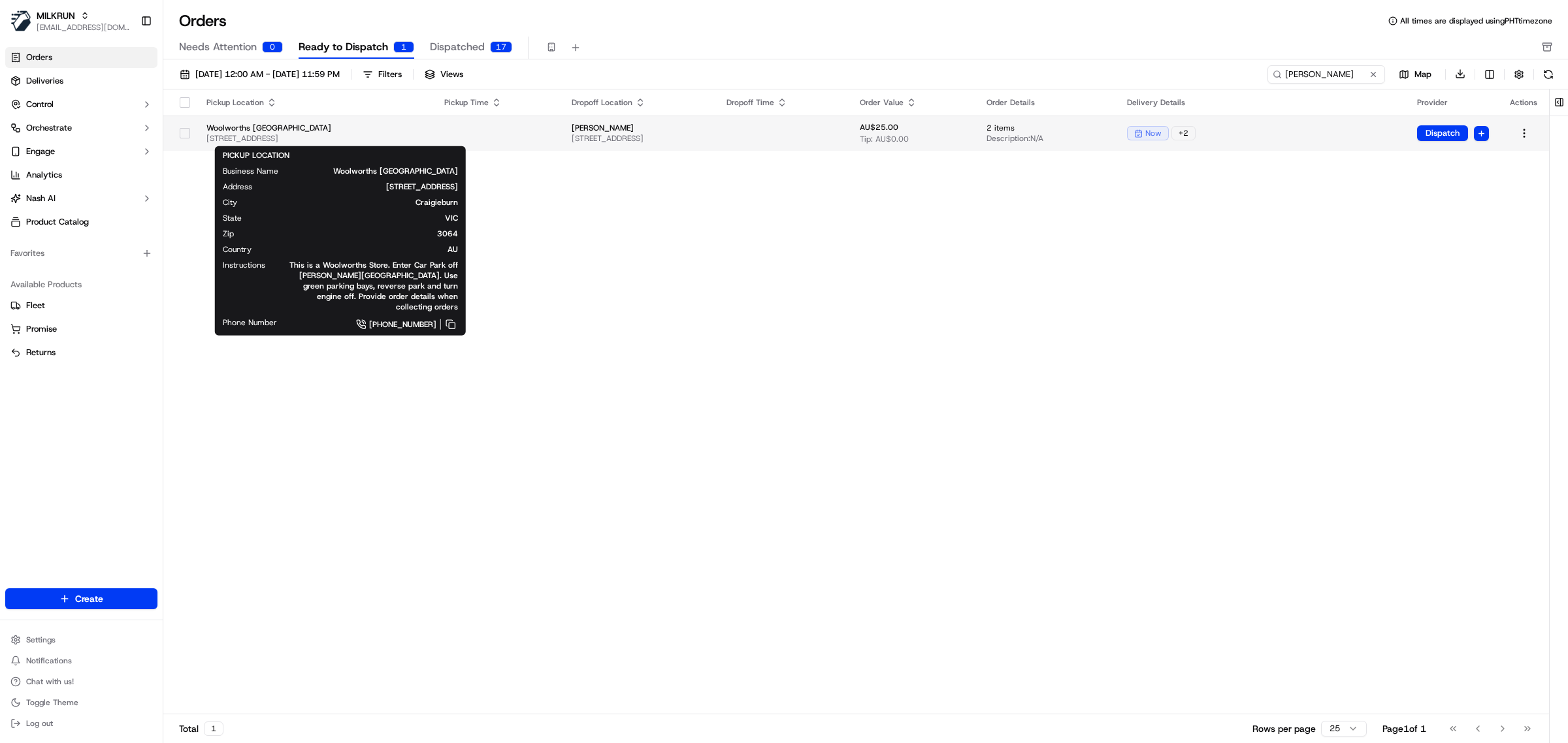
click at [424, 132] on span "Woolworths [GEOGRAPHIC_DATA]" at bounding box center [315, 128] width 217 height 11
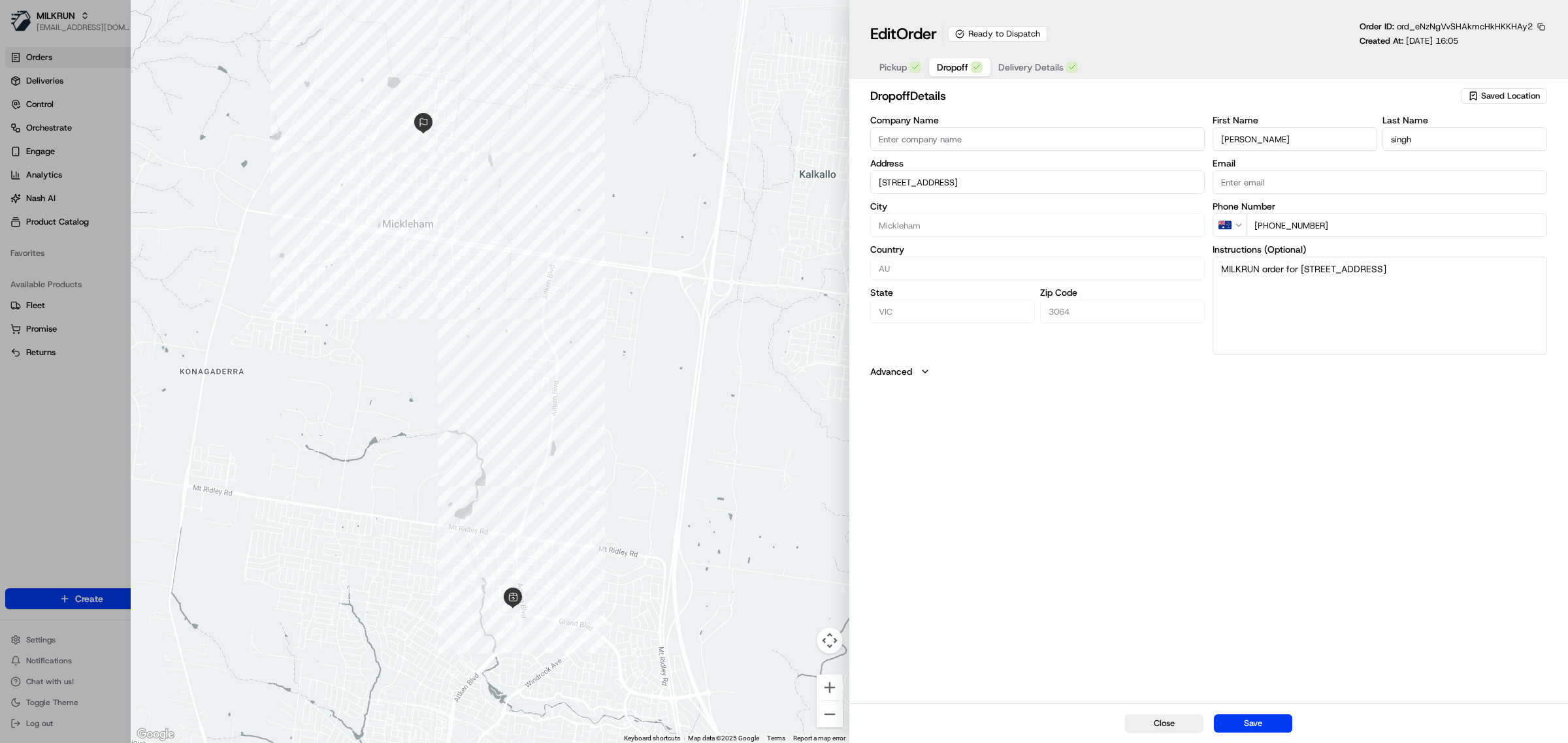
click at [967, 65] on span "Dropoff" at bounding box center [952, 67] width 31 height 13
click at [1361, 317] on textarea "MILKRUN order for 6 Cochrane Ave, Mickleham, VIC 3064, AU" at bounding box center [1380, 305] width 334 height 98
click at [1276, 722] on button "Save" at bounding box center [1253, 724] width 78 height 19
type input "+1"
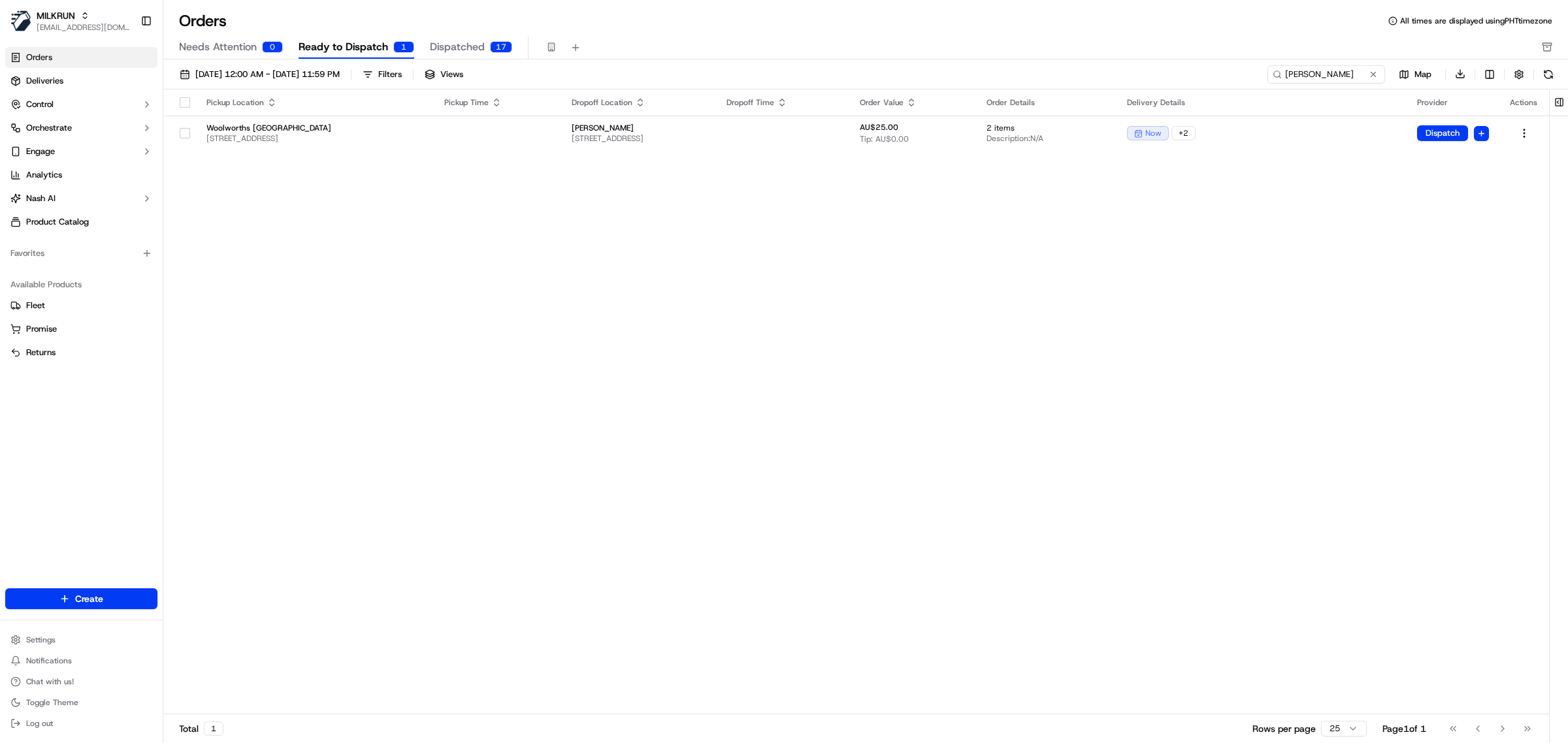
click at [1015, 562] on div "Pickup Location Pickup Time Dropoff Location Dropoff Time Order Value Order Det…" at bounding box center [856, 402] width 1386 height 625
click at [1523, 135] on html "MILKRUN mvilals@woolworths.com.au Toggle Sidebar Orders Deliveries Control Orch…" at bounding box center [784, 372] width 1568 height 743
click at [753, 281] on html "MILKRUN mvilals@woolworths.com.au Toggle Sidebar Orders Deliveries Control Orch…" at bounding box center [784, 372] width 1568 height 743
click at [799, 441] on div "Pickup Location Pickup Time Dropoff Location Dropoff Time Order Value Order Det…" at bounding box center [856, 402] width 1386 height 625
click at [745, 366] on div "Pickup Location Pickup Time Dropoff Location Dropoff Time Order Value Order Det…" at bounding box center [856, 402] width 1386 height 625
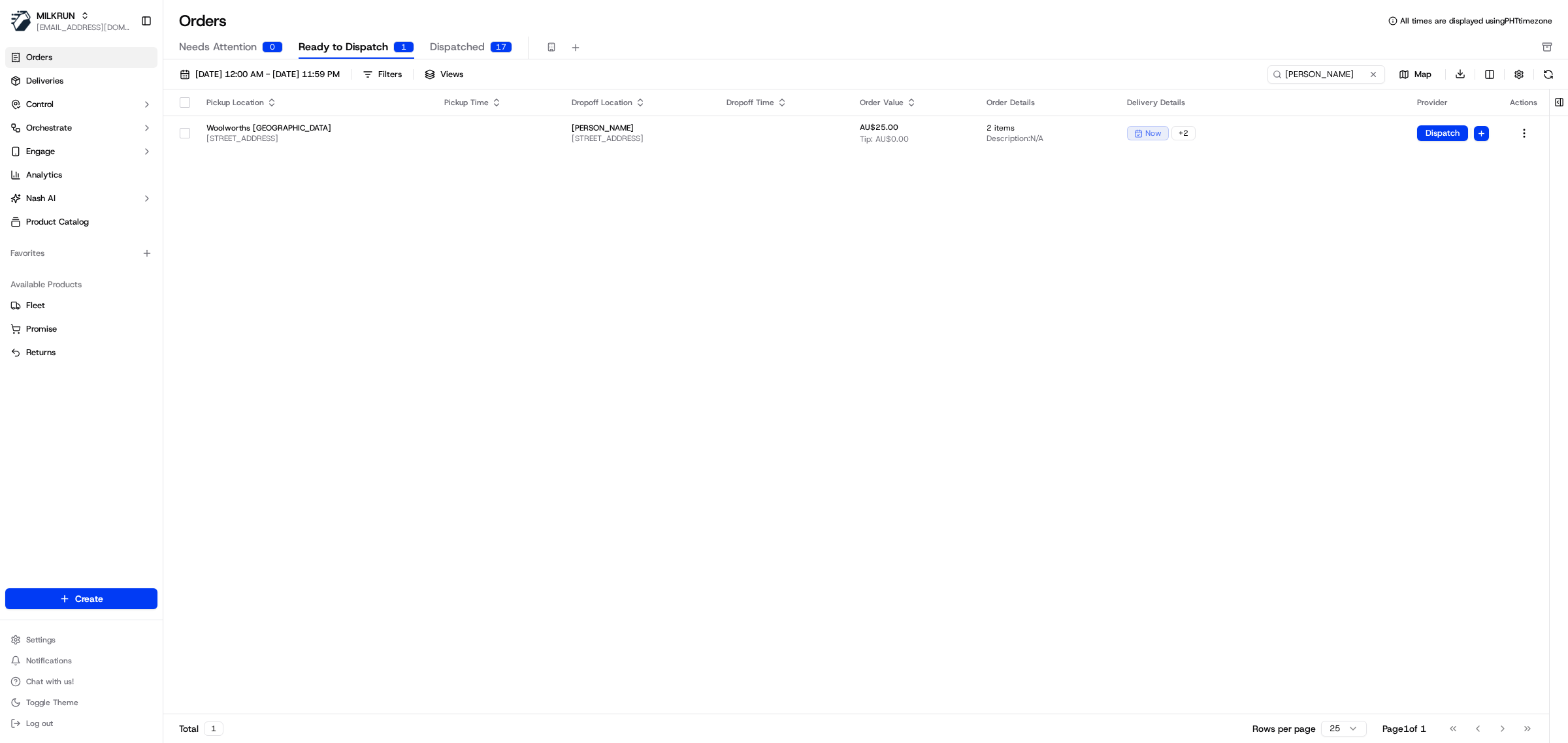
click at [971, 37] on div "Needs Attention 0 Ready to Dispatch 1 Dispatched 17" at bounding box center [856, 47] width 1355 height 22
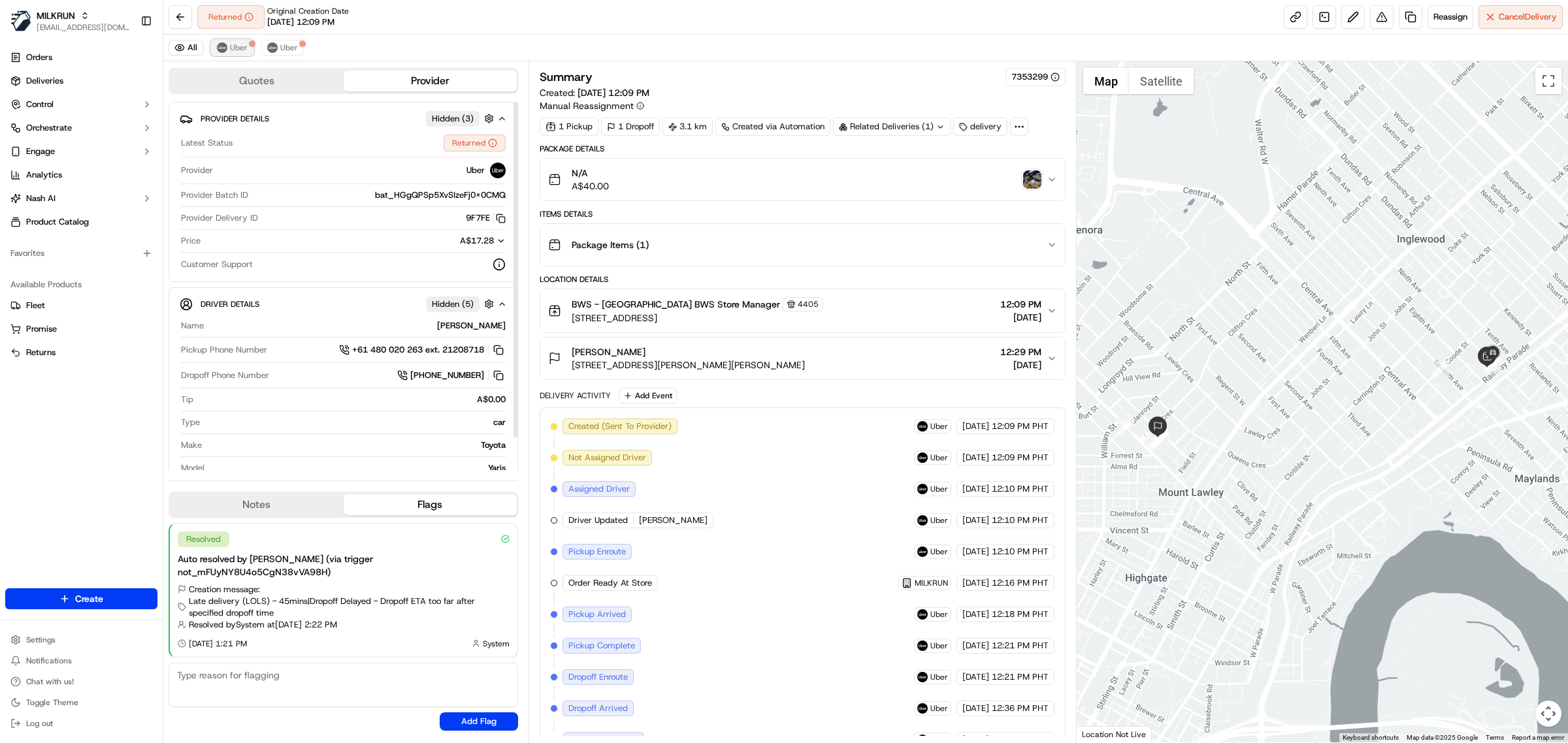
click at [230, 49] on span "Uber" at bounding box center [239, 48] width 18 height 11
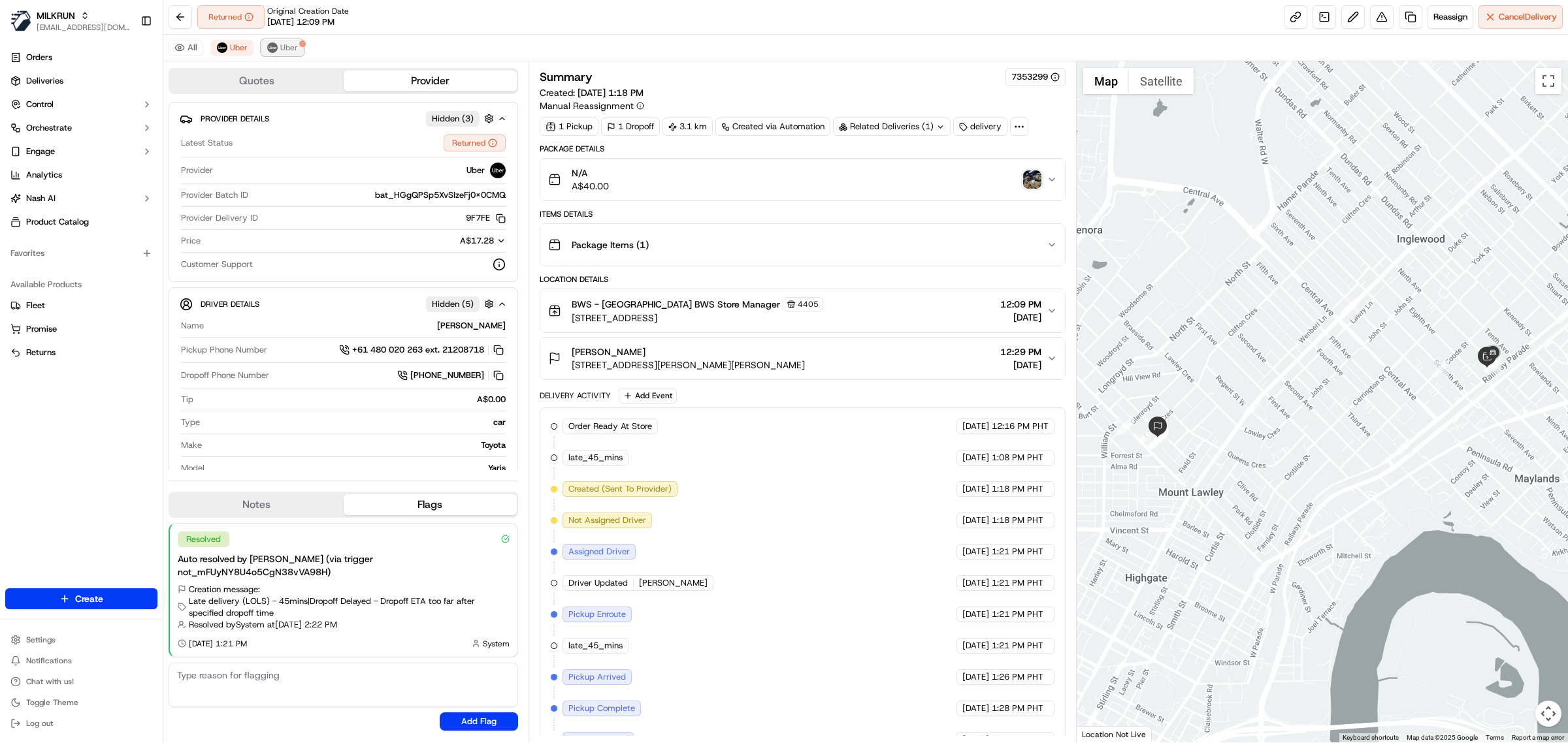
click at [281, 43] on span "Uber" at bounding box center [289, 48] width 18 height 11
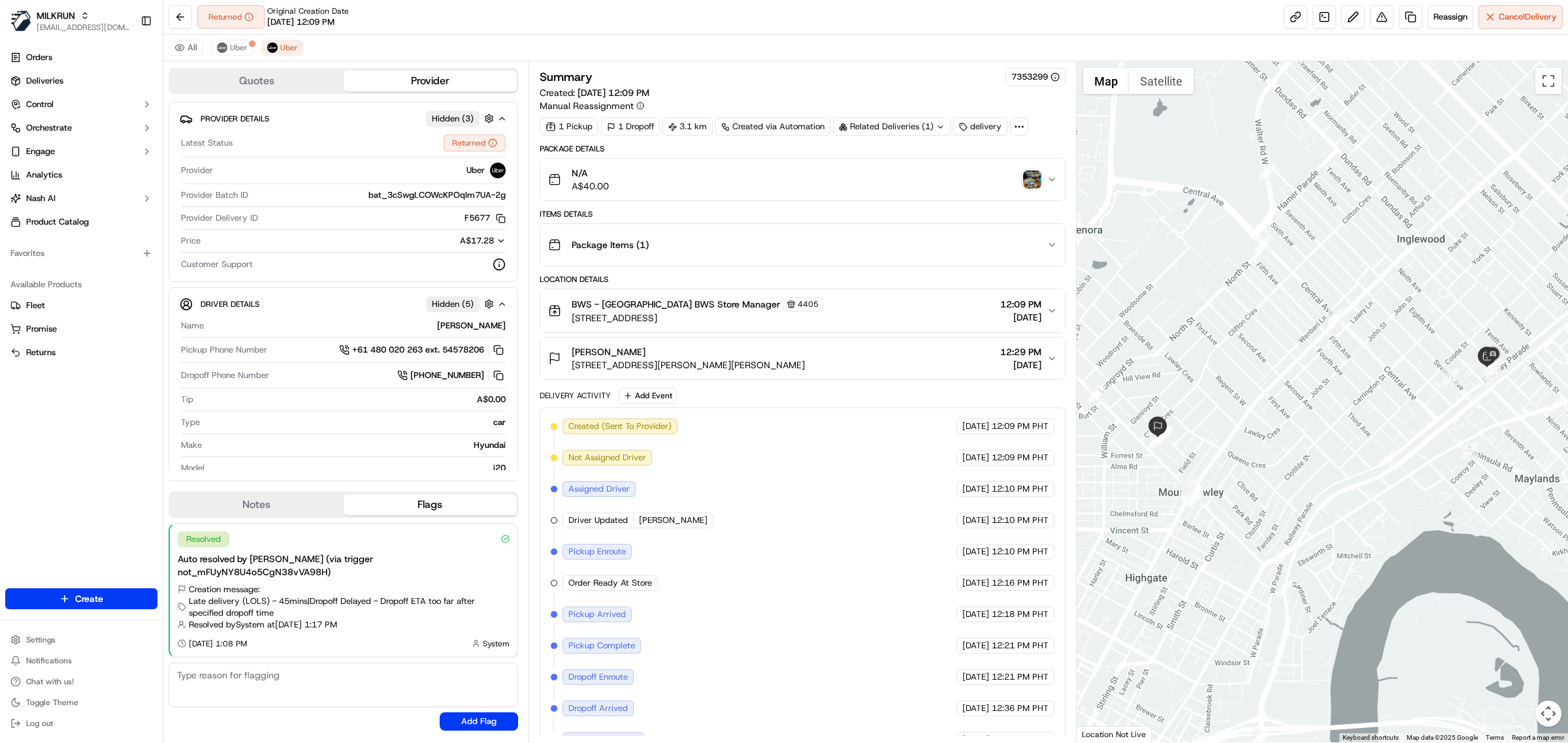
drag, startPoint x: 636, startPoint y: 0, endPoint x: 910, endPoint y: 18, distance: 274.6
click at [913, 51] on div "All Uber Uber" at bounding box center [866, 48] width 1405 height 27
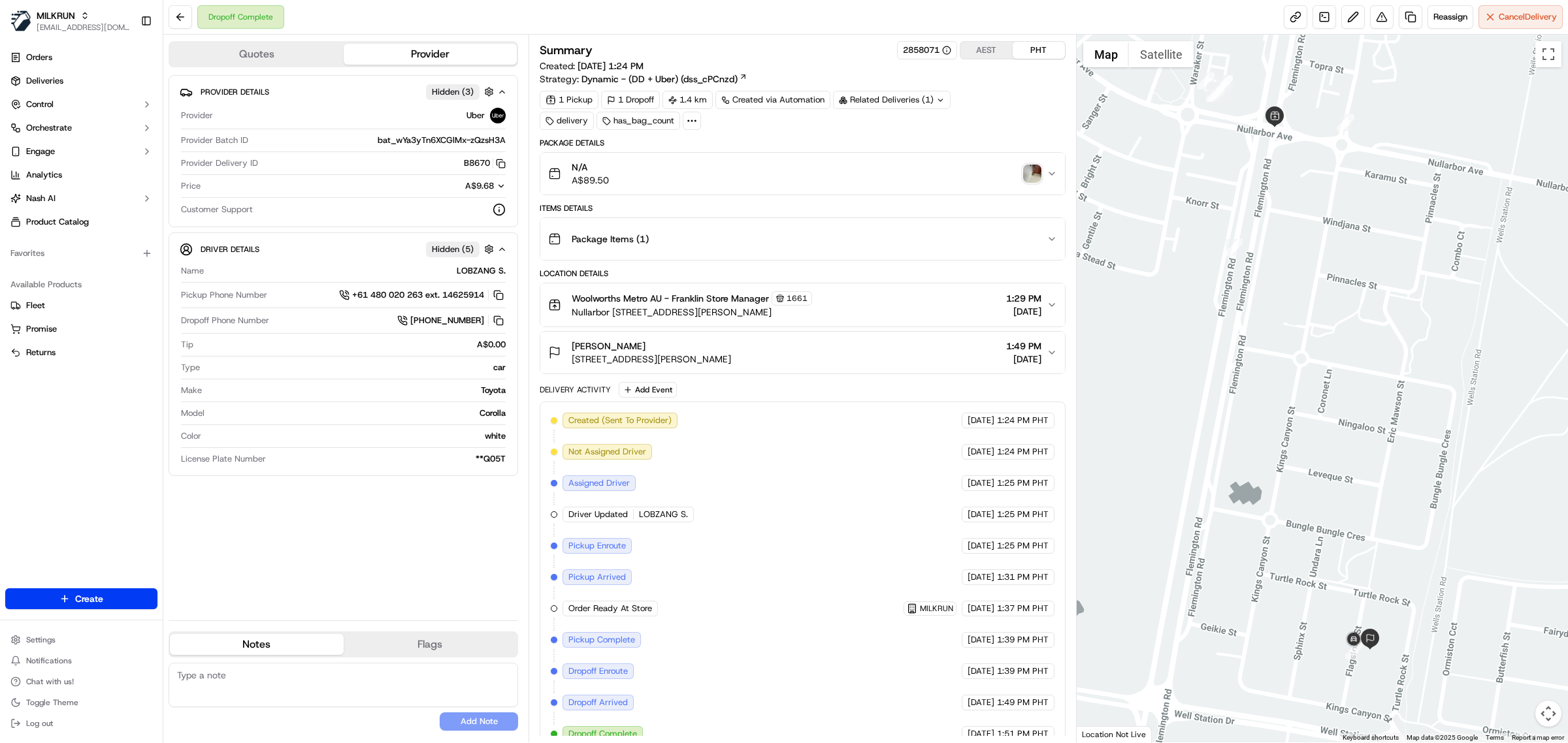
click at [1014, 119] on div "1 Pickup 1 Dropoff 1.4 km Created via Automation Related Deliveries (1) deliver…" at bounding box center [803, 110] width 526 height 39
click at [1377, 23] on button at bounding box center [1382, 17] width 23 height 23
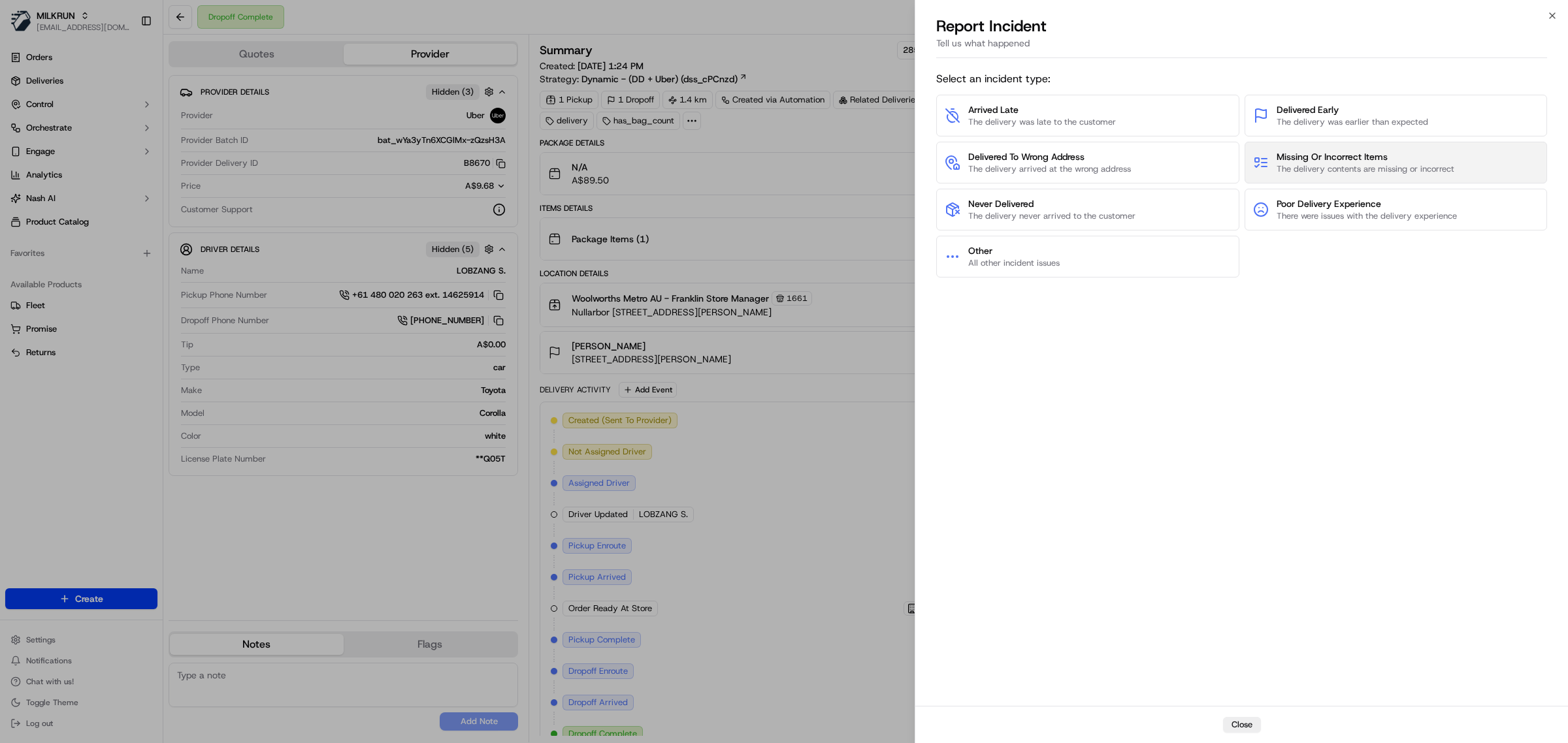
click at [1330, 156] on span "Missing Or Incorrect Items" at bounding box center [1365, 157] width 178 height 13
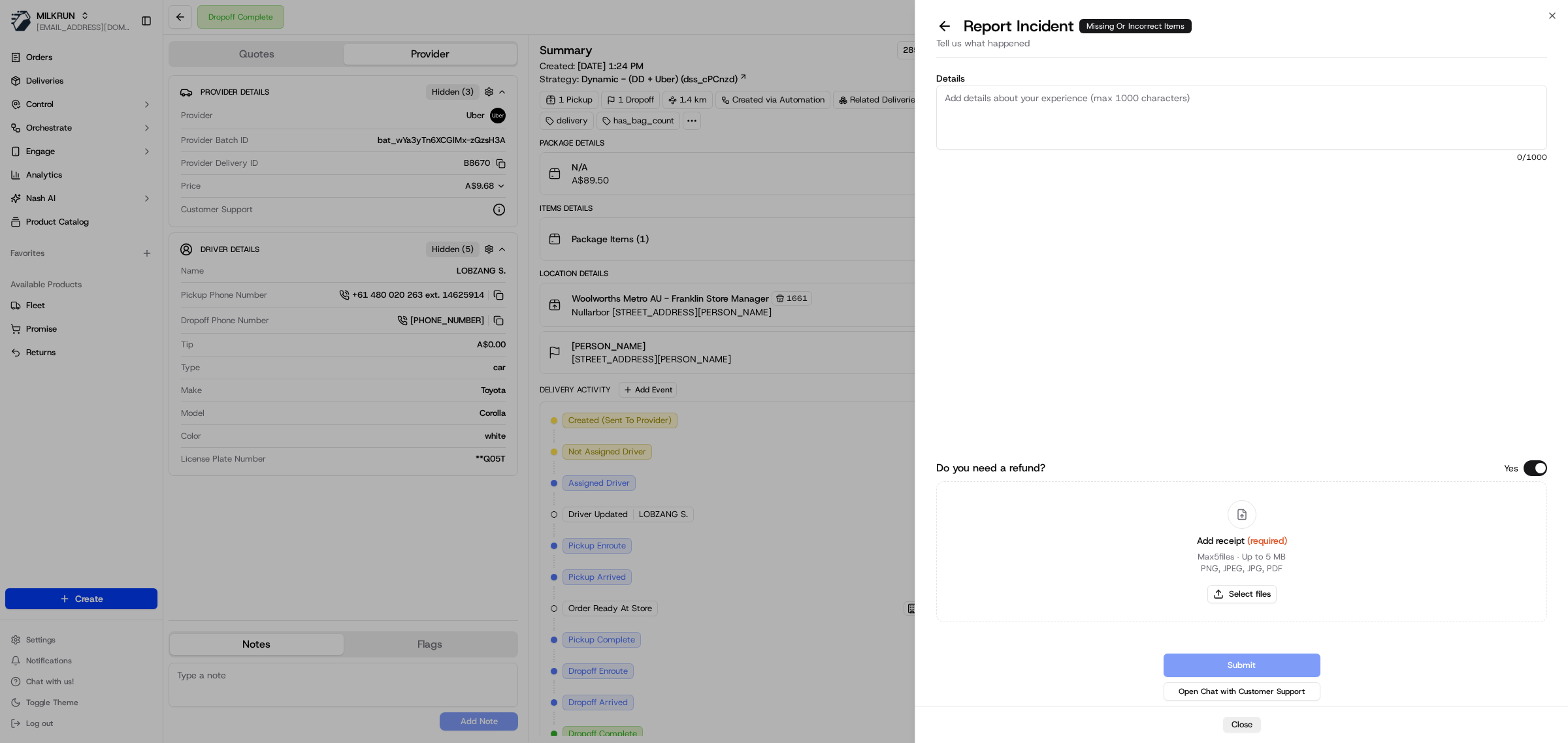
click at [1095, 116] on textarea "Details" at bounding box center [1241, 118] width 611 height 64
type textarea "Cx is missing the 3L Milk and the Nan Supreme Baby formula for $47 - please ref…"
click at [1251, 591] on button "Select files" at bounding box center [1242, 594] width 69 height 19
type input "C:\fakepath\Screenshot [DATE] 170725.png"
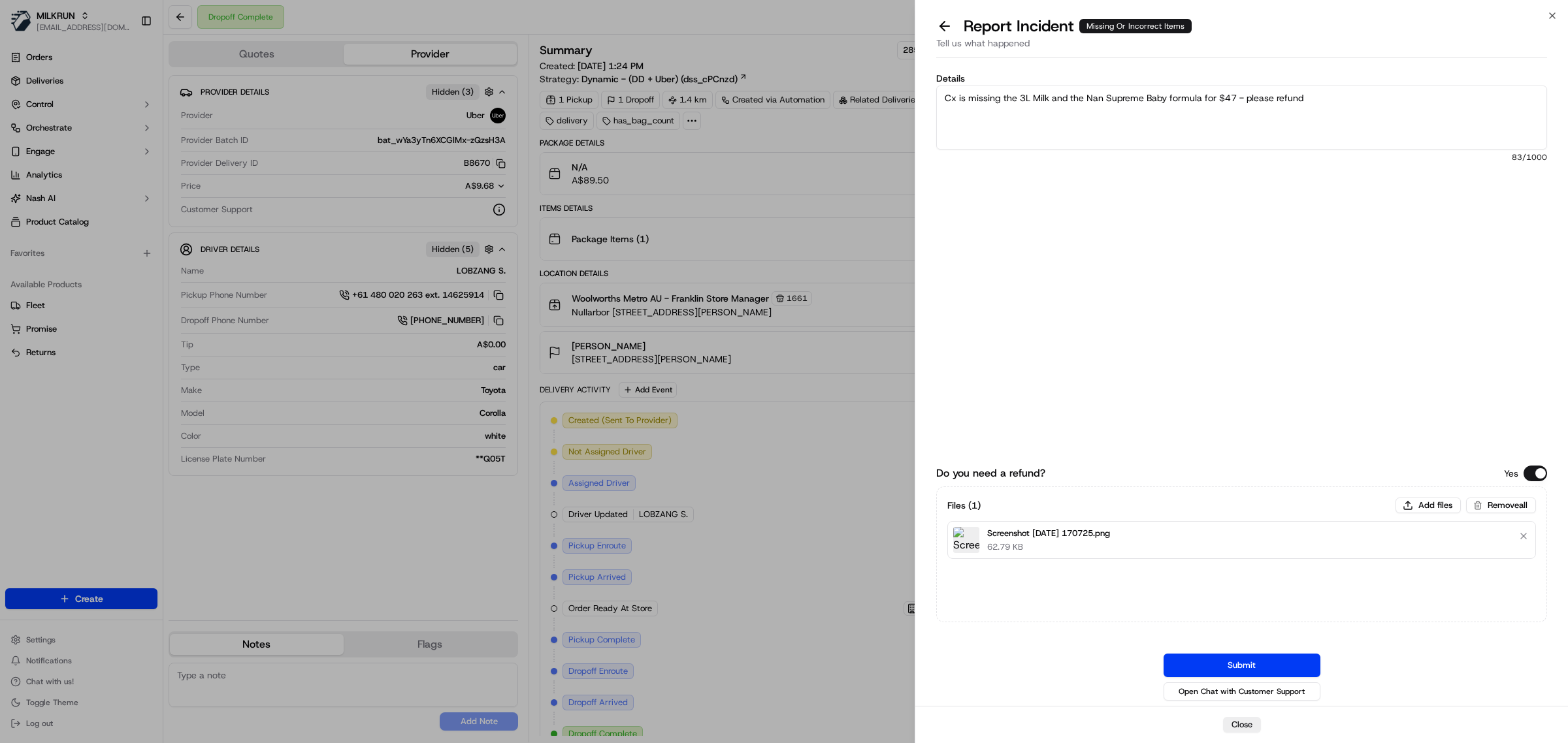
click at [1228, 671] on button "Submit" at bounding box center [1242, 665] width 157 height 23
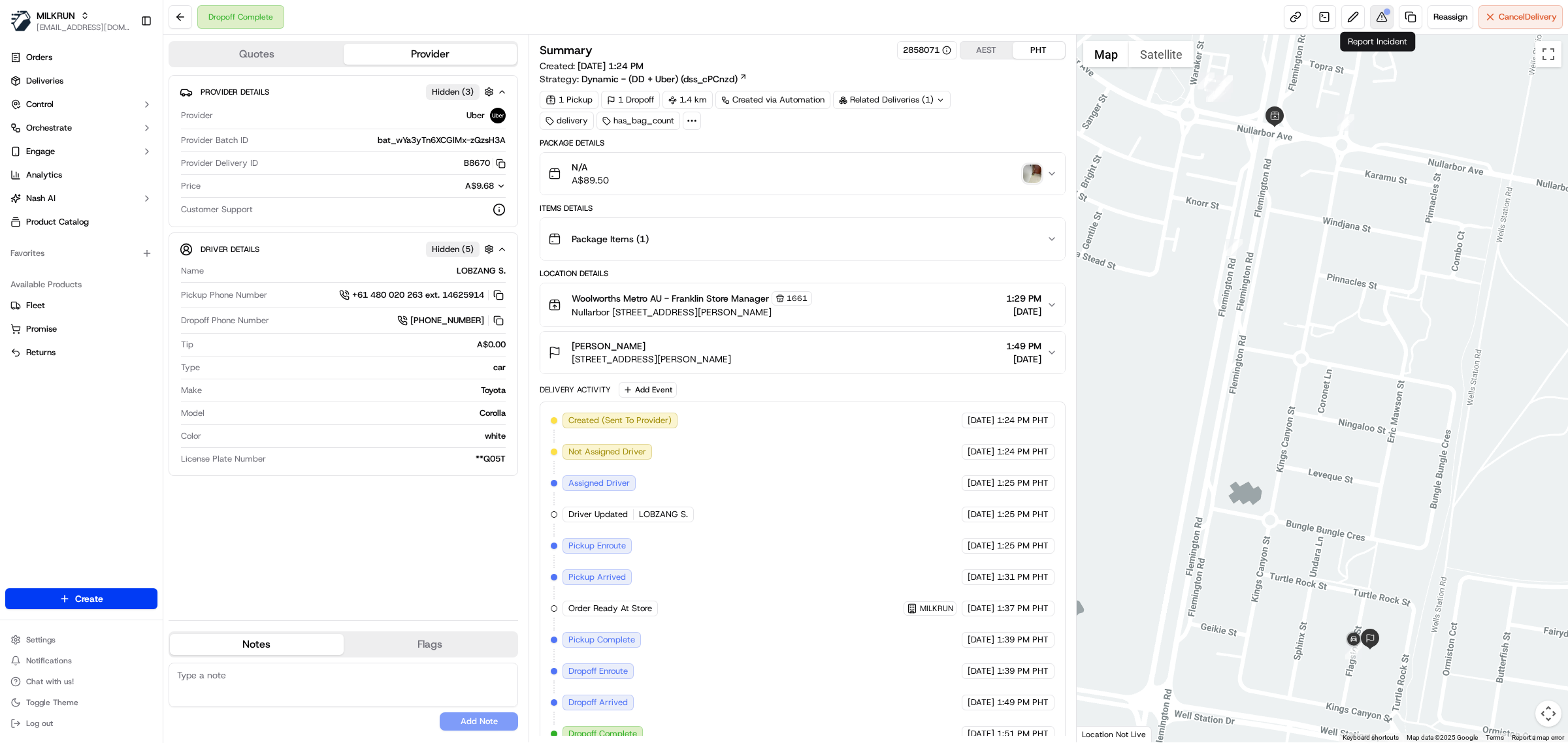
click at [1374, 27] on button at bounding box center [1382, 17] width 23 height 23
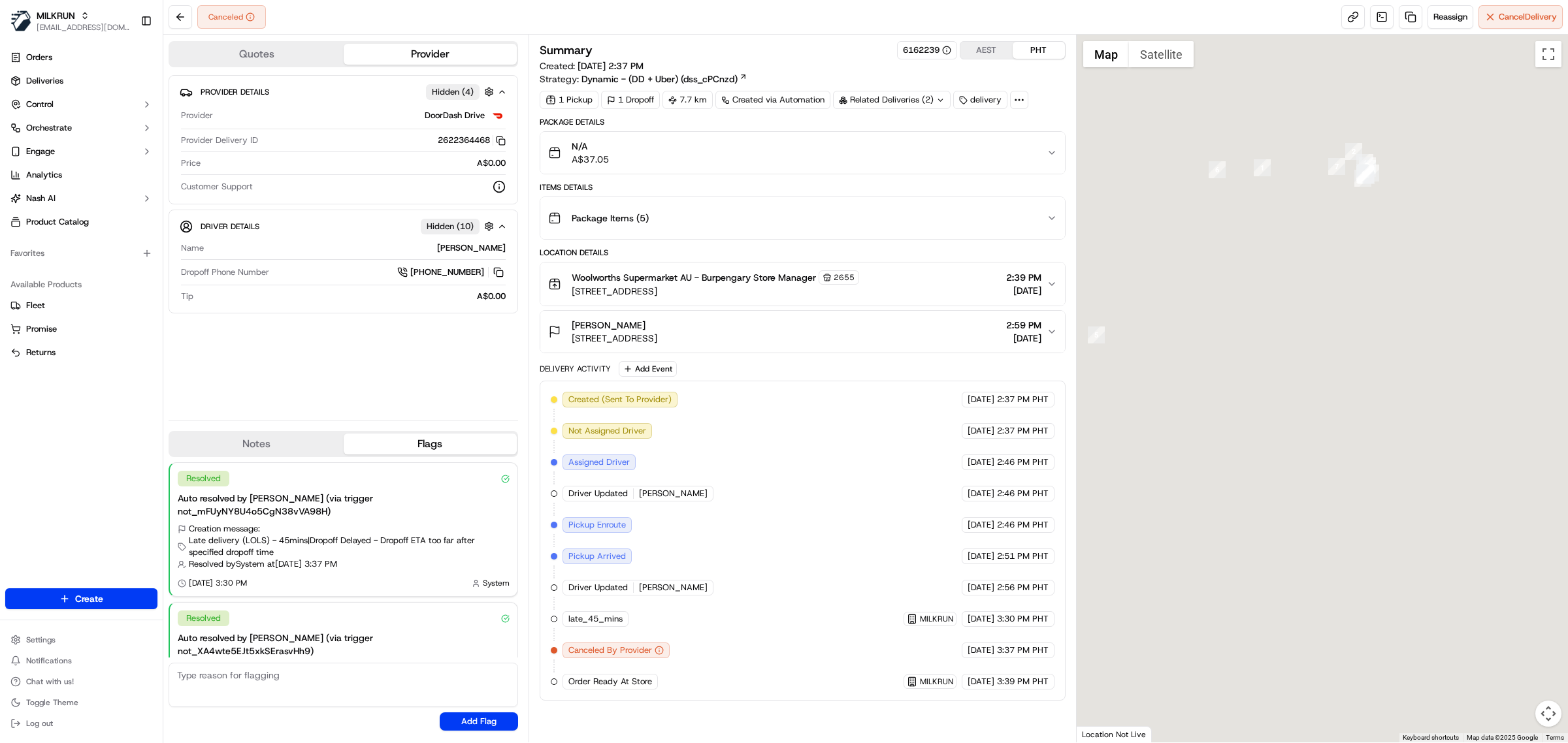
scroll to position [43, 0]
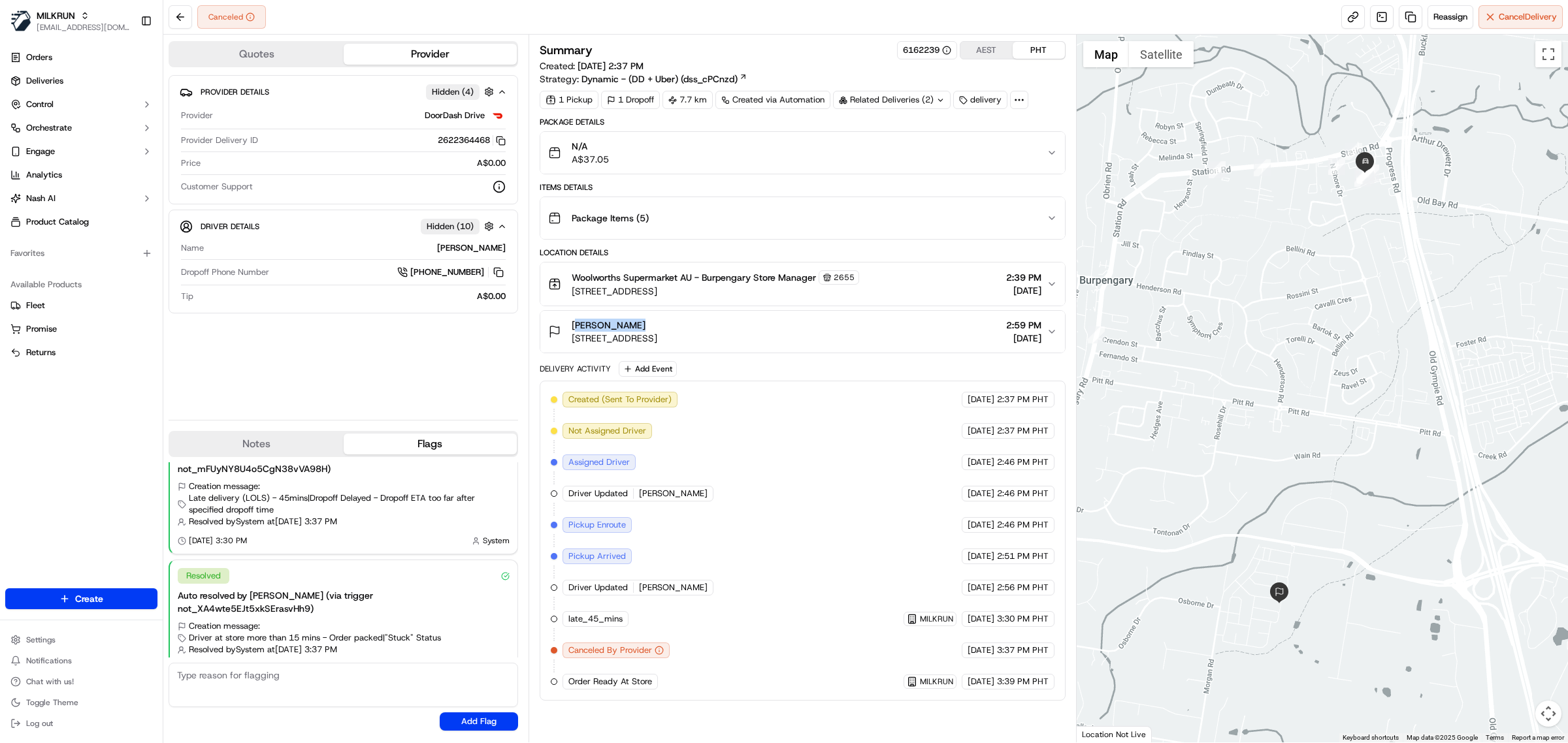
drag, startPoint x: 635, startPoint y: 324, endPoint x: 560, endPoint y: 327, distance: 75.1
click at [560, 327] on div "Brooke galea 2/24 Europa St, Burpengary, QLD 4505, AU" at bounding box center [602, 332] width 109 height 26
copy span "Brooke galea"
click at [46, 86] on span "Deliveries" at bounding box center [45, 81] width 37 height 12
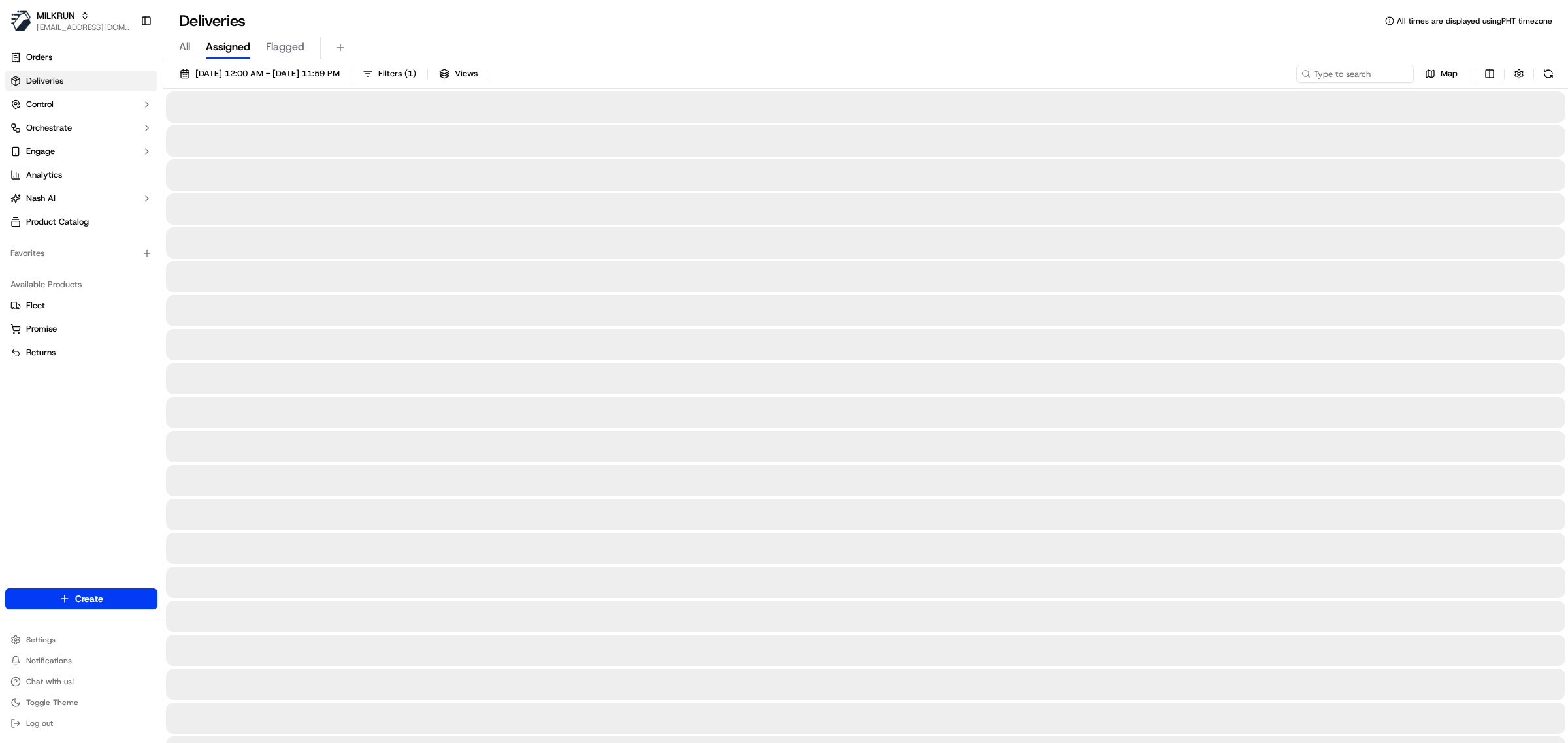
click at [184, 48] on span "All" at bounding box center [184, 47] width 11 height 16
click at [1338, 74] on input at bounding box center [1336, 74] width 157 height 19
paste input "Brooke galea"
type input "Brooke galea"
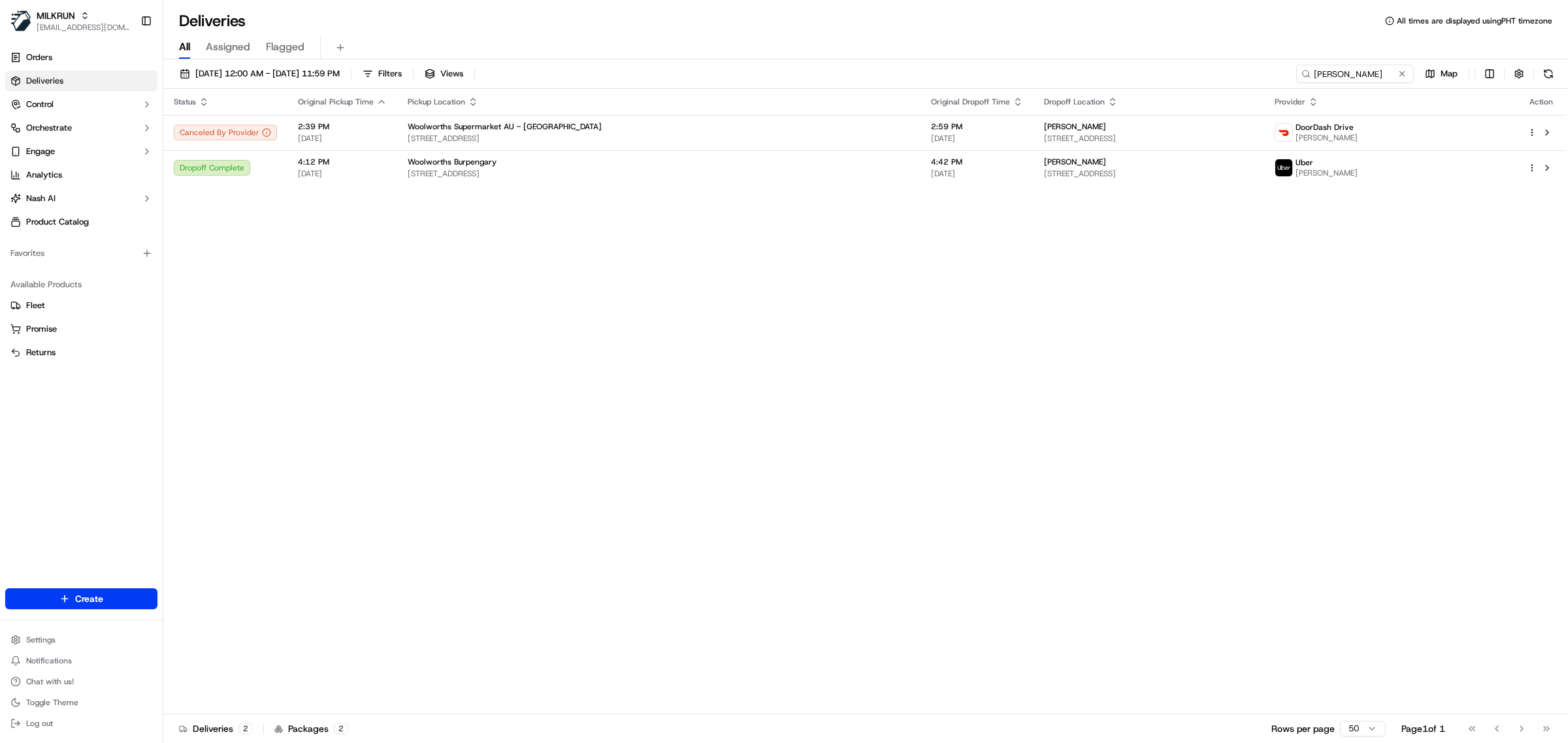
click at [579, 38] on div "All Assigned Flagged" at bounding box center [866, 48] width 1405 height 23
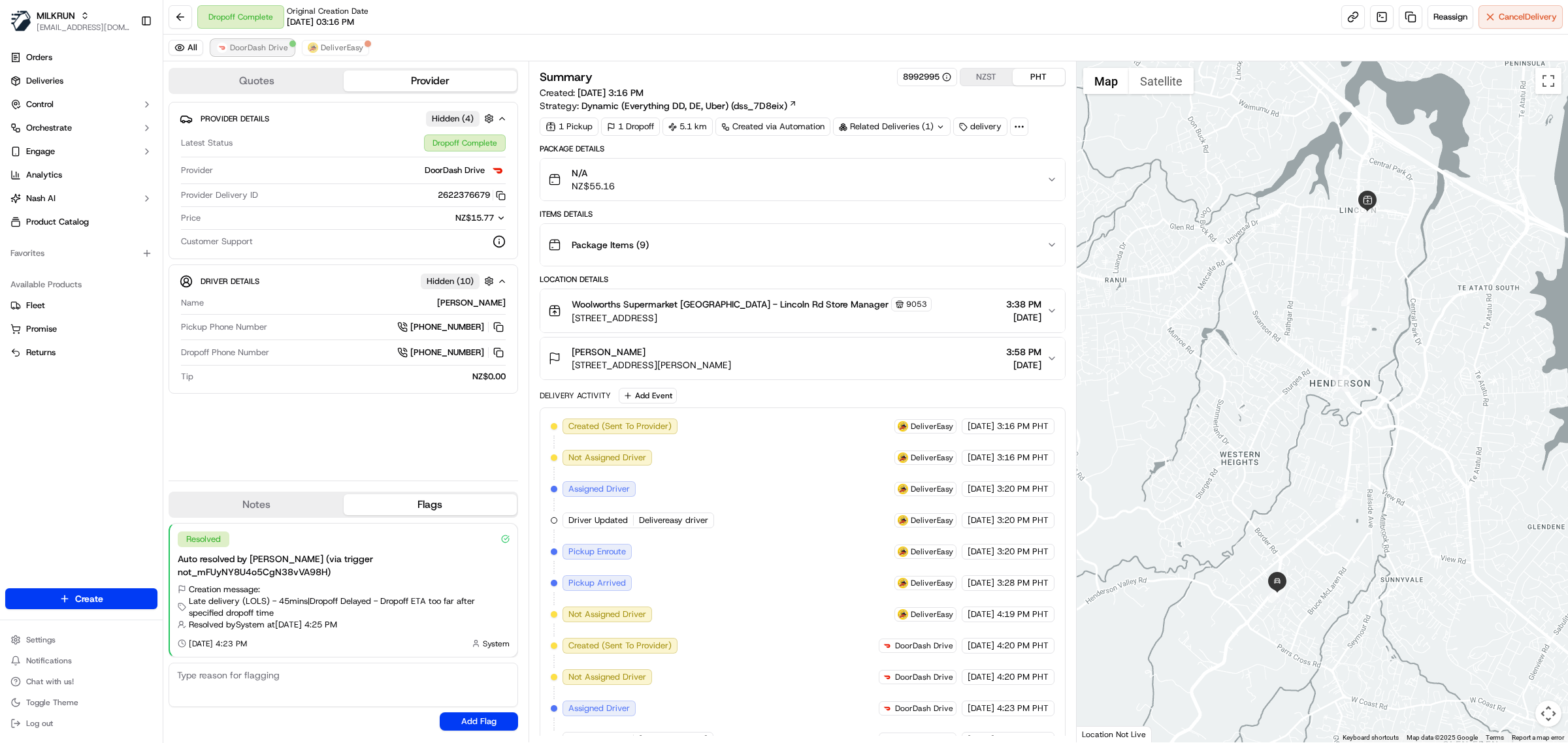
click at [263, 41] on button "DoorDash Drive" at bounding box center [252, 48] width 83 height 16
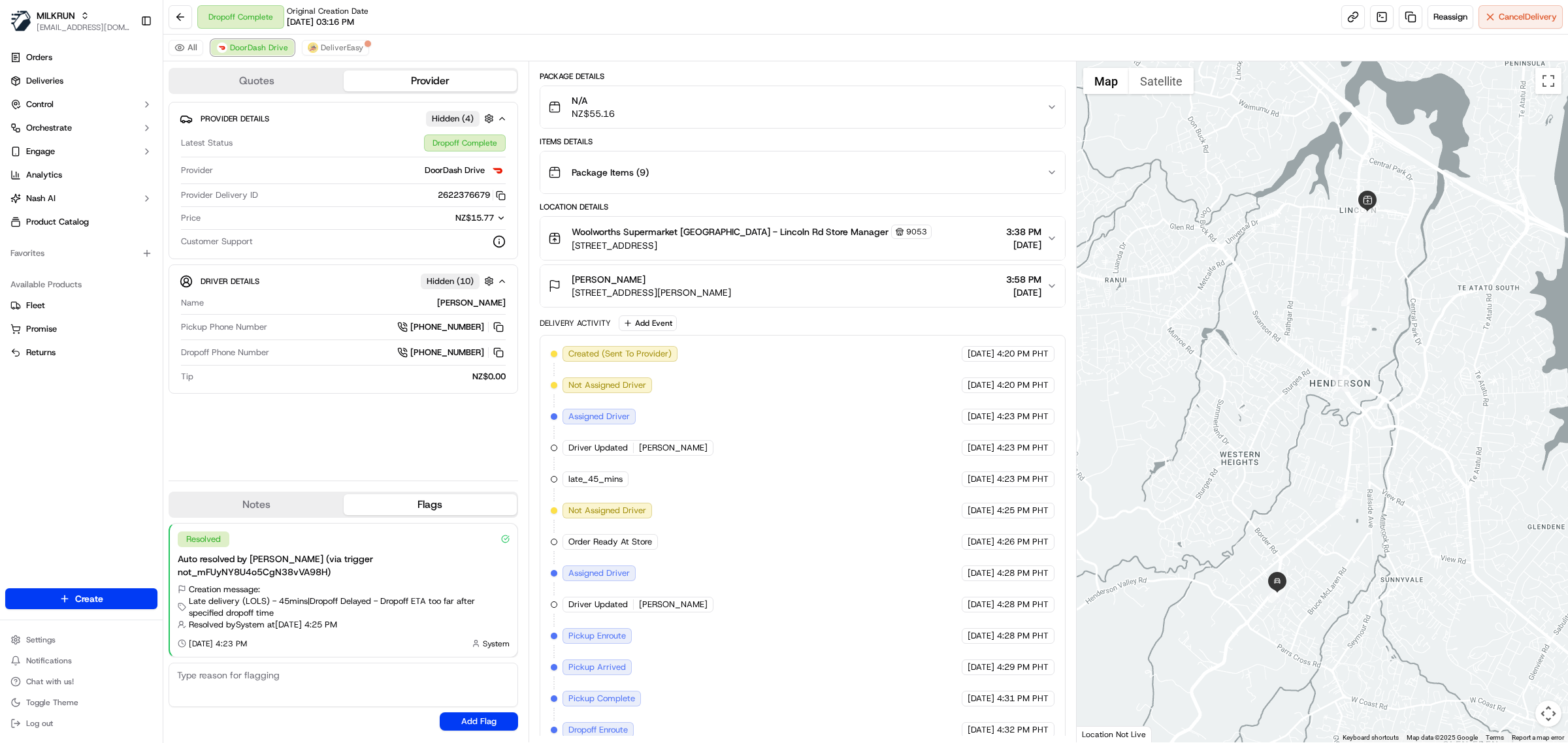
scroll to position [155, 0]
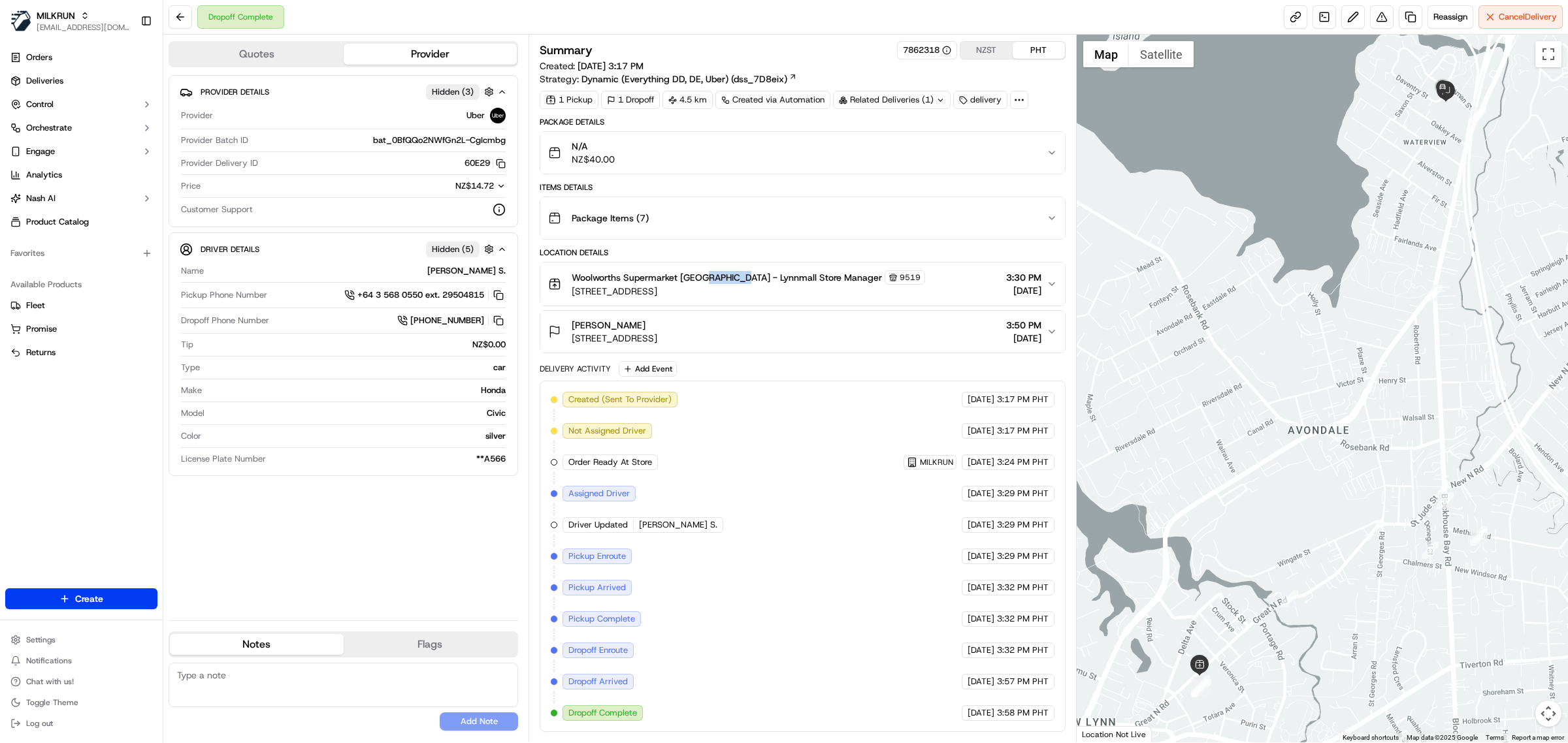
drag, startPoint x: 704, startPoint y: 279, endPoint x: 740, endPoint y: 280, distance: 36.0
click at [740, 280] on span "Woolworths Supermarket [GEOGRAPHIC_DATA] - Lynnmall Store Manager" at bounding box center [727, 278] width 311 height 13
copy span "Lynnmall"
click at [1399, 15] on link at bounding box center [1410, 17] width 23 height 23
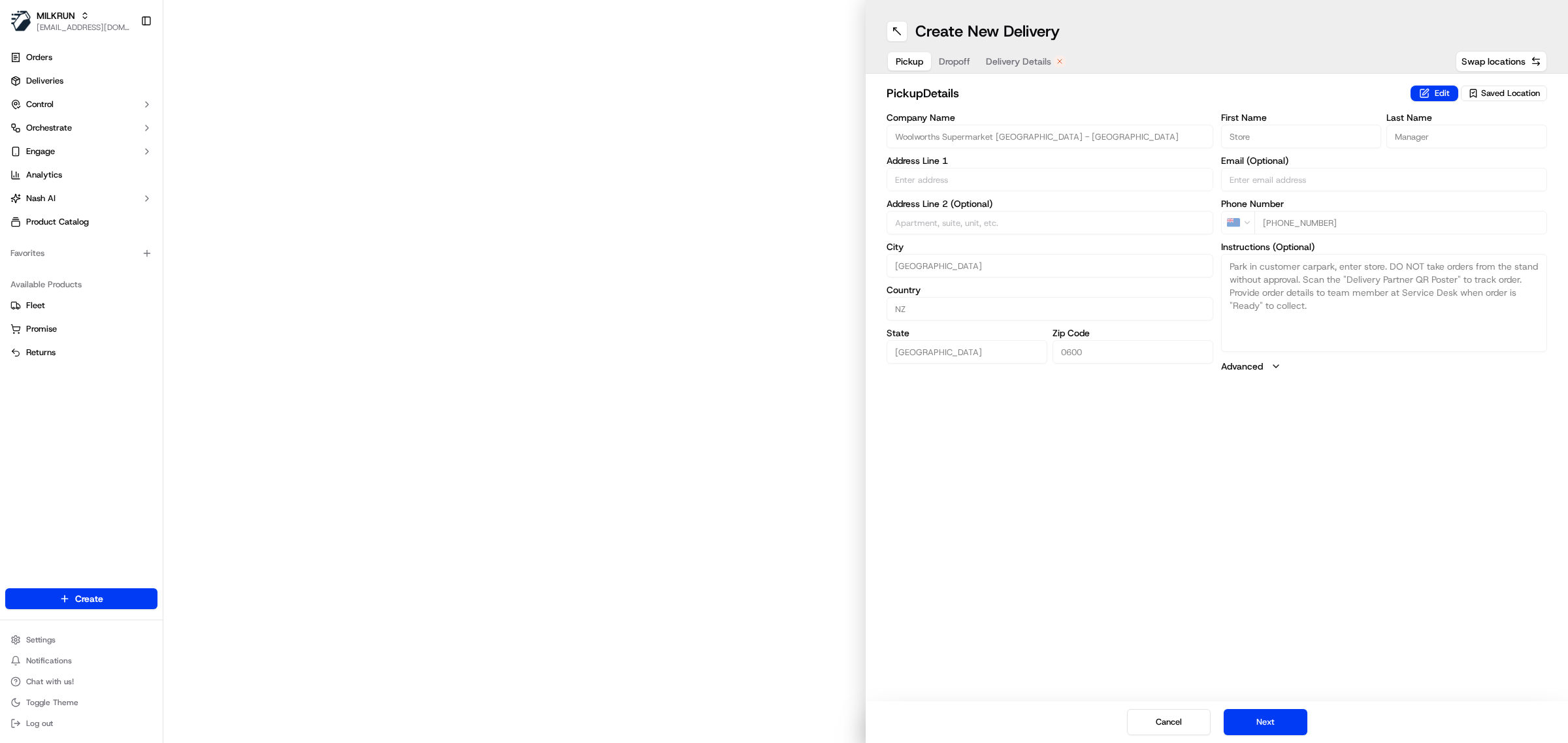
type input "[STREET_ADDRESS]"
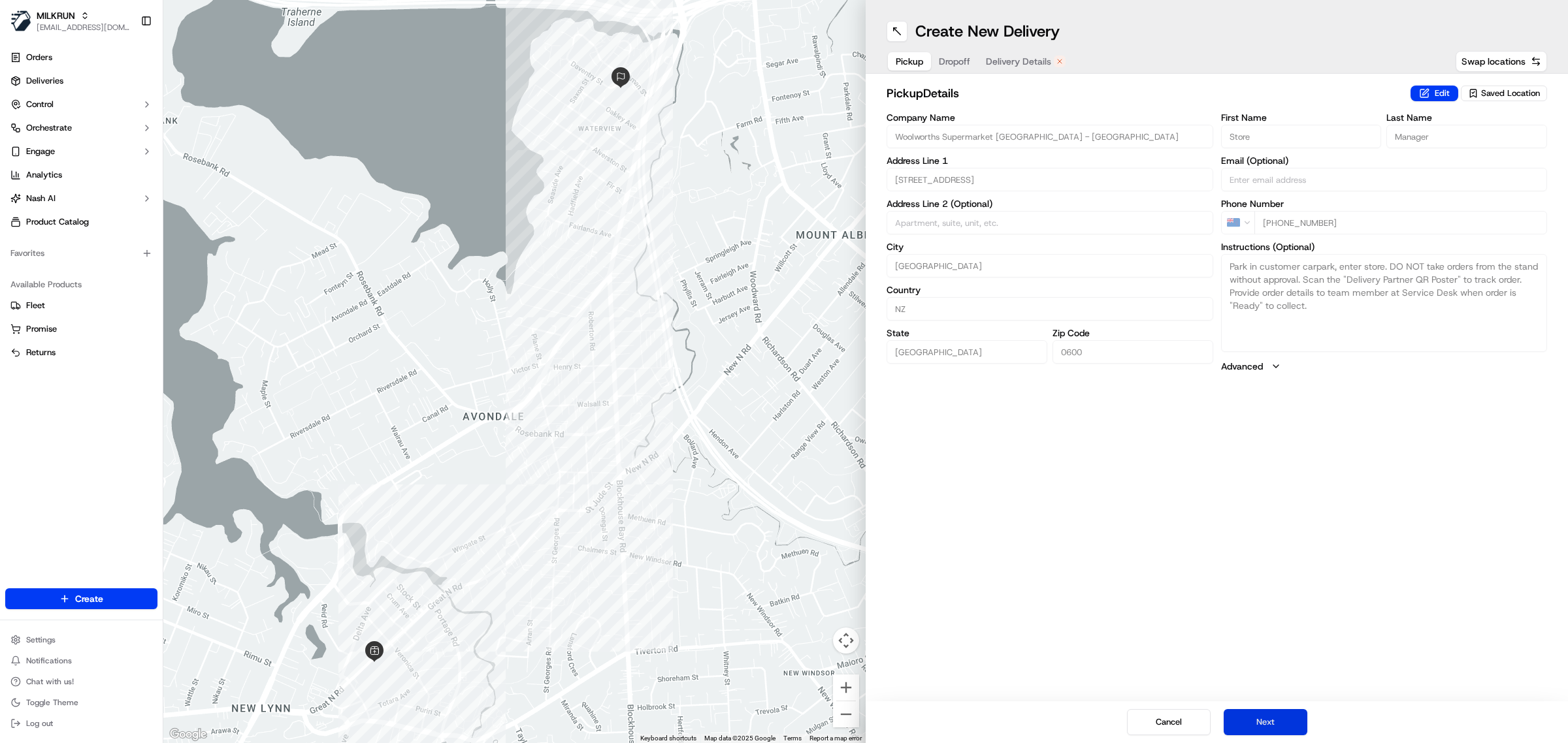
click at [1263, 713] on button "Next" at bounding box center [1266, 722] width 84 height 26
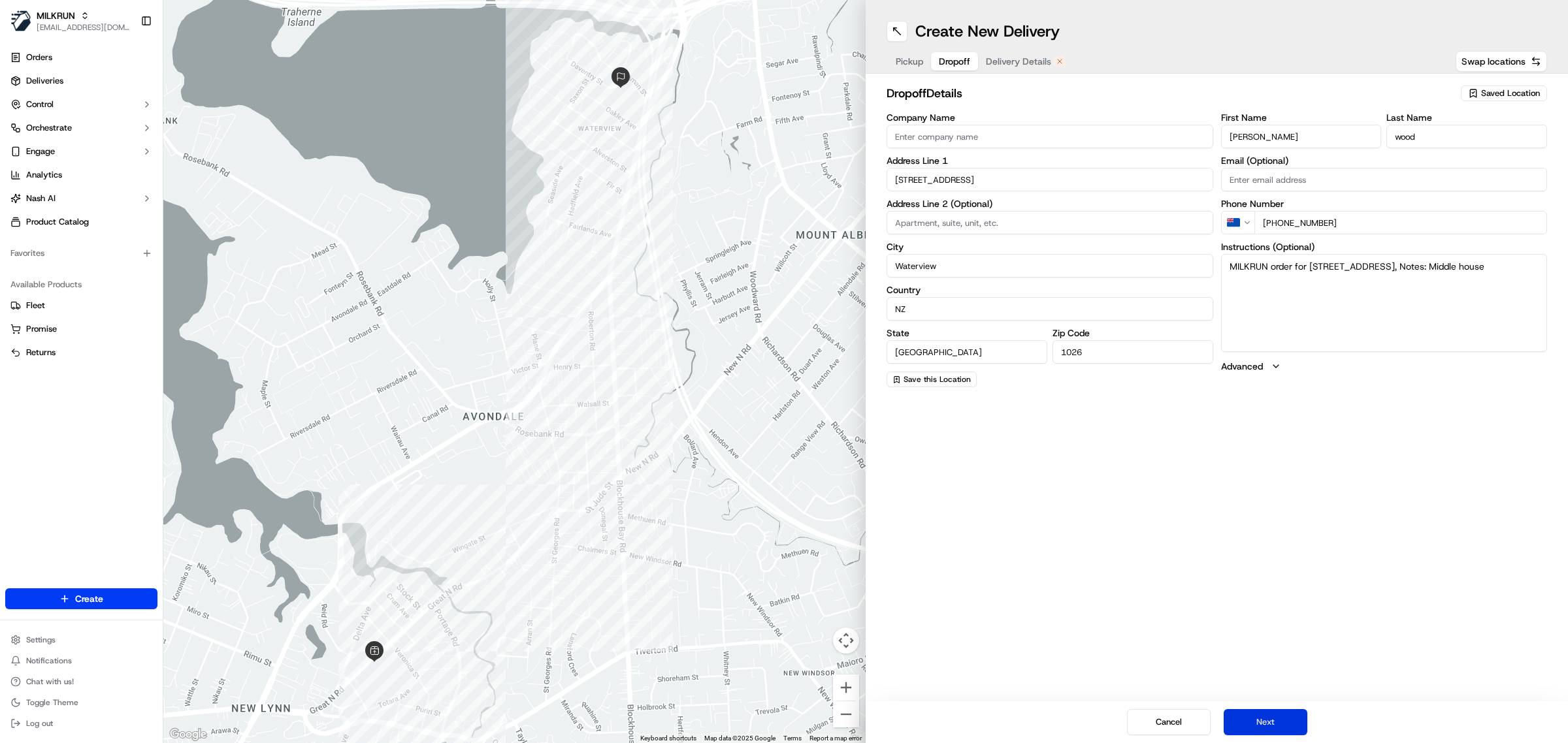
click at [1264, 717] on button "Next" at bounding box center [1266, 722] width 84 height 26
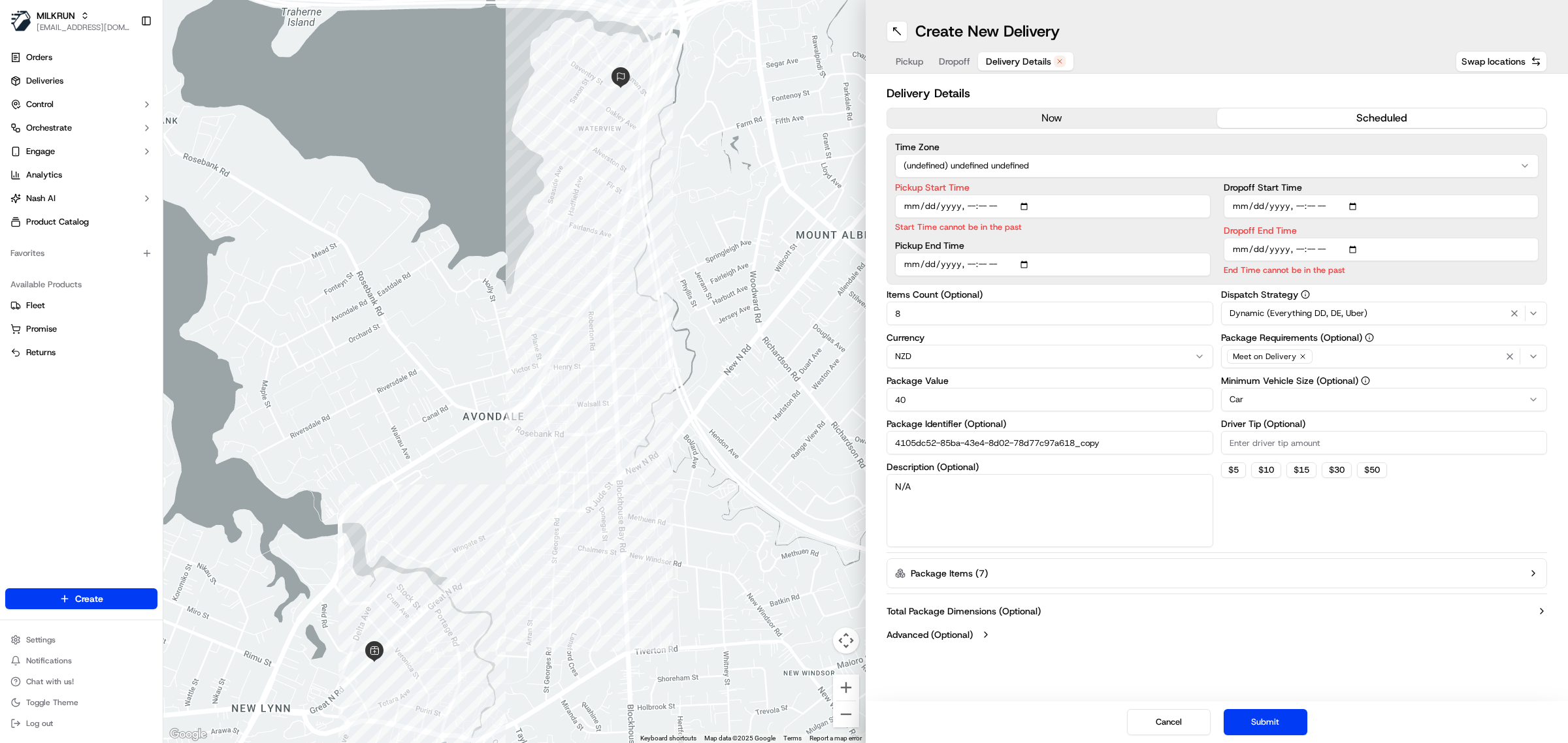
click at [1050, 116] on button "now" at bounding box center [1052, 118] width 330 height 19
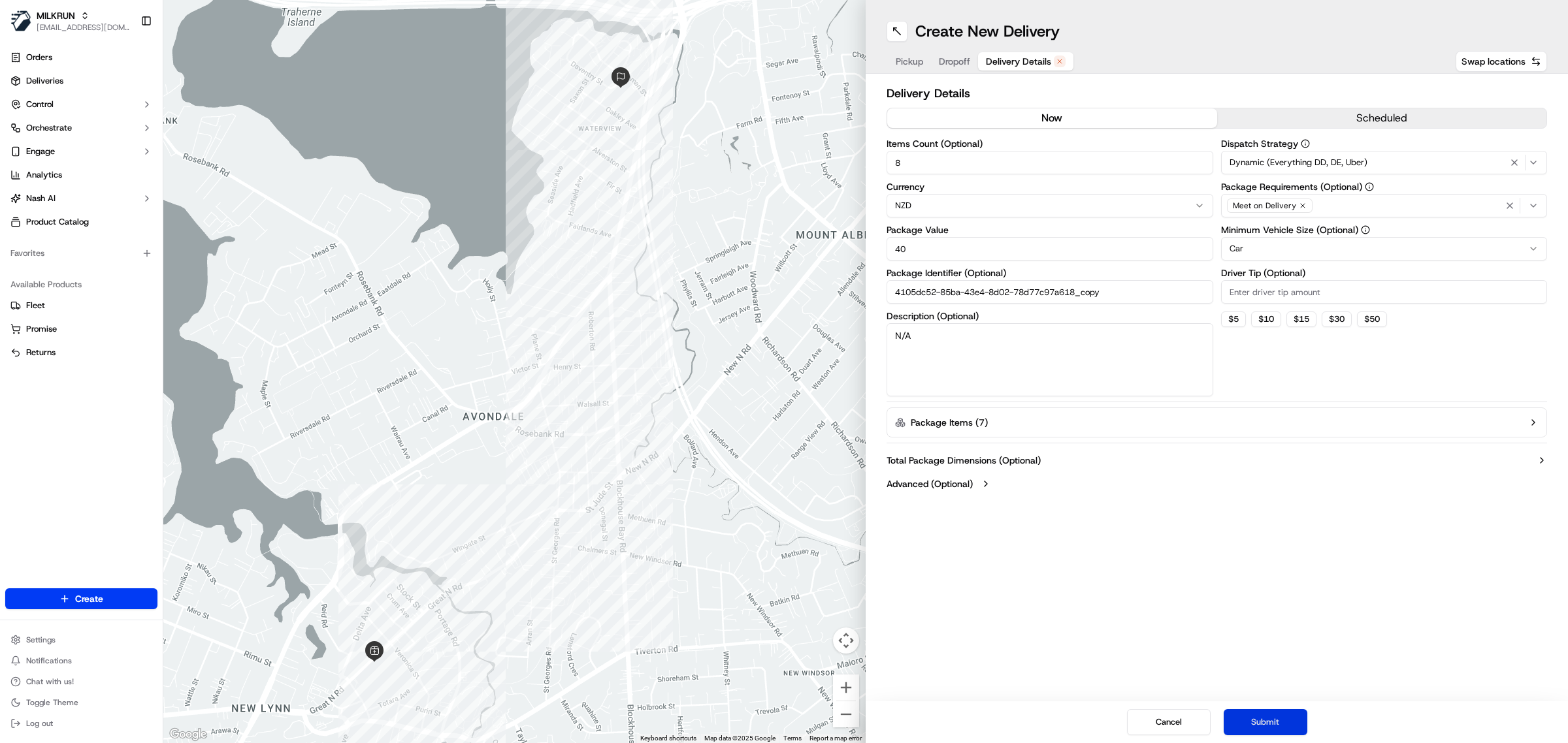
click at [1258, 726] on button "Submit" at bounding box center [1266, 722] width 84 height 26
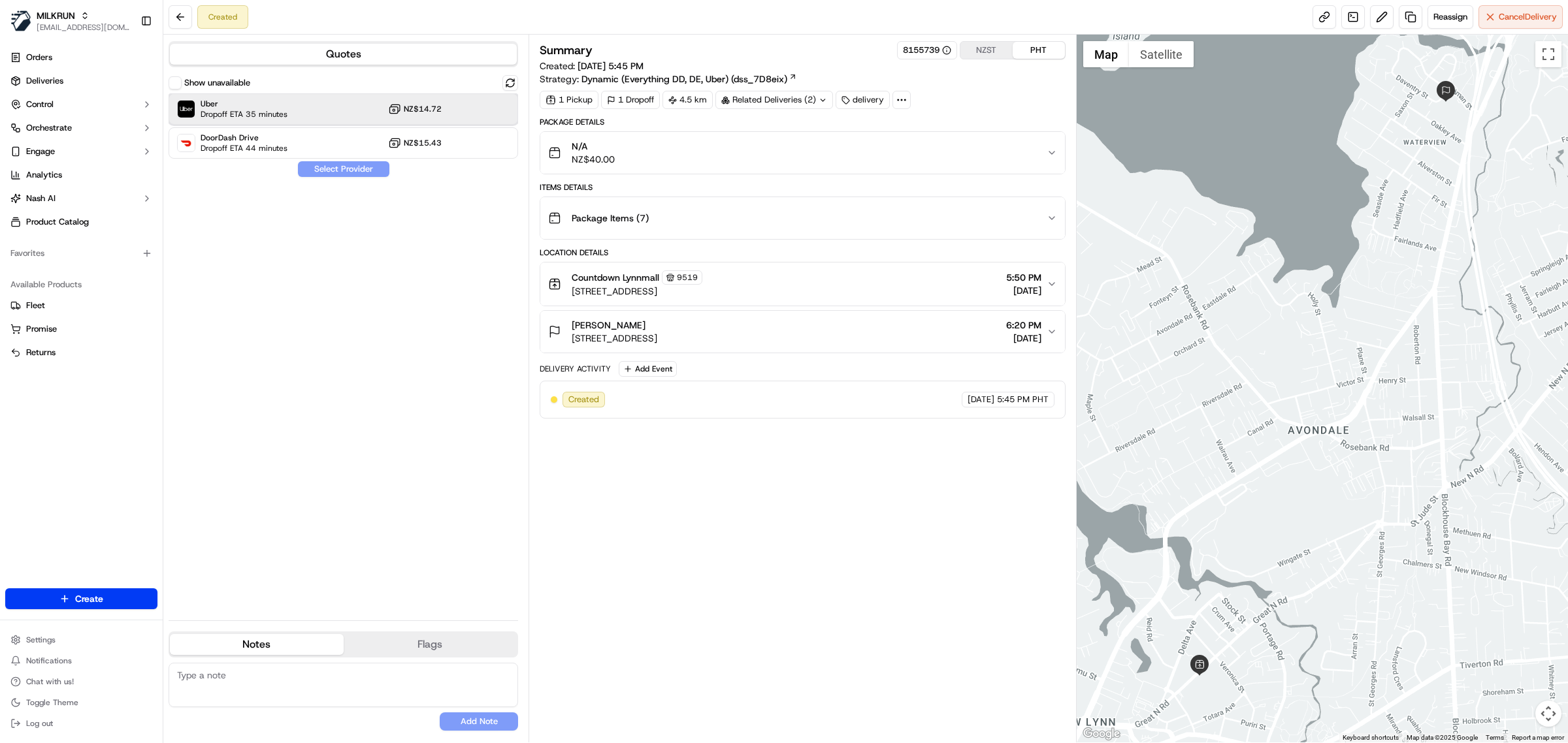
click at [266, 114] on span "Dropoff ETA 35 minutes" at bounding box center [244, 114] width 87 height 11
click at [363, 165] on button "Assign Provider" at bounding box center [344, 169] width 93 height 16
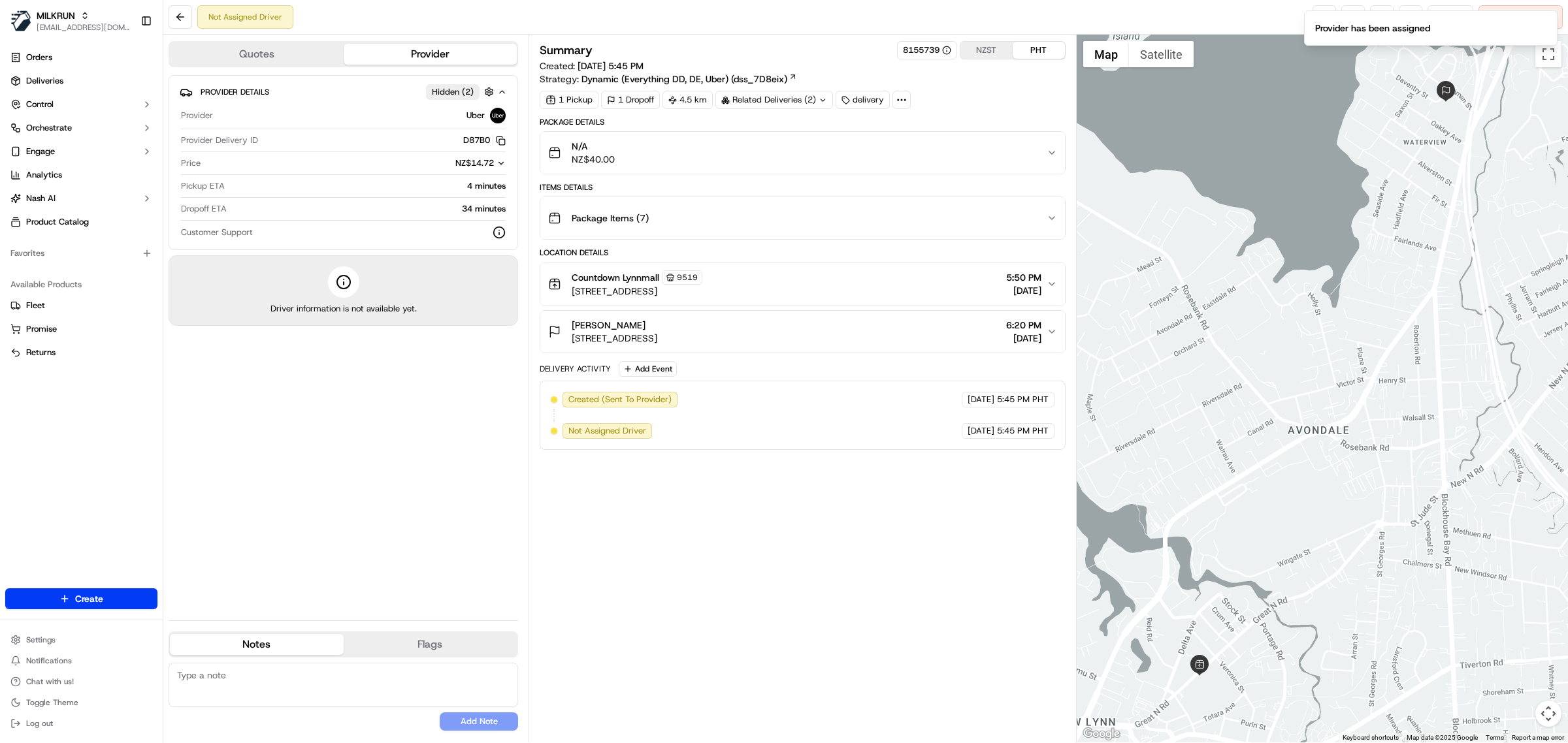
click at [1274, 13] on div "Not Assigned Driver Reassign Cancel Delivery" at bounding box center [866, 17] width 1405 height 35
click at [1545, 21] on icon "Notifications (F8)" at bounding box center [1547, 22] width 11 height 11
click at [1313, 15] on link at bounding box center [1324, 17] width 23 height 23
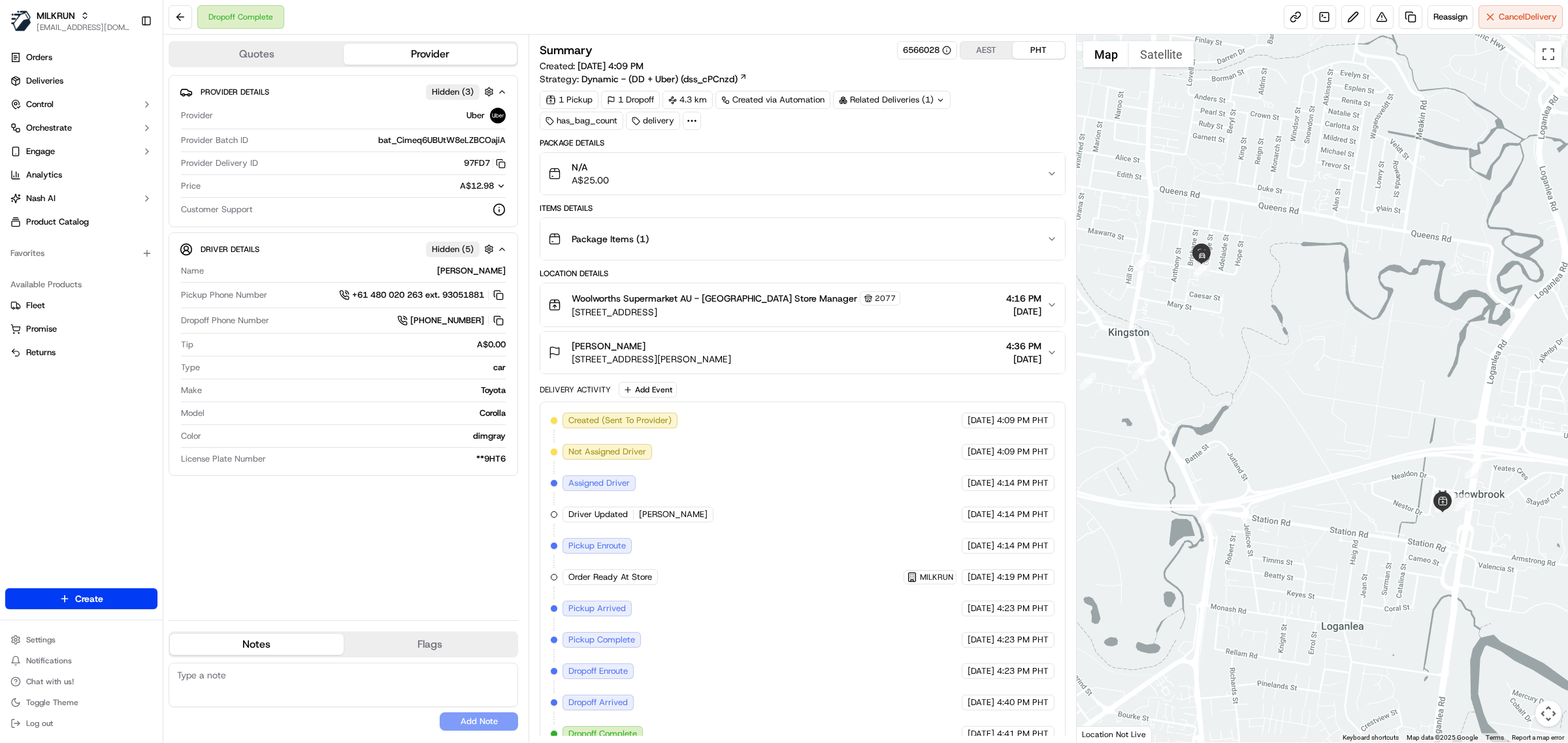
click at [709, 298] on span "Woolworths Supermarket AU - [GEOGRAPHIC_DATA] Store Manager" at bounding box center [714, 298] width 285 height 13
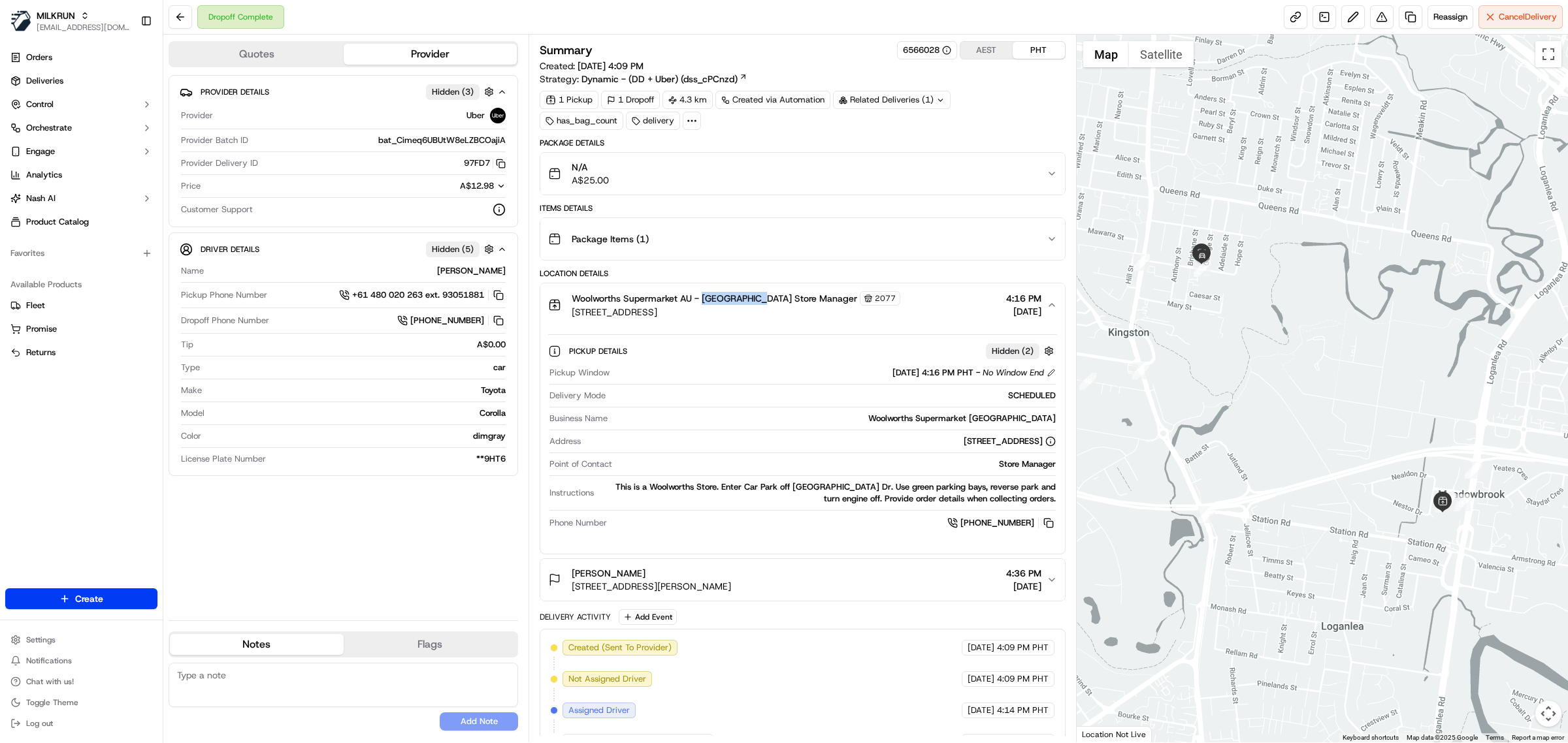
copy span "Meadowbrook"
